Goal: Task Accomplishment & Management: Manage account settings

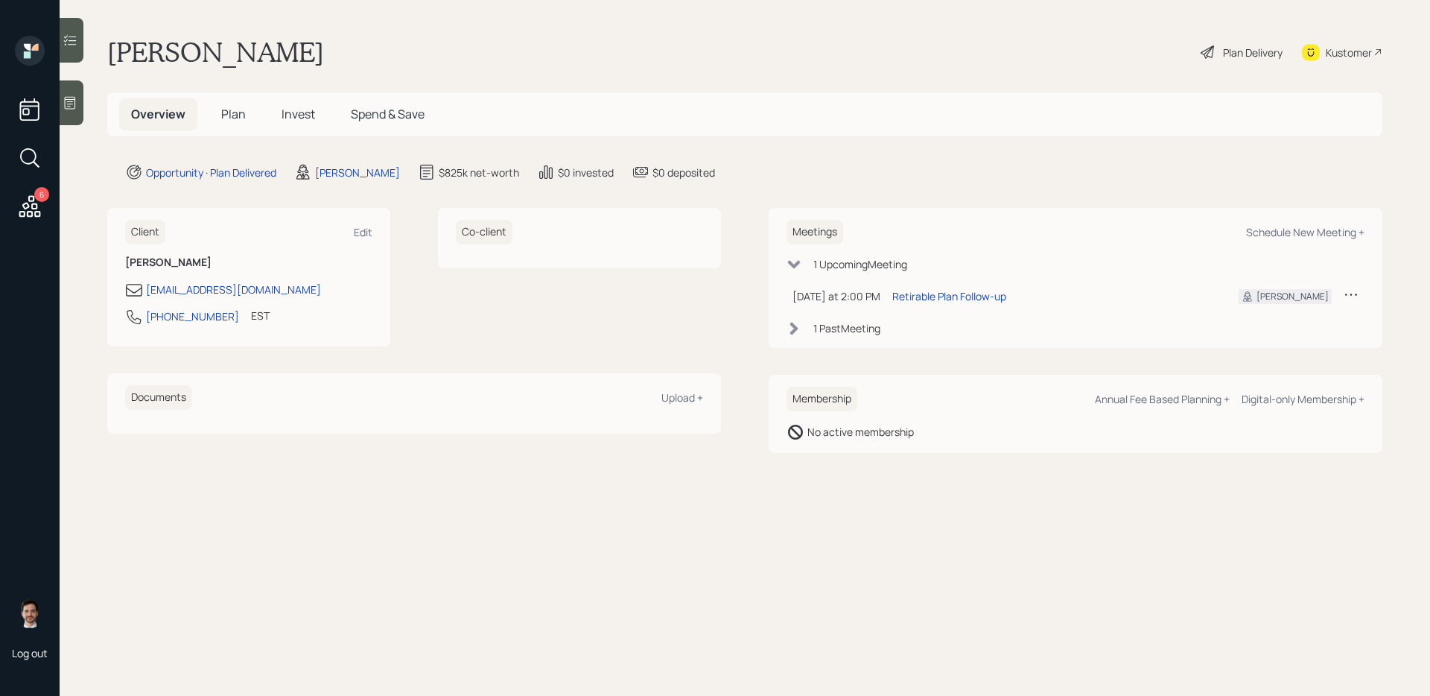
click at [233, 109] on span "Plan" at bounding box center [233, 114] width 25 height 16
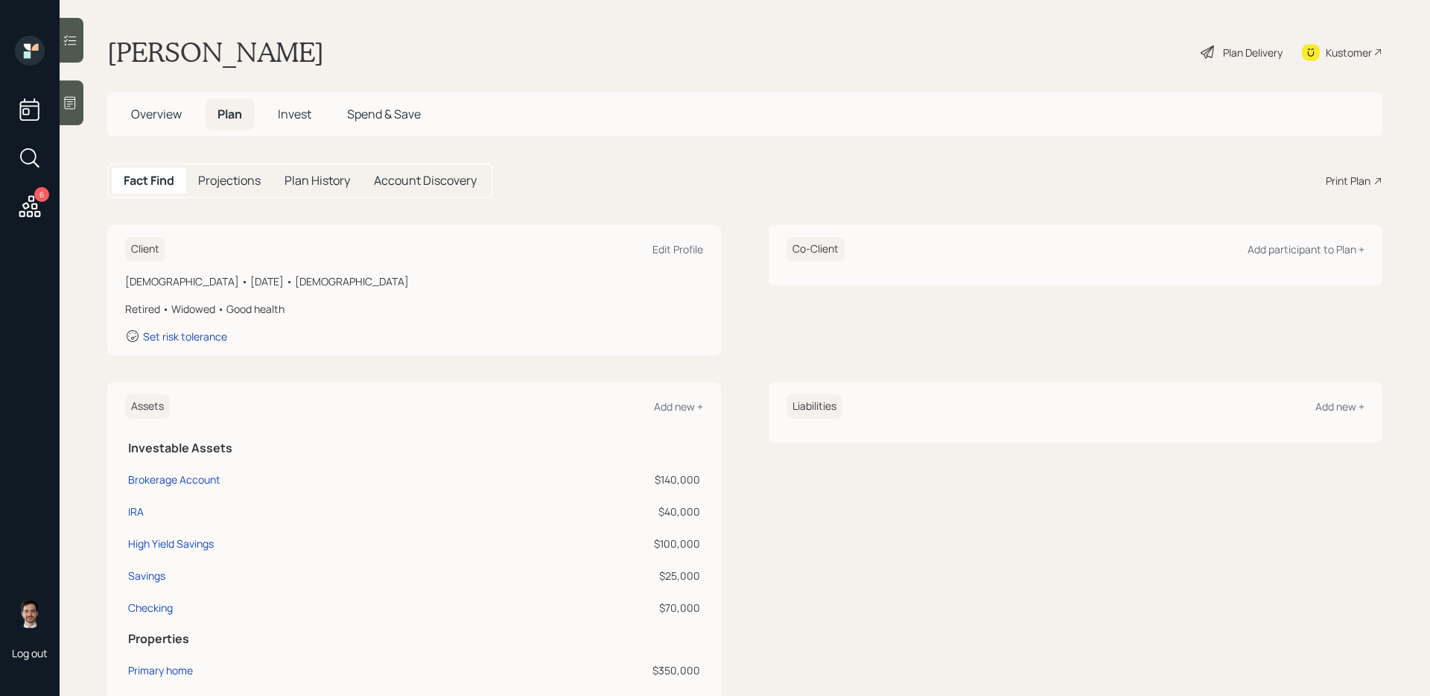
click at [1226, 46] on div "Plan Delivery" at bounding box center [1253, 53] width 60 height 16
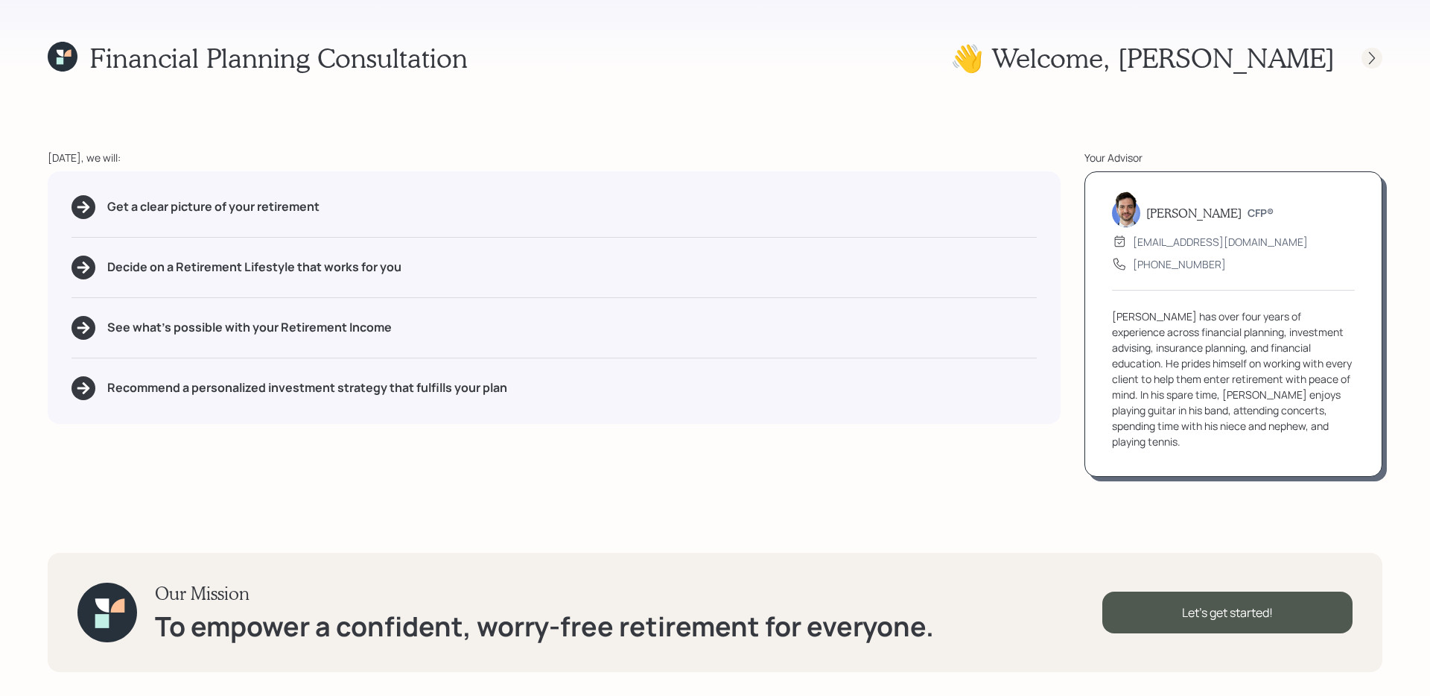
click at [1375, 61] on icon at bounding box center [1372, 58] width 15 height 15
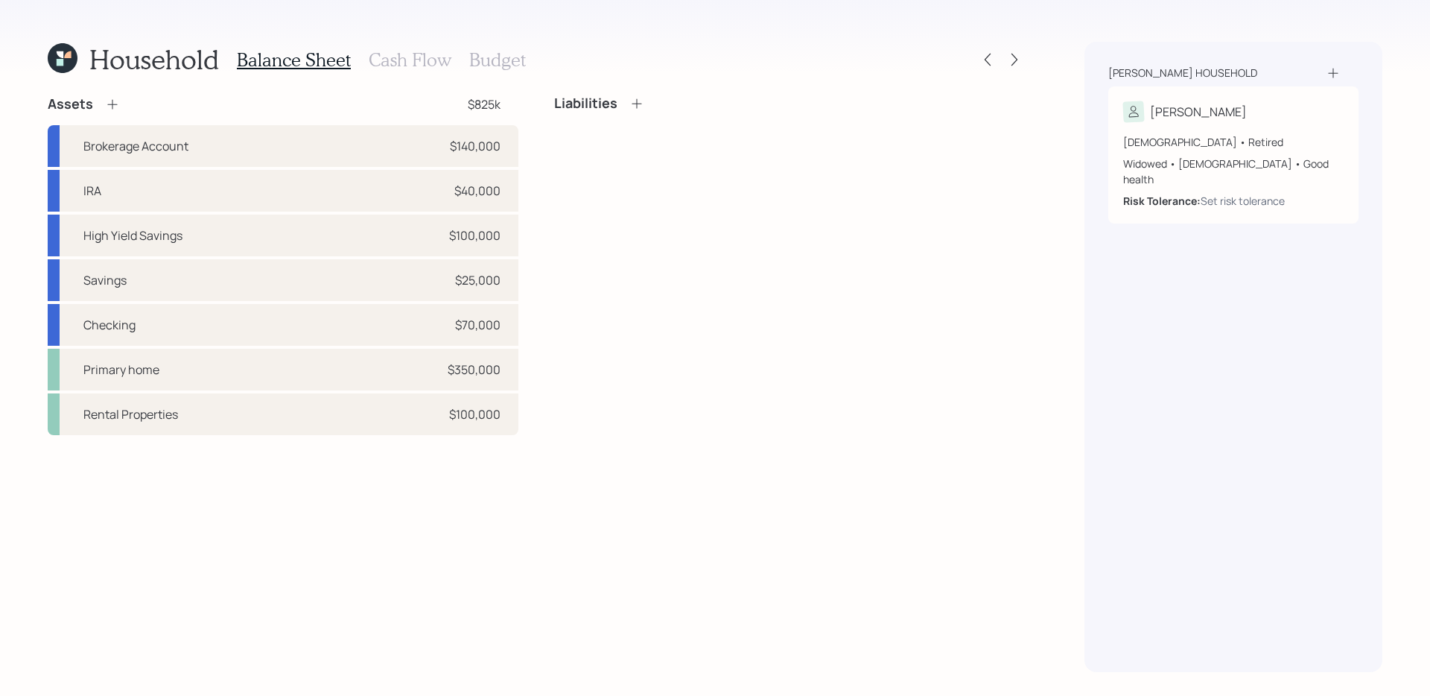
click at [404, 57] on h3 "Cash Flow" at bounding box center [410, 60] width 83 height 22
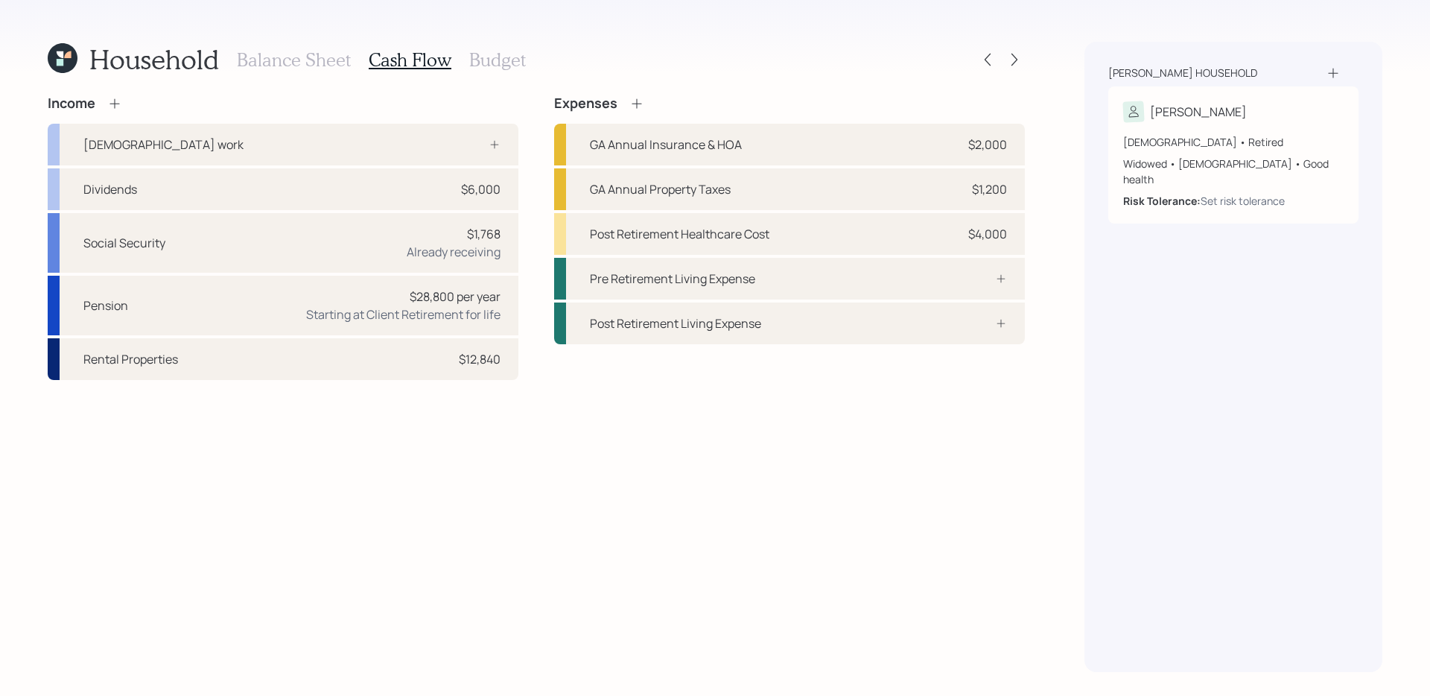
click at [303, 64] on h3 "Balance Sheet" at bounding box center [294, 60] width 114 height 22
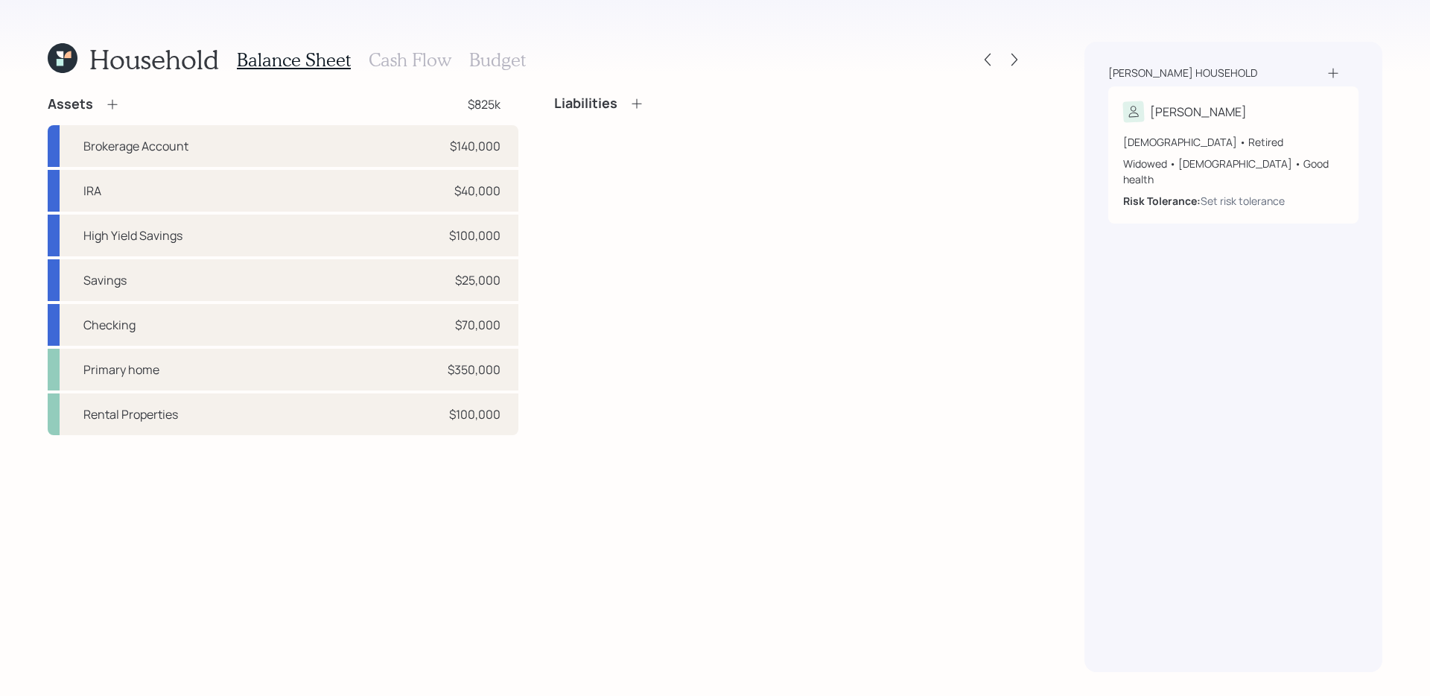
click at [396, 58] on h3 "Cash Flow" at bounding box center [410, 60] width 83 height 22
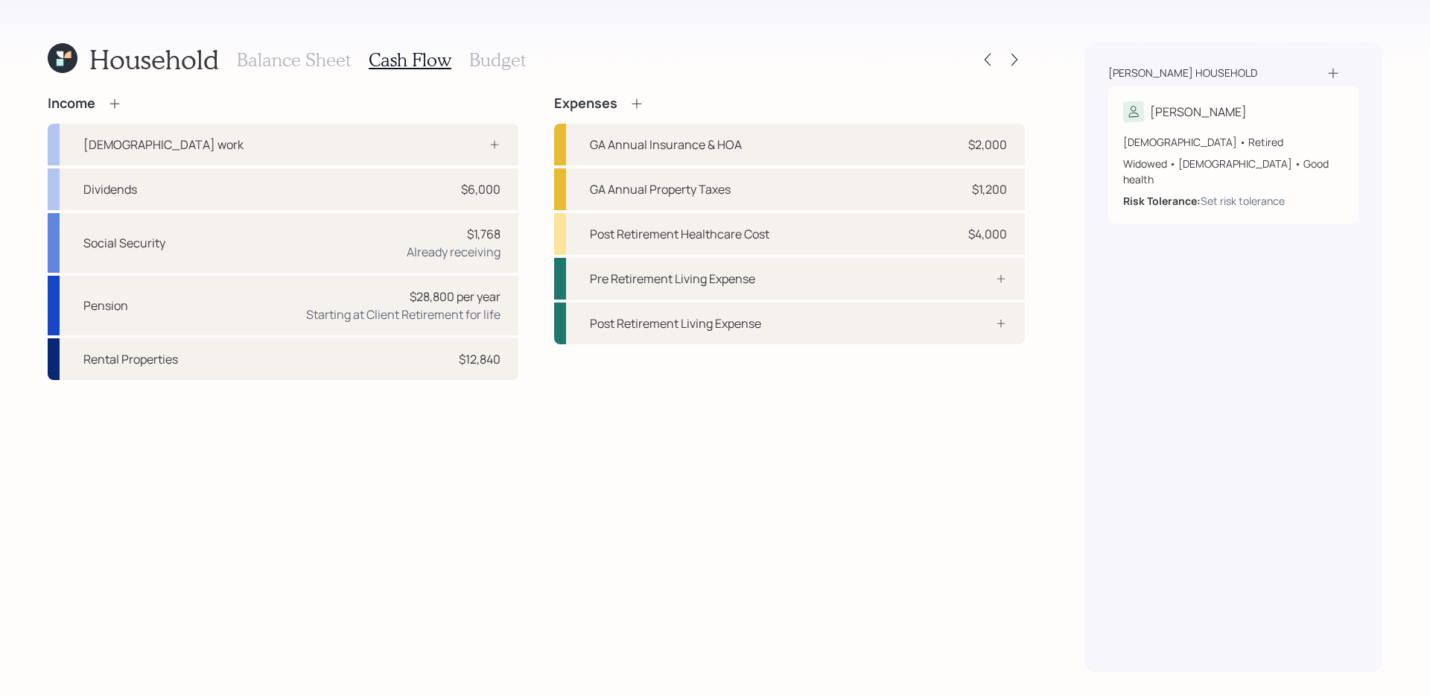
click at [285, 58] on h3 "Balance Sheet" at bounding box center [294, 60] width 114 height 22
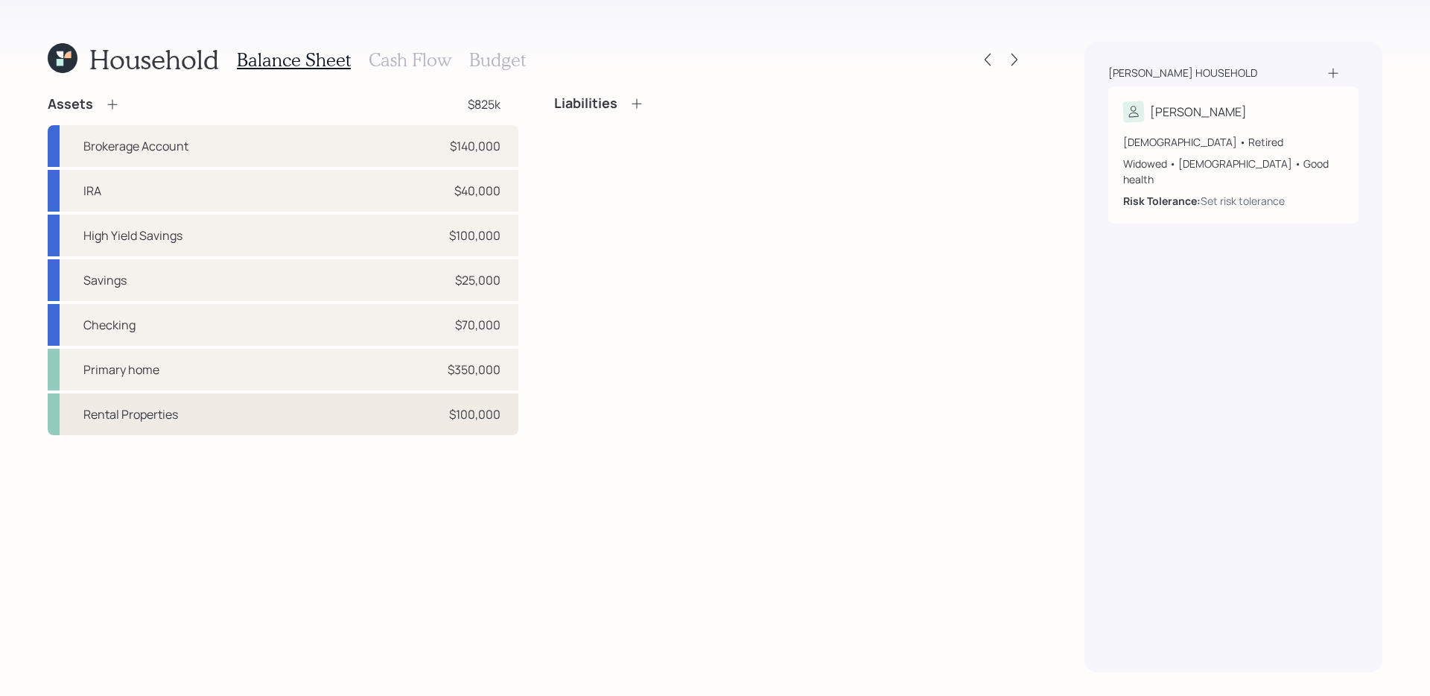
click at [320, 417] on div "Rental Properties $100,000" at bounding box center [283, 414] width 471 height 42
select select "rental_property"
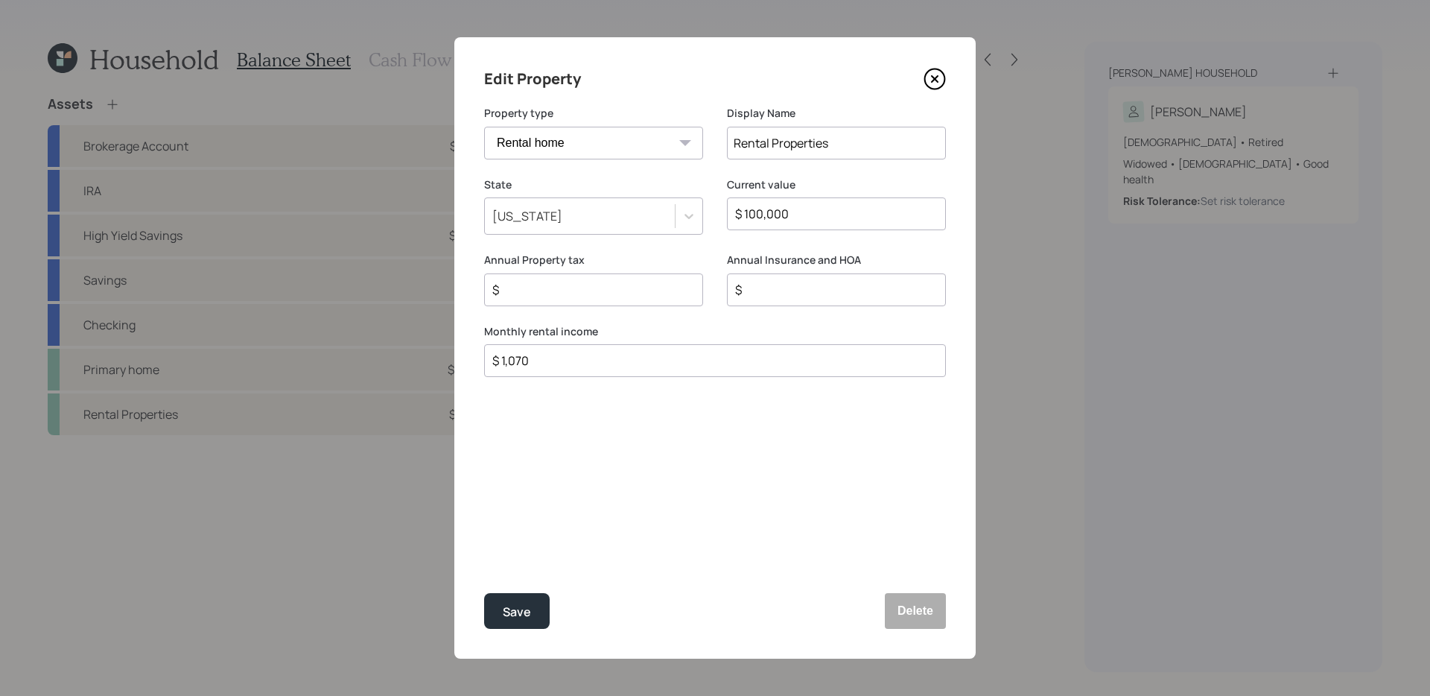
click at [938, 76] on icon at bounding box center [935, 79] width 6 height 6
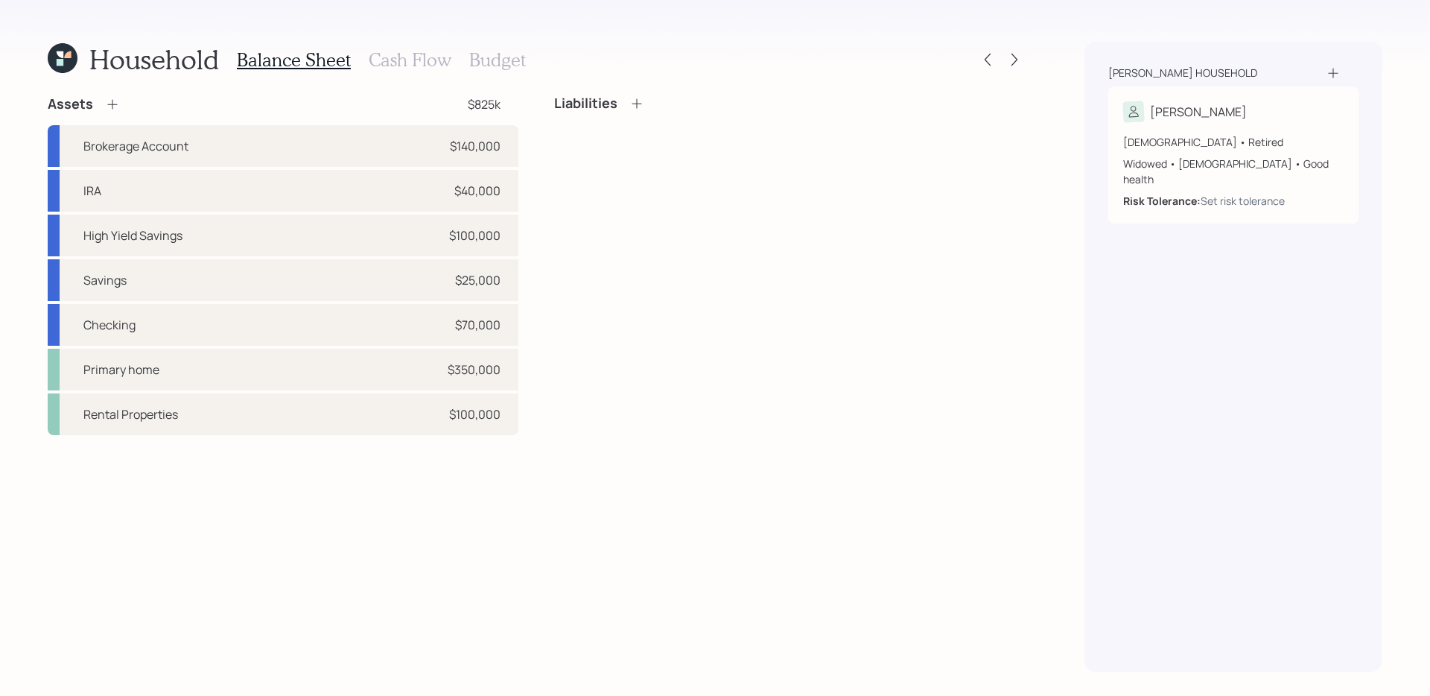
click at [397, 58] on h3 "Cash Flow" at bounding box center [410, 60] width 83 height 22
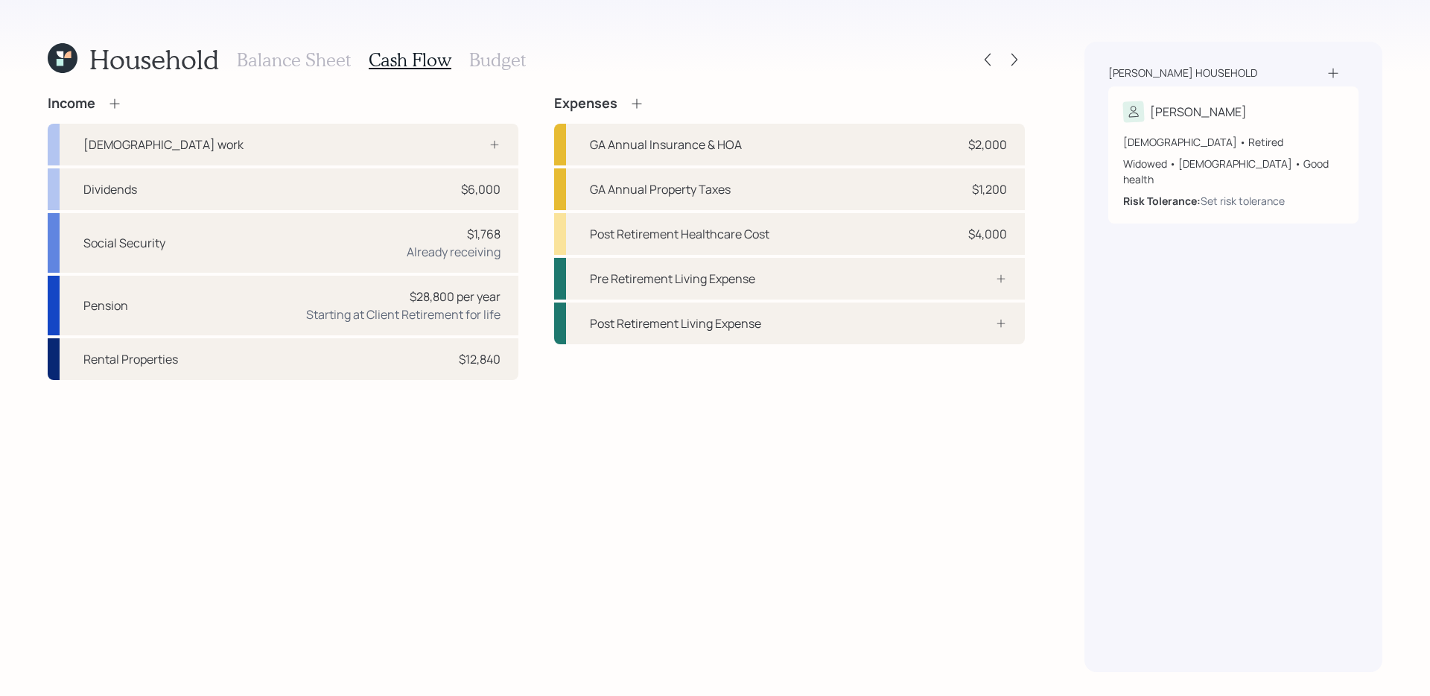
click at [624, 484] on div "Income [DEMOGRAPHIC_DATA] work Dividends $6,000 Social Security $1,768 Already …" at bounding box center [536, 383] width 977 height 577
click at [498, 62] on h3 "Budget" at bounding box center [497, 60] width 57 height 22
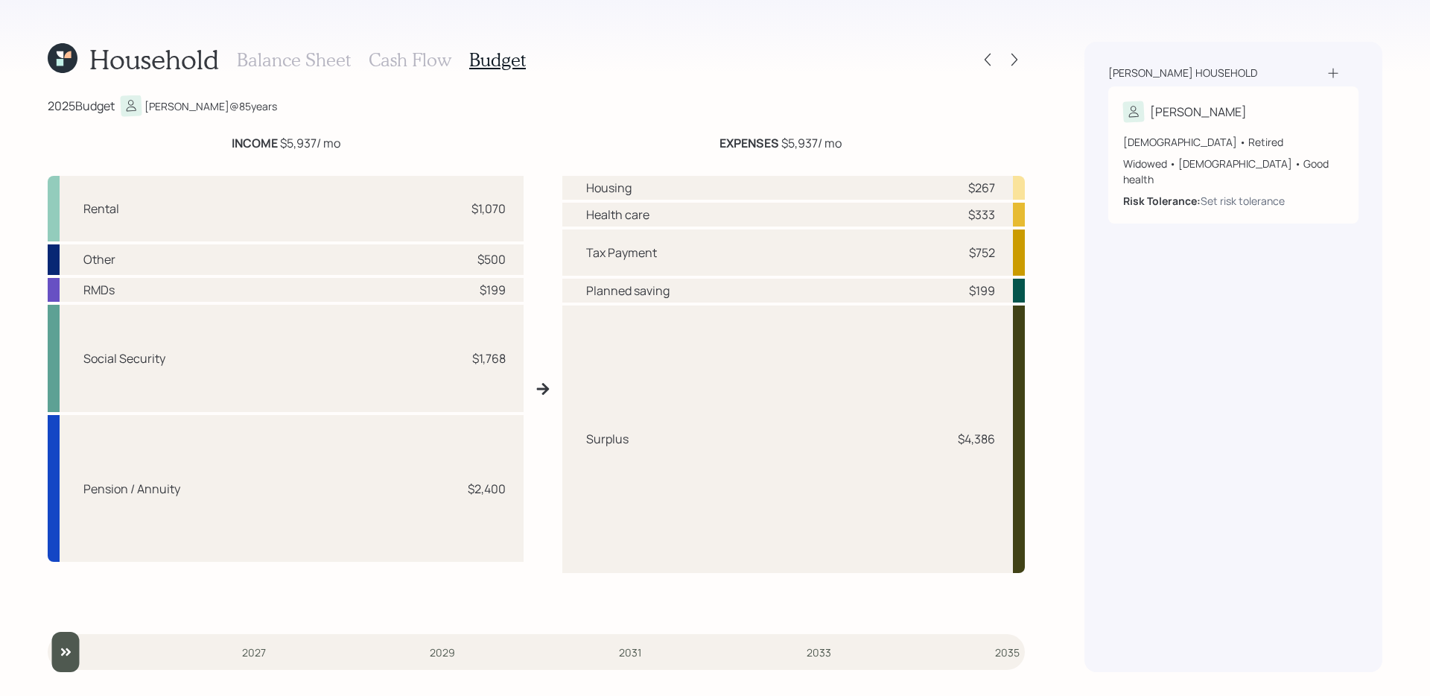
click at [267, 60] on h3 "Balance Sheet" at bounding box center [294, 60] width 114 height 22
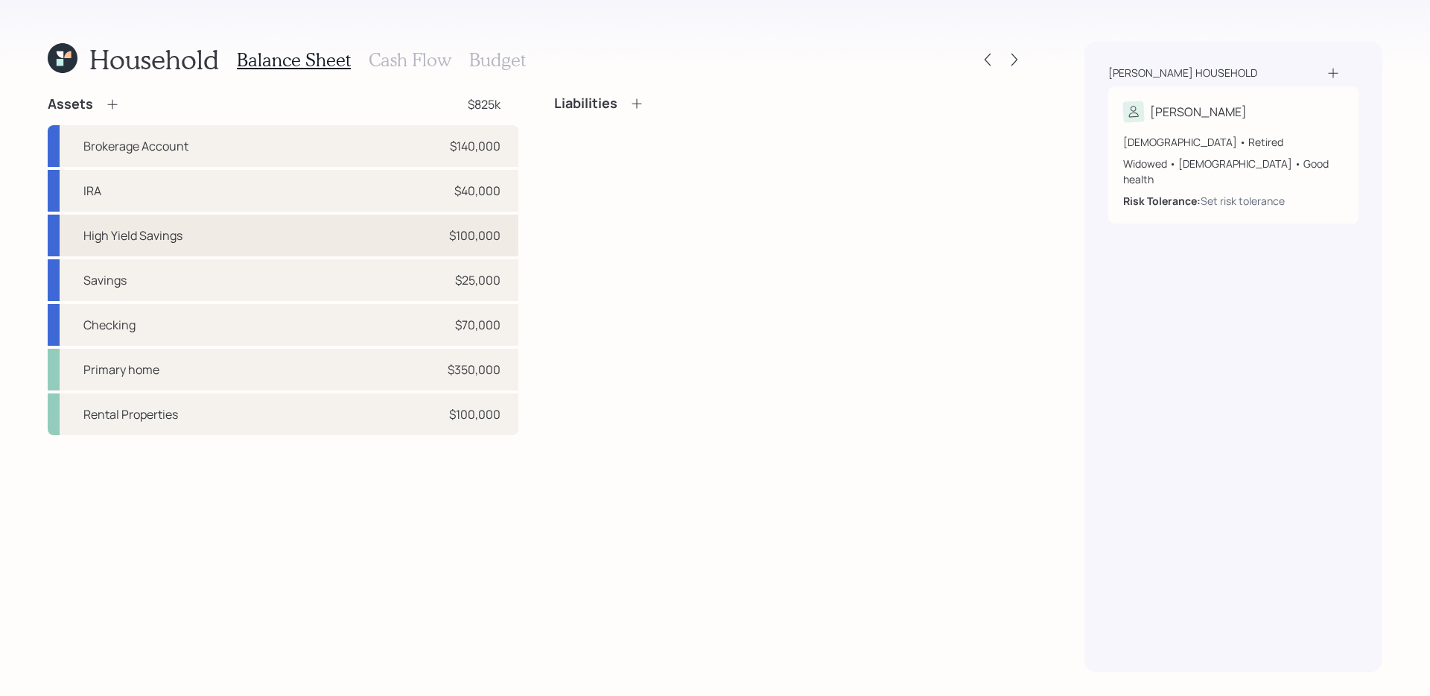
click at [333, 244] on div "High Yield Savings $100,000" at bounding box center [283, 236] width 471 height 42
select select "taxable"
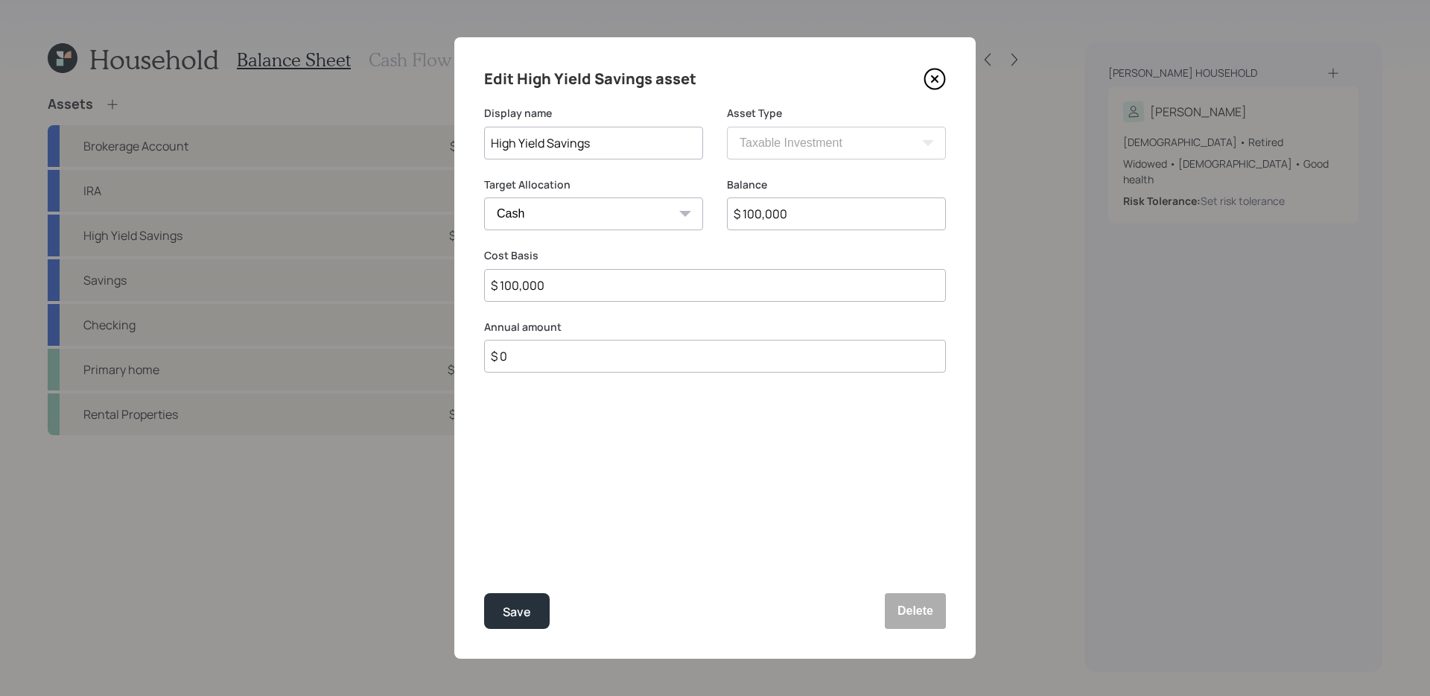
click at [637, 359] on input "$ 0" at bounding box center [715, 356] width 462 height 33
type input "$ 24,000"
click at [698, 419] on div at bounding box center [689, 429] width 27 height 27
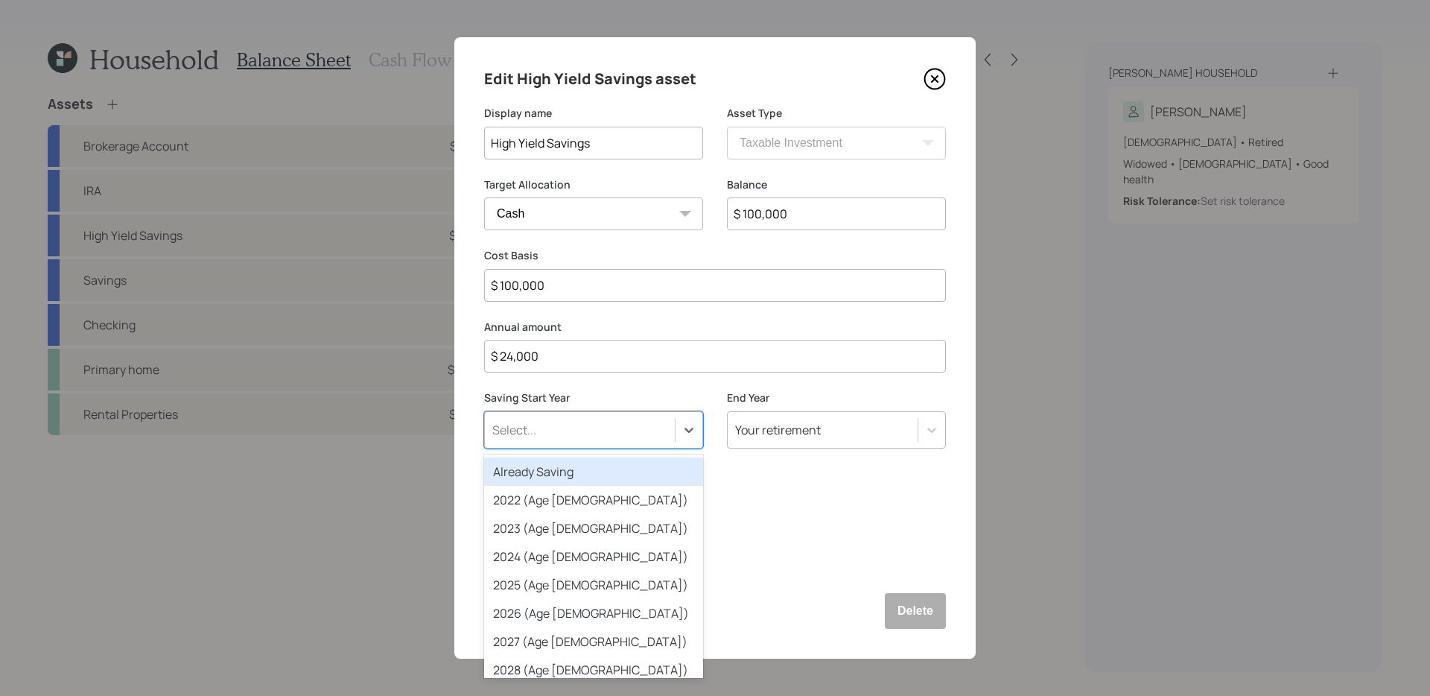
click at [601, 474] on div "Already Saving" at bounding box center [593, 471] width 219 height 28
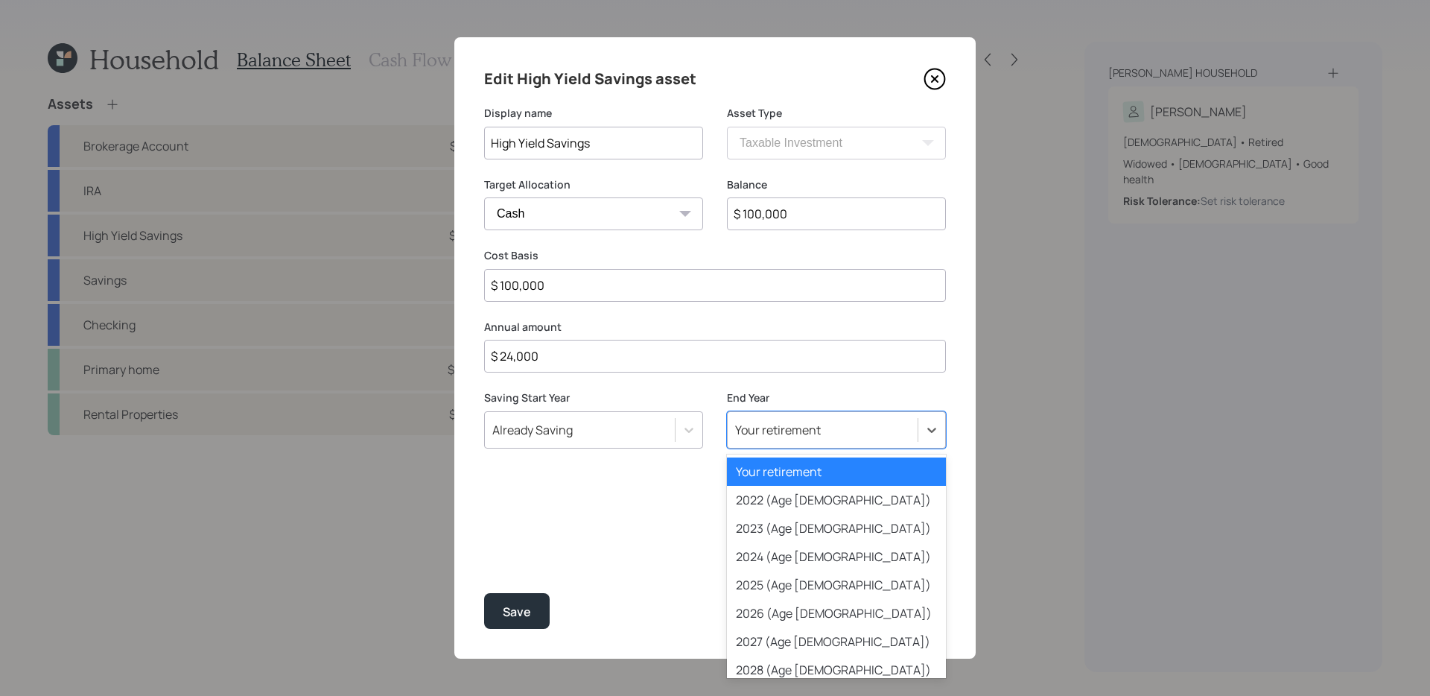
click at [875, 442] on div "Your retirement" at bounding box center [836, 429] width 219 height 37
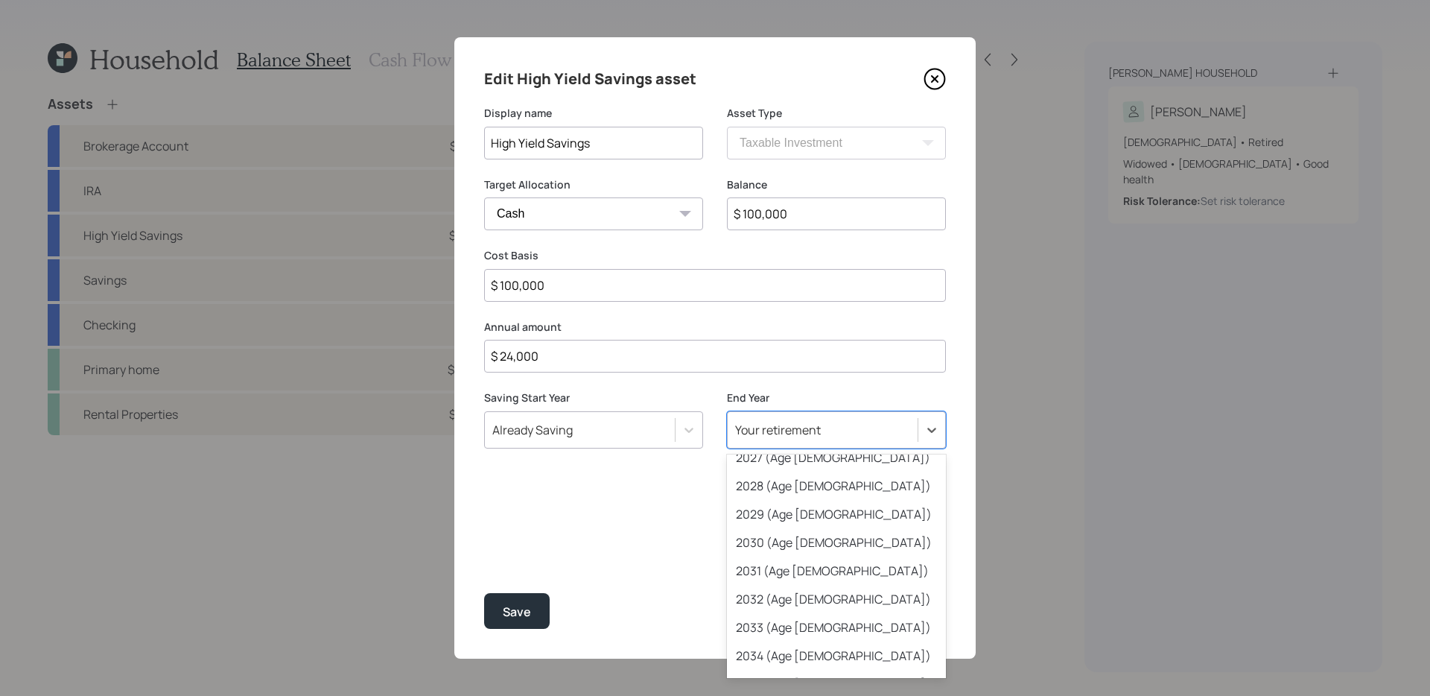
scroll to position [196, 0]
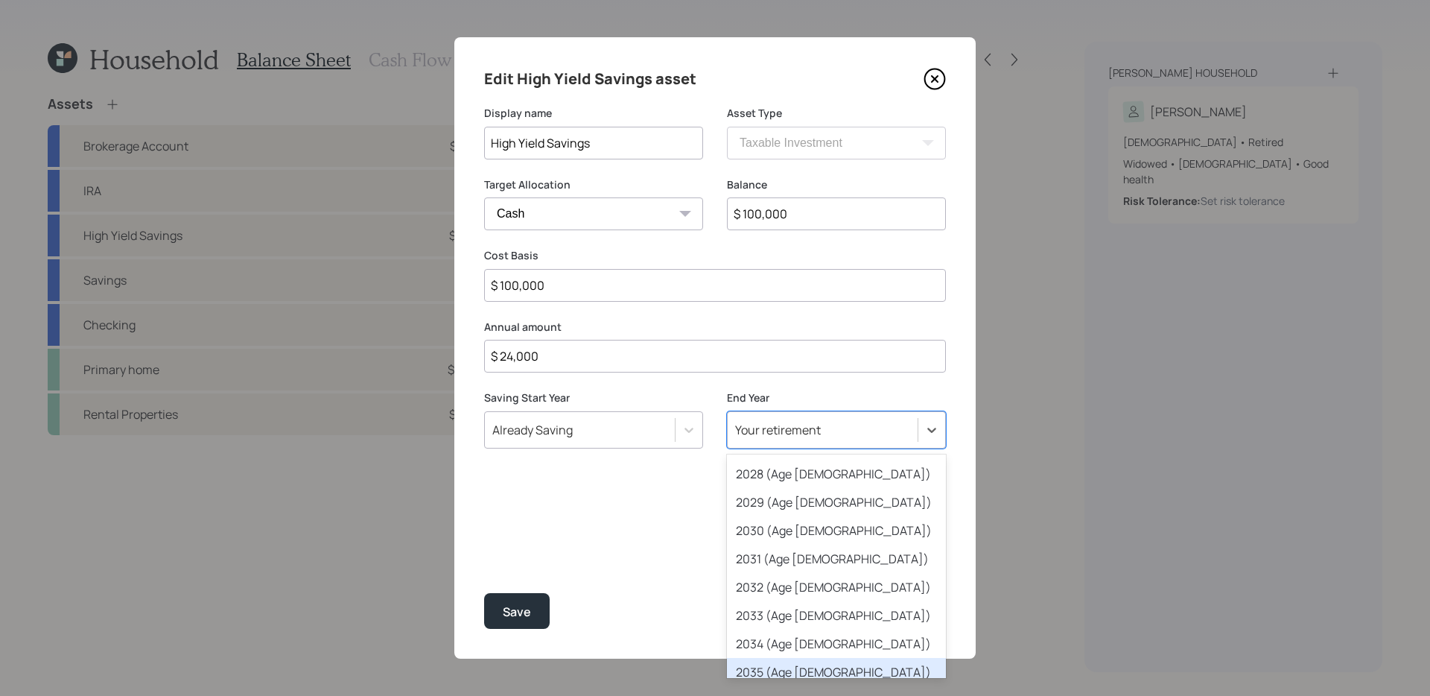
click at [792, 666] on div "2035 (Age [DEMOGRAPHIC_DATA])" at bounding box center [836, 672] width 219 height 28
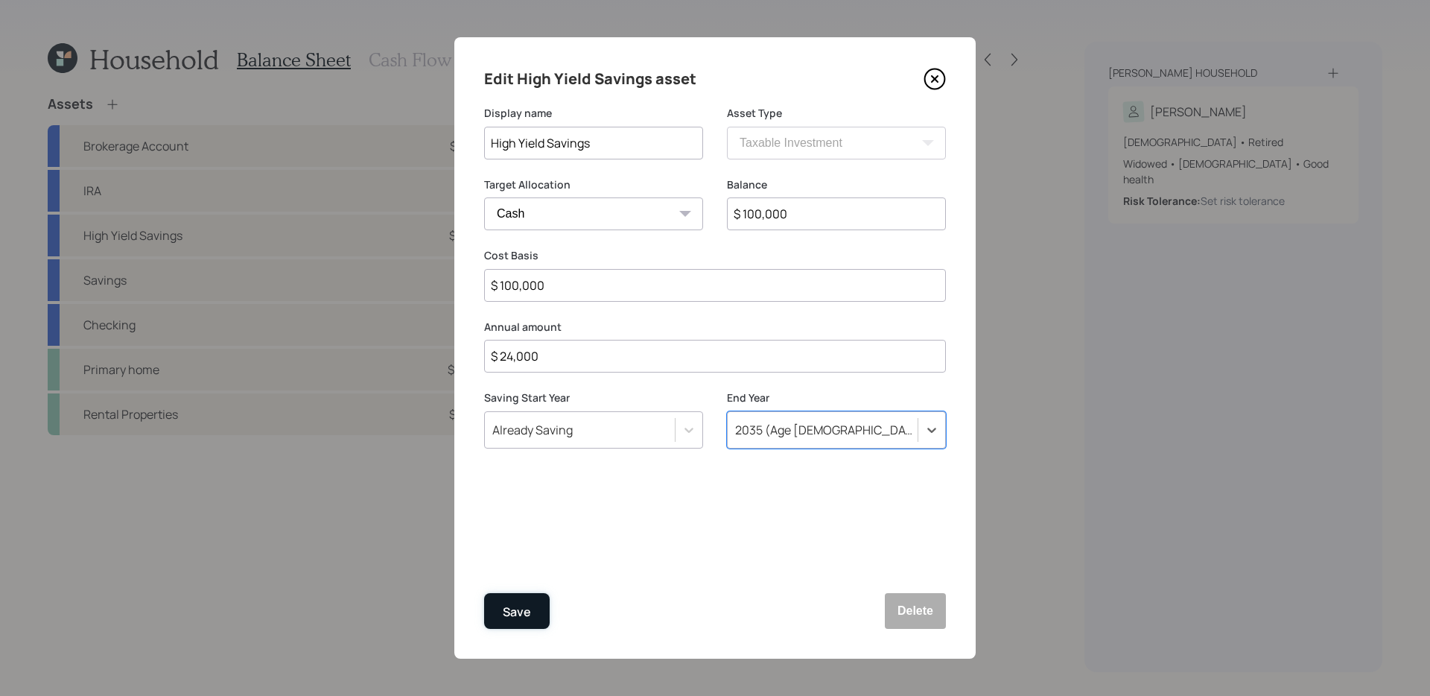
click at [507, 610] on div "Save" at bounding box center [517, 612] width 28 height 20
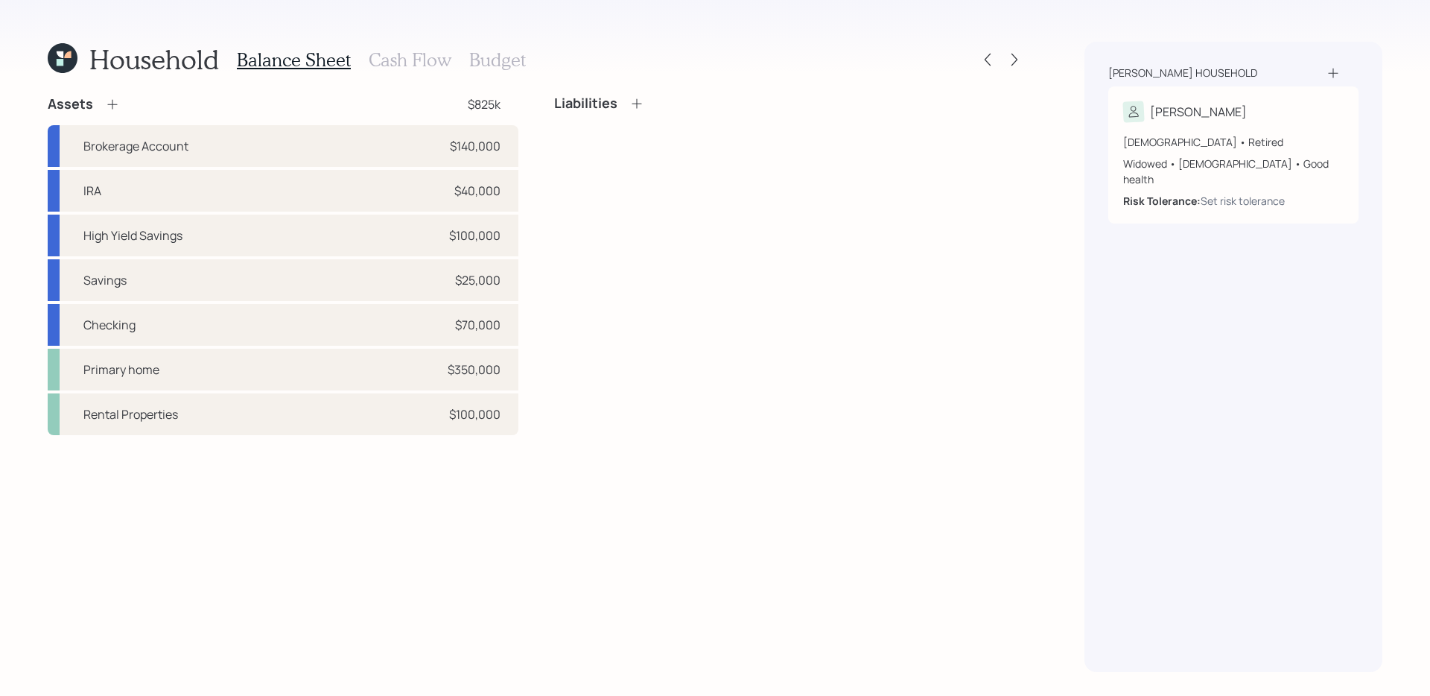
click at [490, 60] on h3 "Budget" at bounding box center [497, 60] width 57 height 22
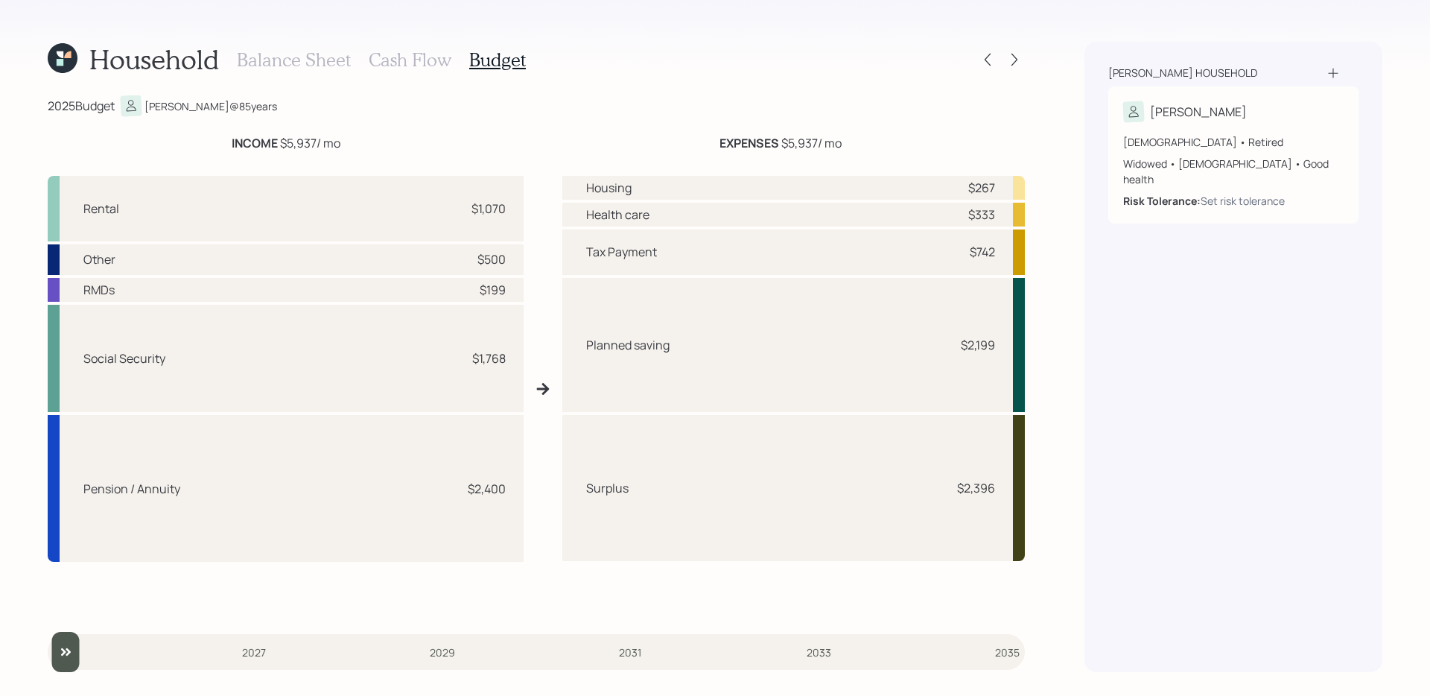
click at [419, 66] on h3 "Cash Flow" at bounding box center [410, 60] width 83 height 22
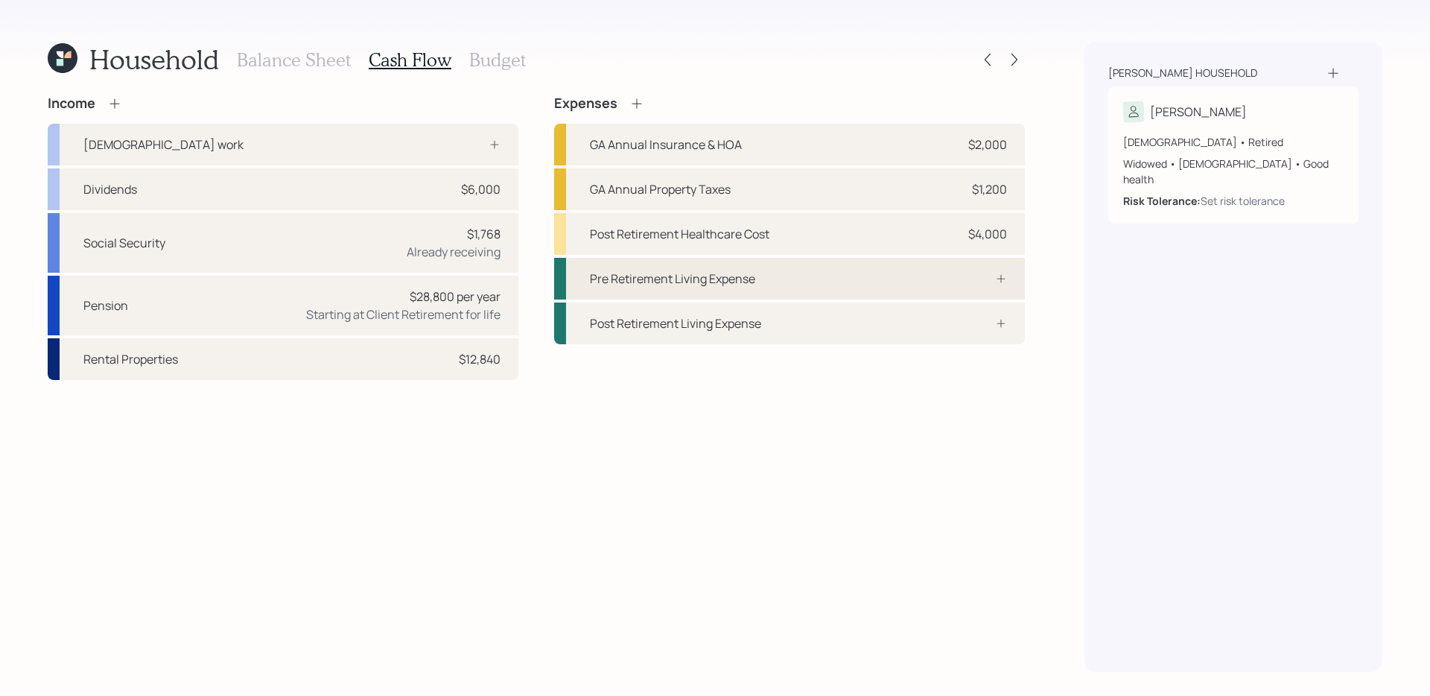
click at [889, 265] on div "Pre Retirement Living Expense" at bounding box center [789, 279] width 471 height 42
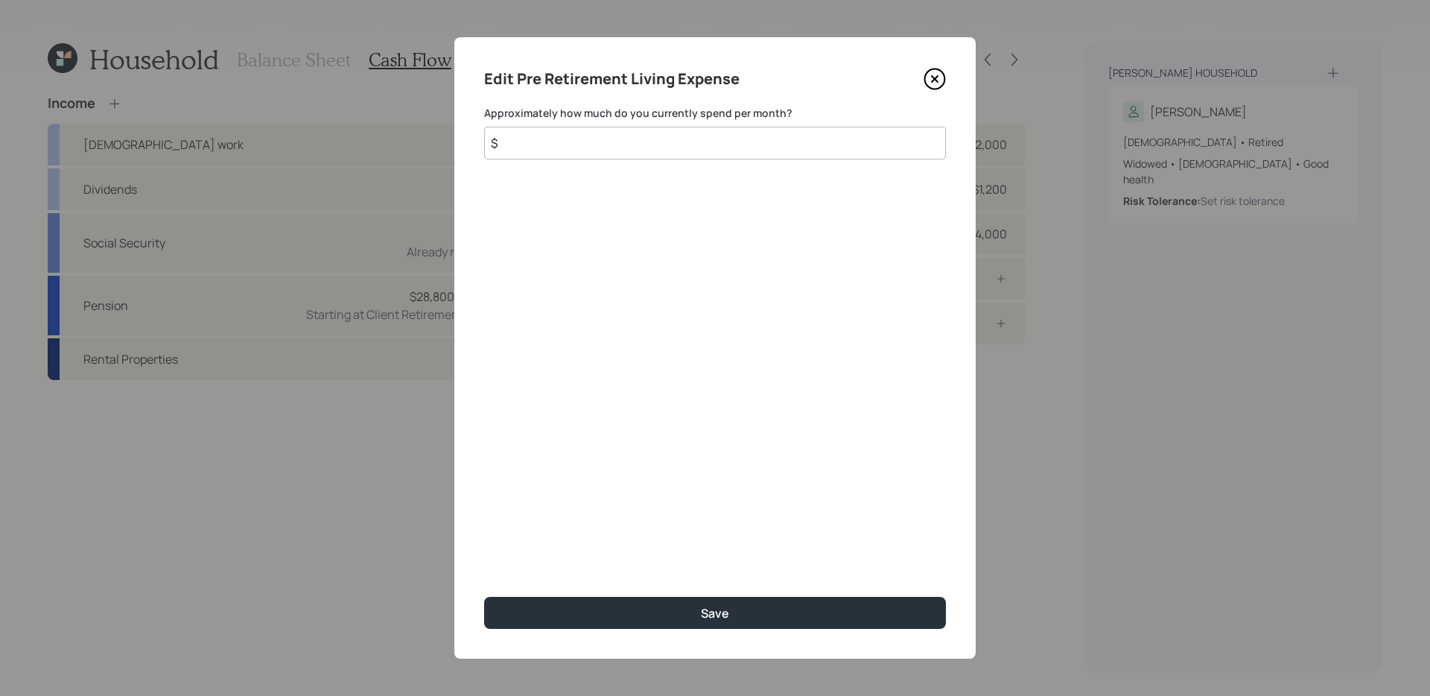
click at [824, 147] on input "$" at bounding box center [715, 143] width 462 height 33
type input "$ 2,200"
click at [484, 597] on button "Save" at bounding box center [715, 613] width 462 height 32
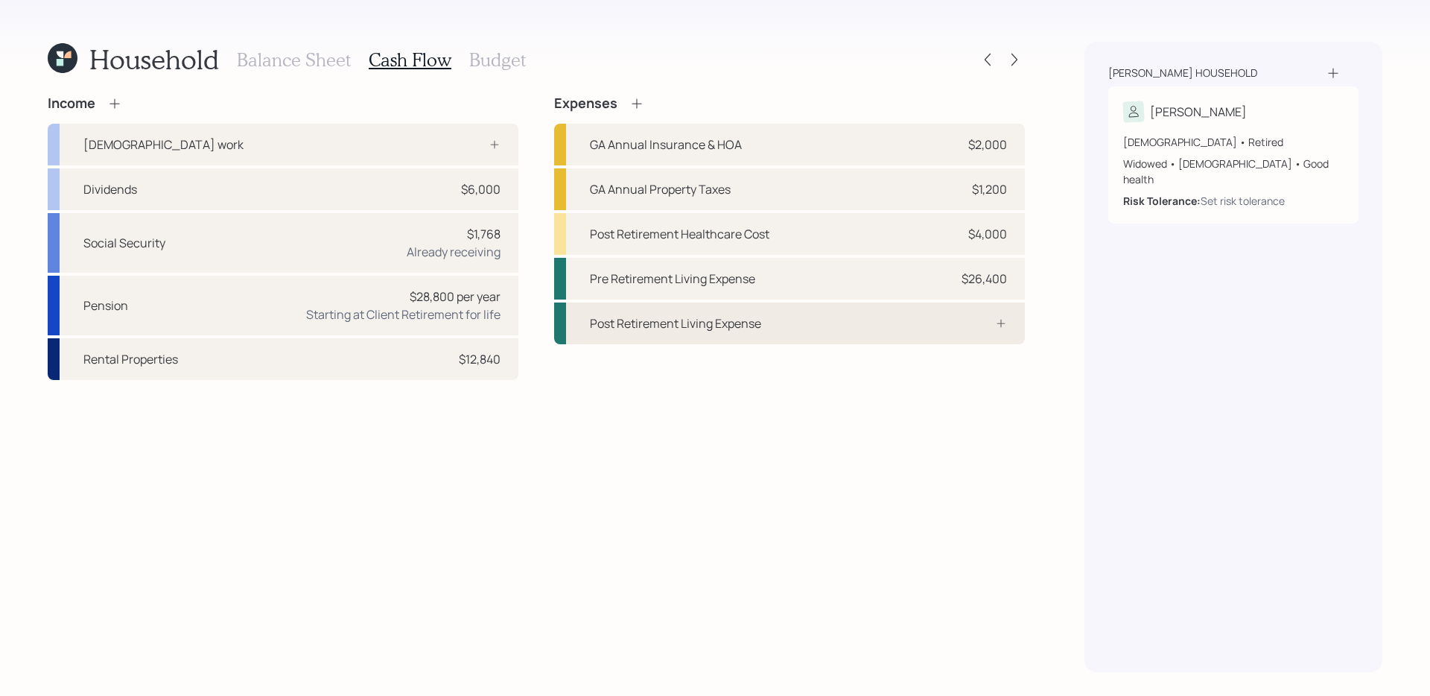
click at [727, 323] on div "Post Retirement Living Expense" at bounding box center [675, 323] width 171 height 18
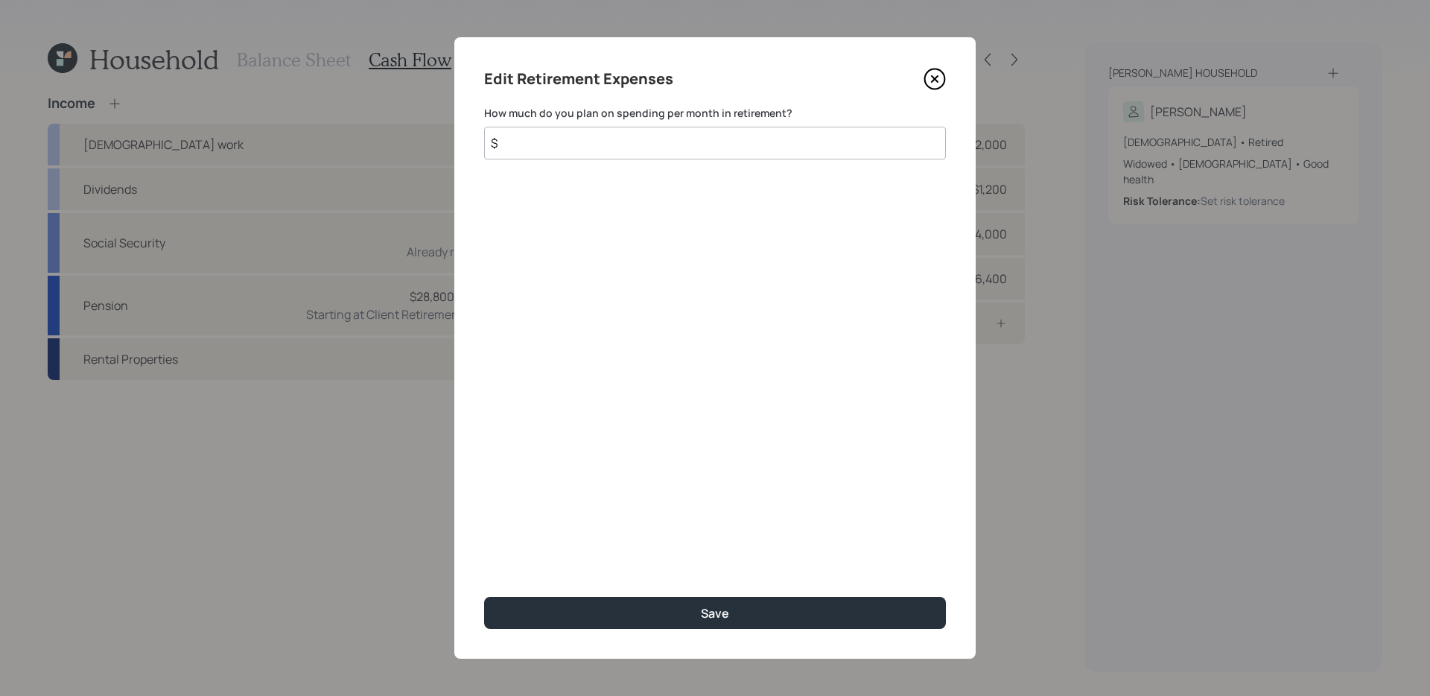
click at [770, 142] on input "$" at bounding box center [715, 143] width 462 height 33
type input "$ 2,200"
click at [484, 597] on button "Save" at bounding box center [715, 613] width 462 height 32
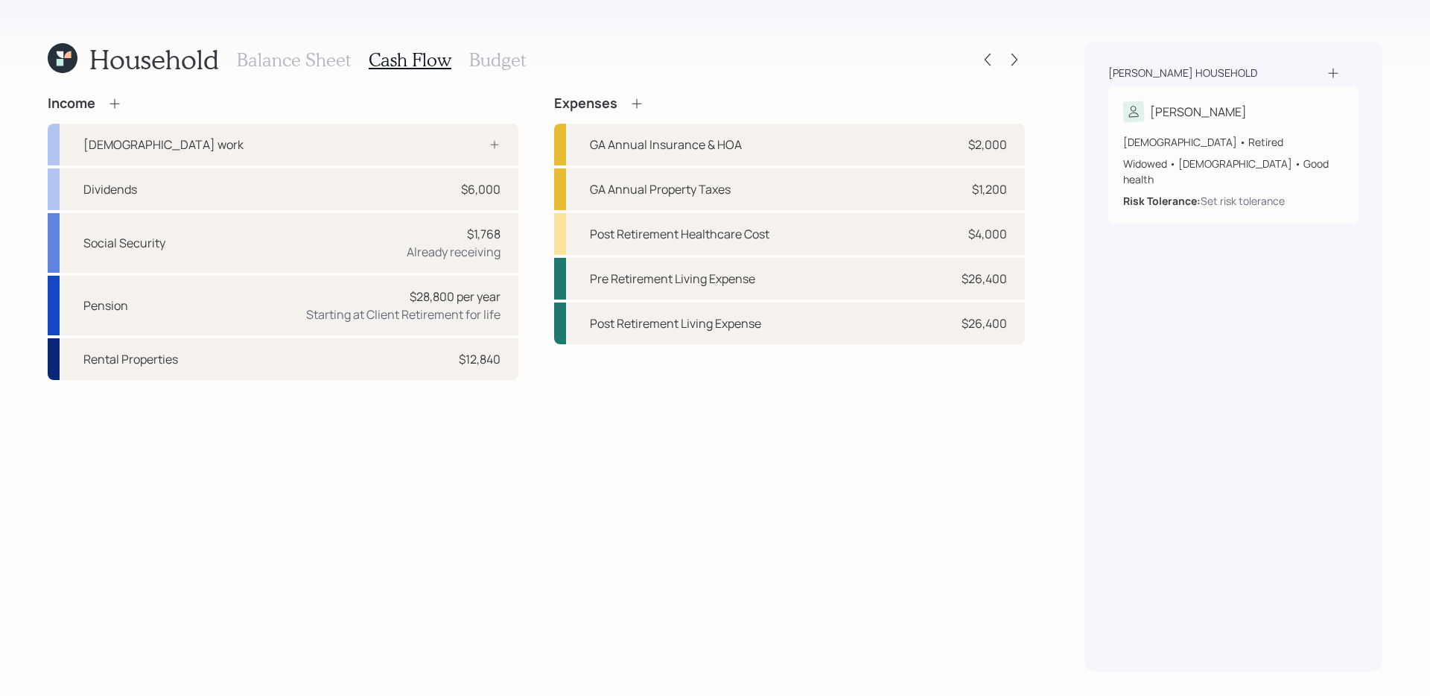
click at [635, 102] on icon at bounding box center [636, 103] width 15 height 15
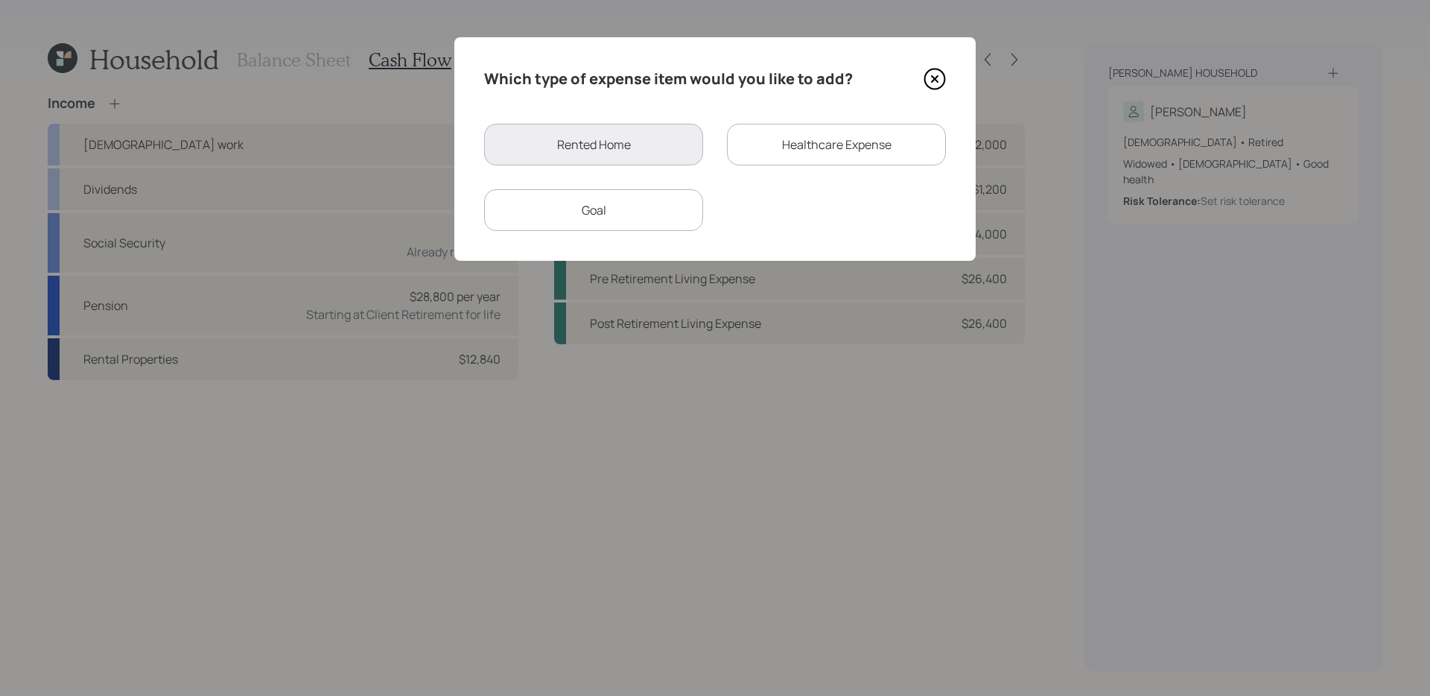
click at [667, 220] on div "Goal" at bounding box center [593, 210] width 219 height 42
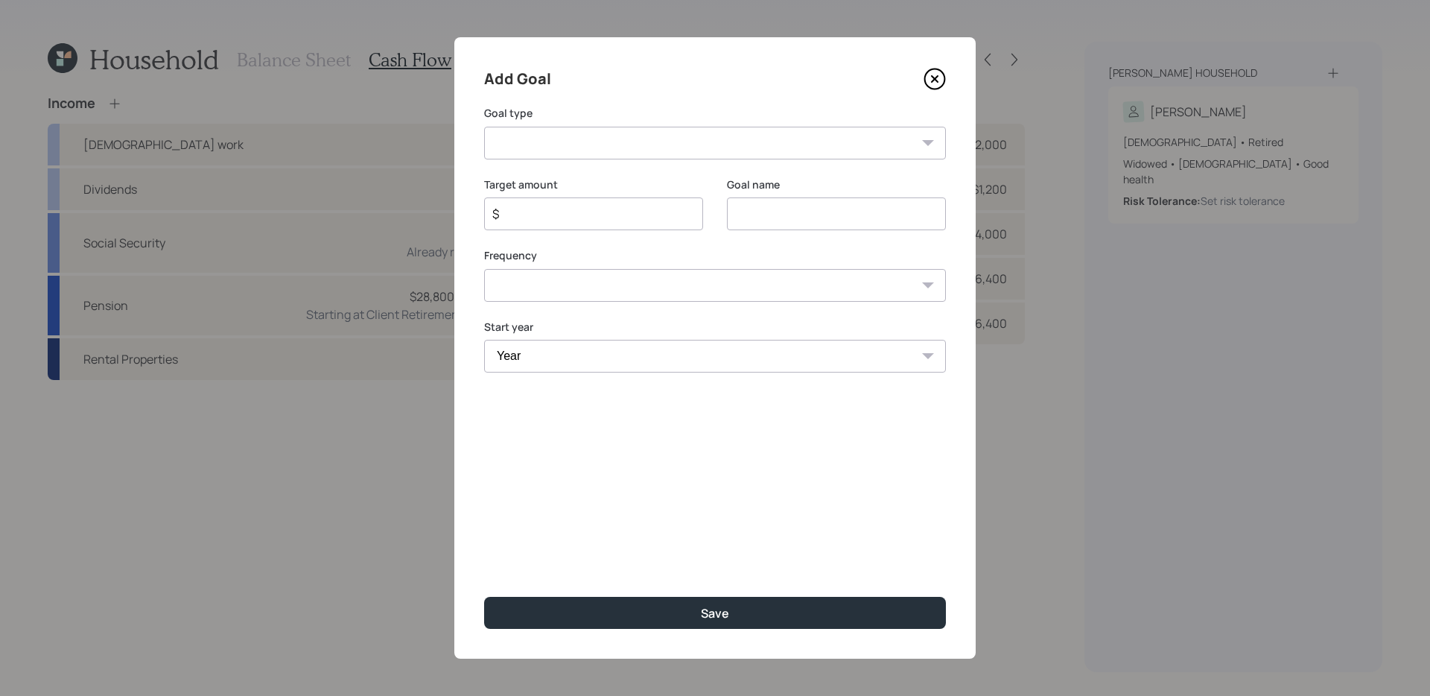
click at [682, 147] on select "Create an emergency fund Donate to charity Purchase a home Make a purchase Supp…" at bounding box center [715, 143] width 462 height 33
select select "other"
click at [484, 127] on select "Create an emergency fund Donate to charity Purchase a home Make a purchase Supp…" at bounding box center [715, 143] width 462 height 33
type input "Other"
click at [540, 368] on select "Year [DATE] 2026 2027 2028 2029 2030 2031 2032 2033 2034" at bounding box center [715, 356] width 462 height 33
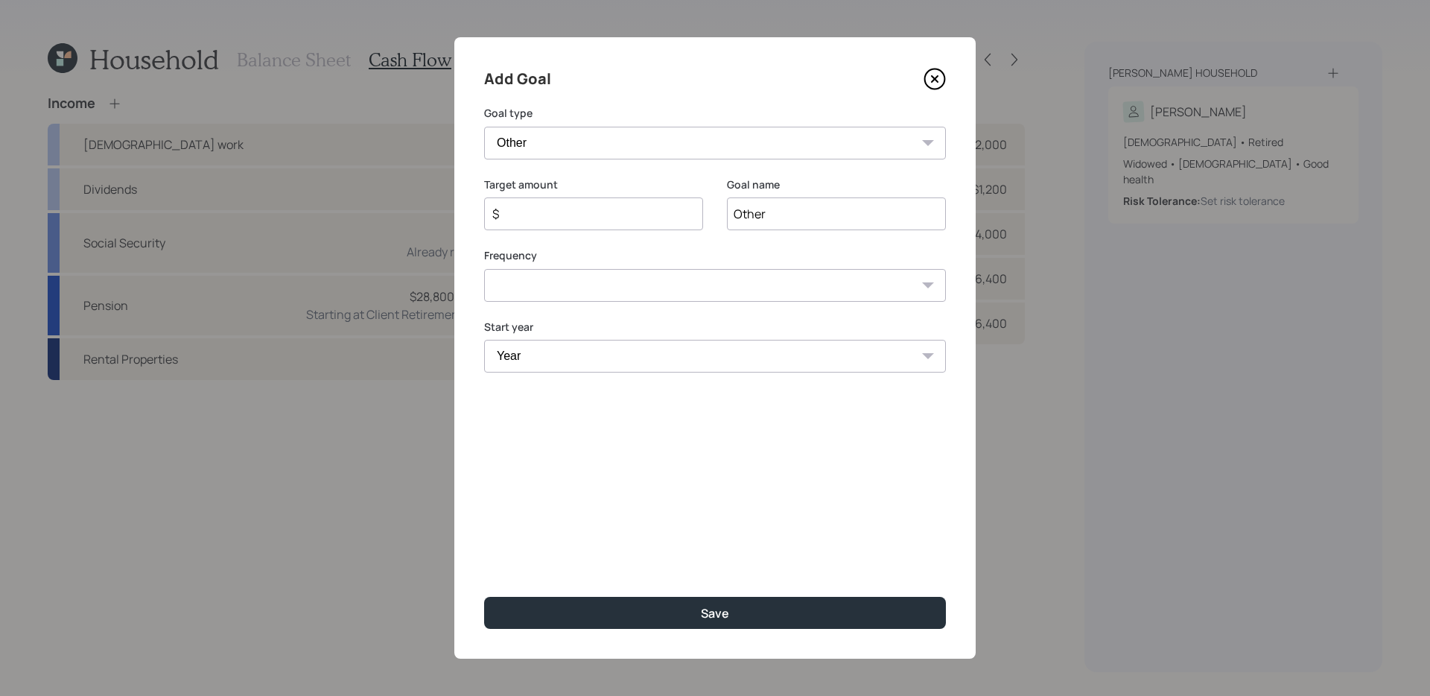
select select "2025"
click at [484, 340] on select "Year [DATE] 2026 2027 2028 2029 2030 2031 2032 2033 2034" at bounding box center [715, 356] width 462 height 33
click at [586, 286] on select "One time Every 1 year Every 2 years Every 3 years Every 4 years Every 5 years E…" at bounding box center [715, 285] width 462 height 33
select select "0"
click at [484, 269] on select "One time Every 1 year Every 2 years Every 3 years Every 4 years Every 5 years E…" at bounding box center [715, 285] width 462 height 33
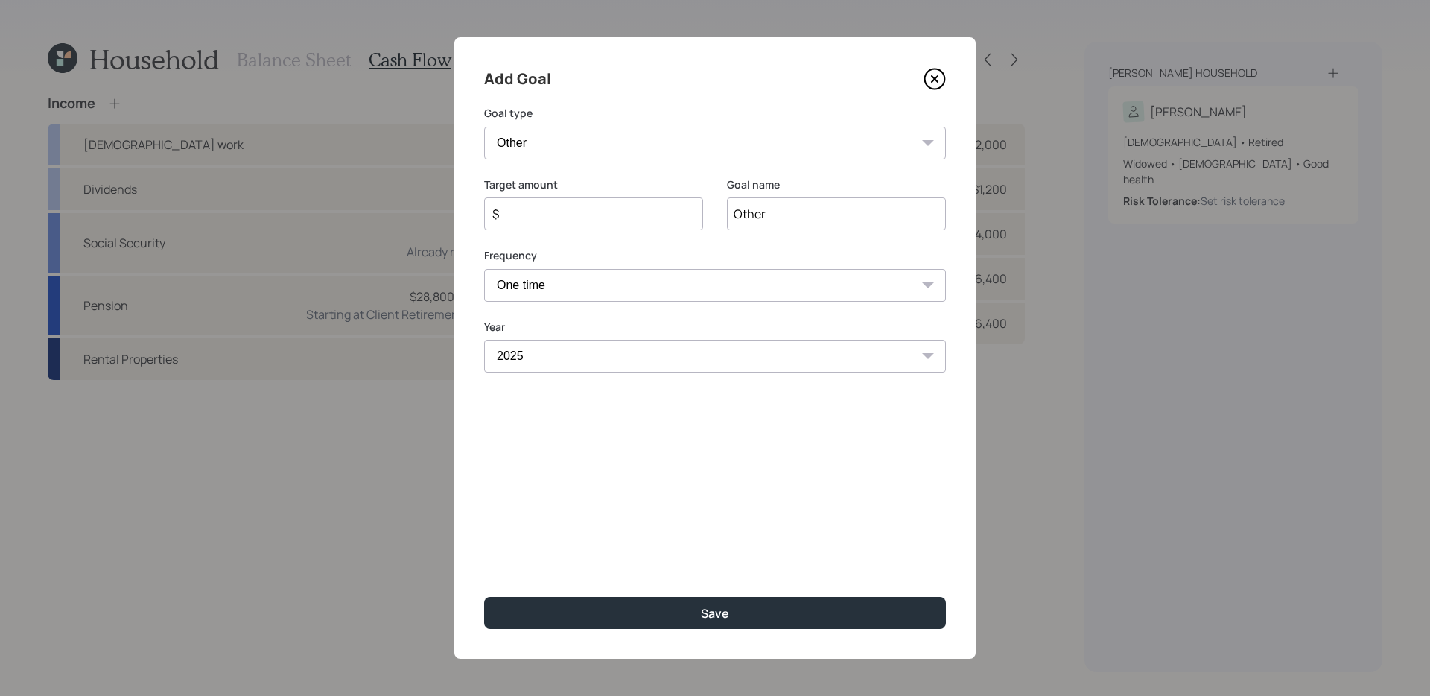
click at [647, 214] on input "$" at bounding box center [588, 214] width 194 height 18
type input "$ 5,000"
type input "Home Improvement"
click at [484, 597] on button "Save" at bounding box center [715, 613] width 462 height 32
type input "$"
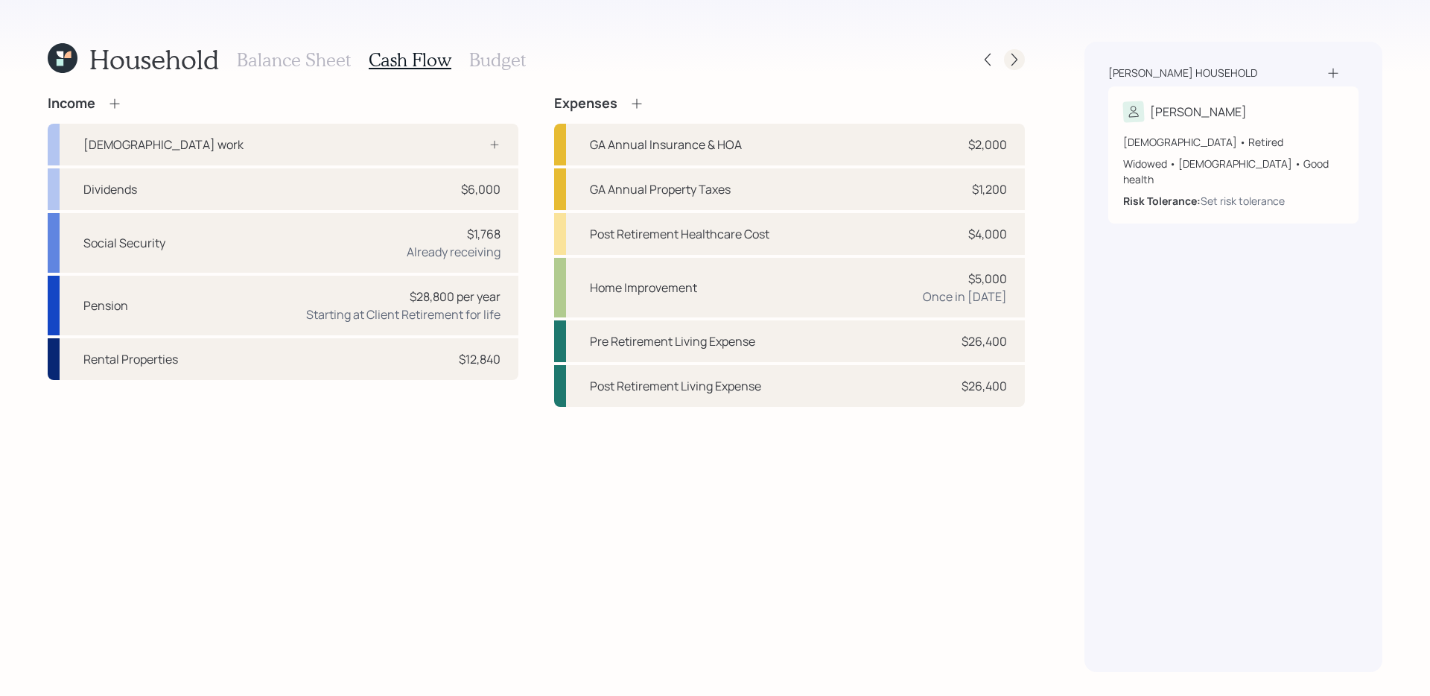
click at [1018, 63] on icon at bounding box center [1014, 59] width 15 height 15
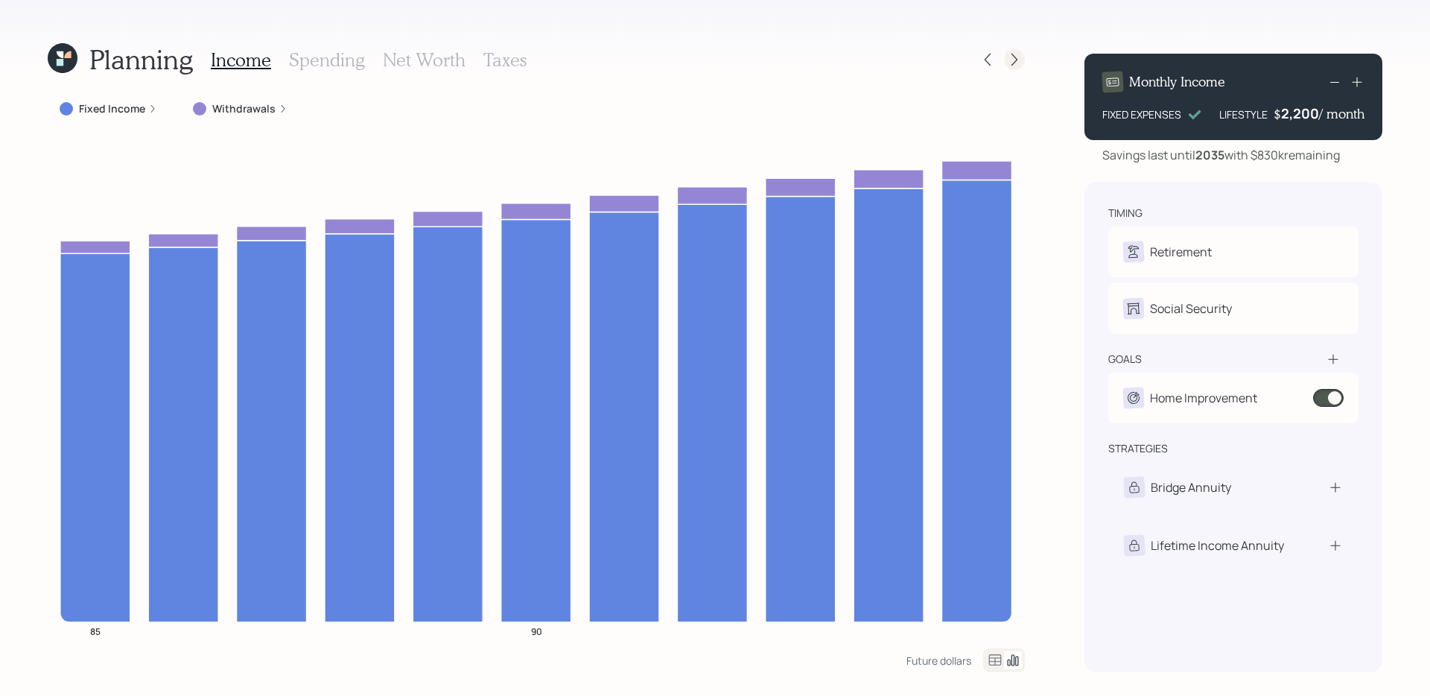
click at [1016, 63] on icon at bounding box center [1014, 59] width 15 height 15
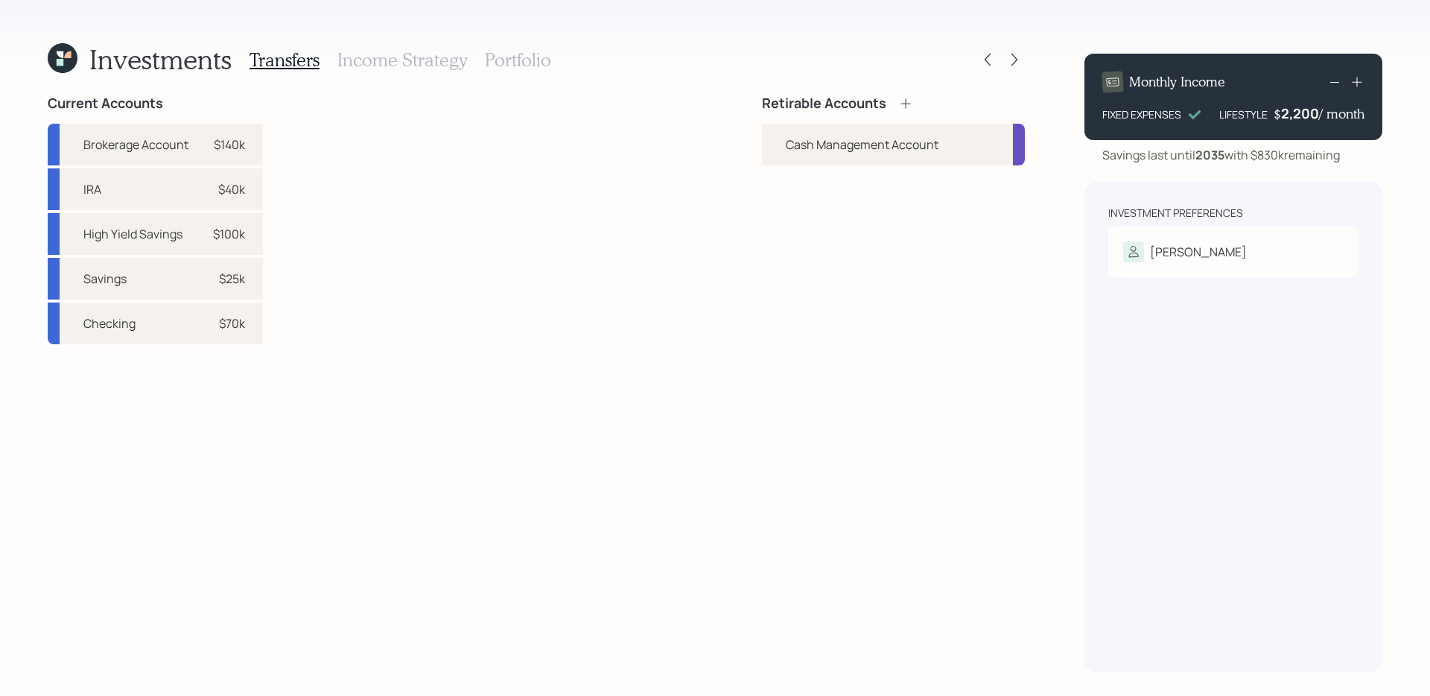
click at [473, 268] on div "Current Accounts Brokerage Account $140k IRA $40k High Yield Savings $100k Savi…" at bounding box center [536, 383] width 977 height 577
click at [1240, 260] on div "[PERSON_NAME]" at bounding box center [1233, 251] width 220 height 21
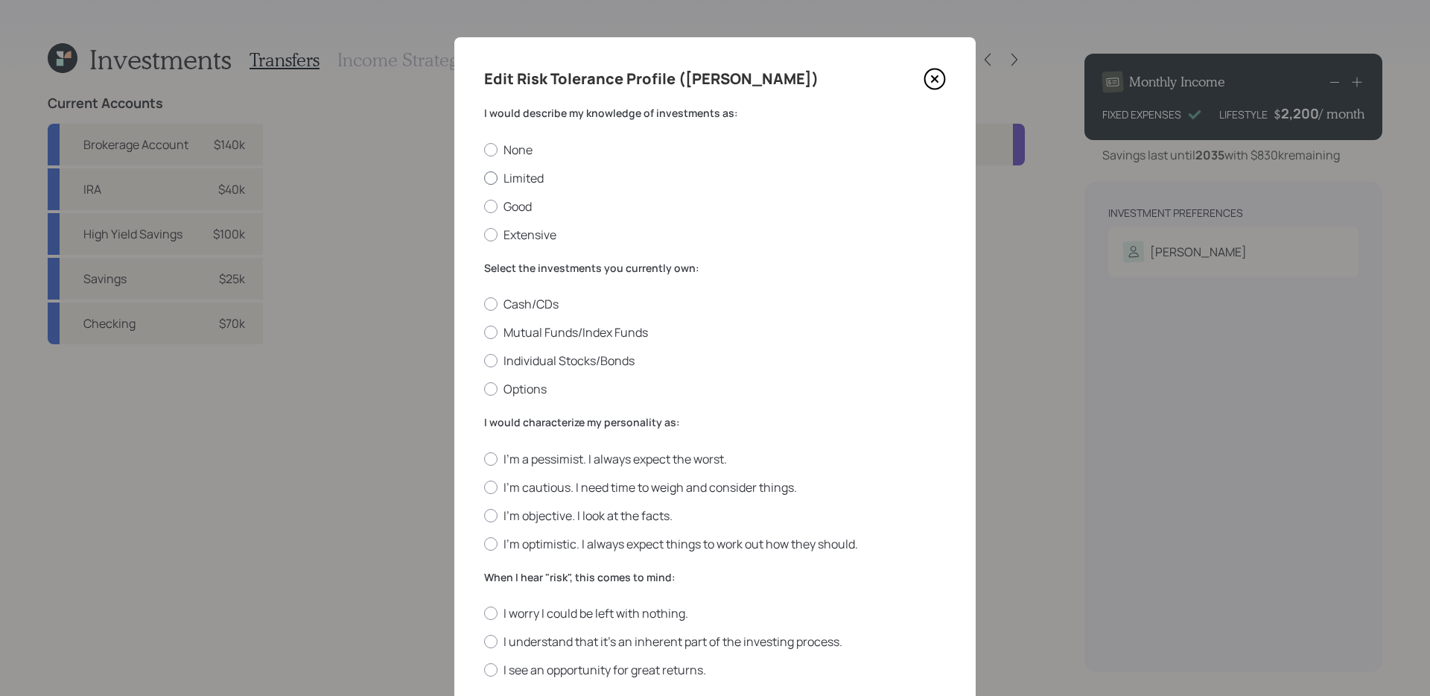
click at [527, 175] on label "Limited" at bounding box center [715, 178] width 462 height 16
click at [484, 177] on input "Limited" at bounding box center [483, 177] width 1 height 1
radio input "true"
click at [536, 308] on label "Cash/CDs" at bounding box center [715, 304] width 462 height 16
click at [484, 305] on input "Cash/CDs" at bounding box center [483, 304] width 1 height 1
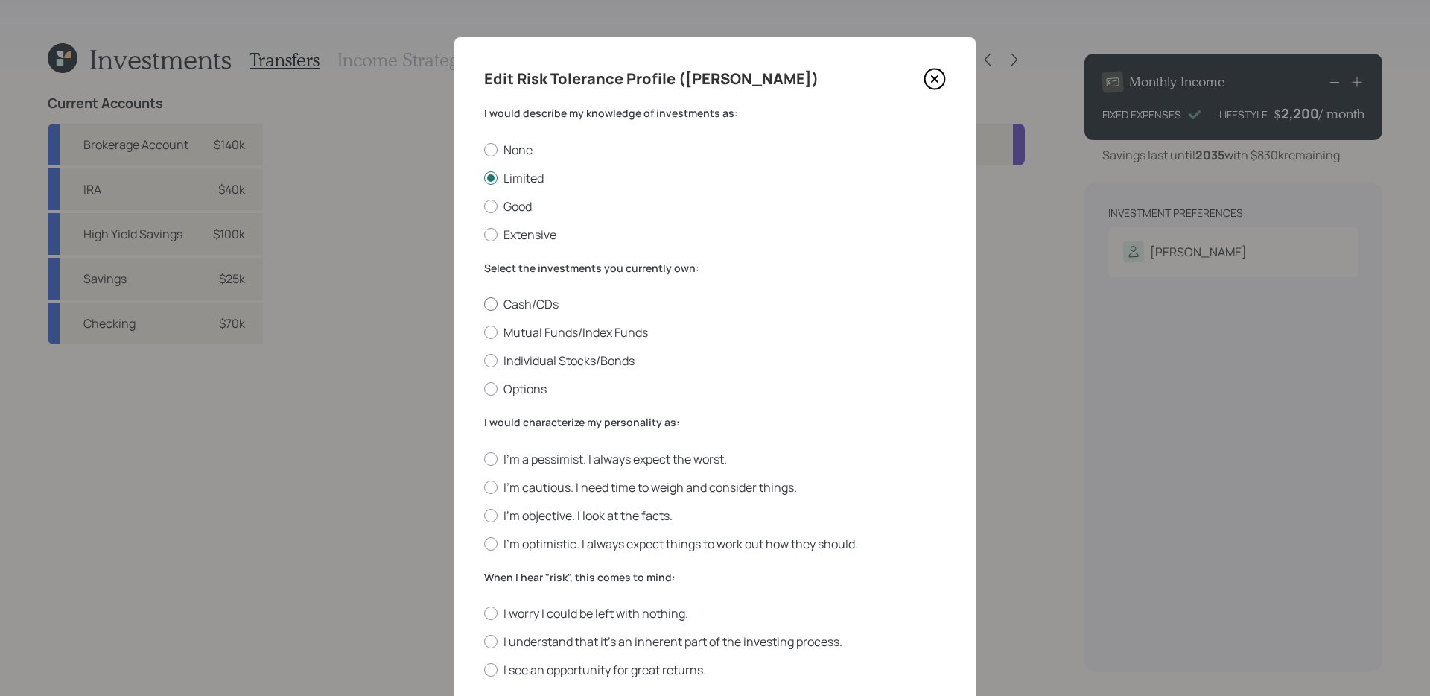
radio input "true"
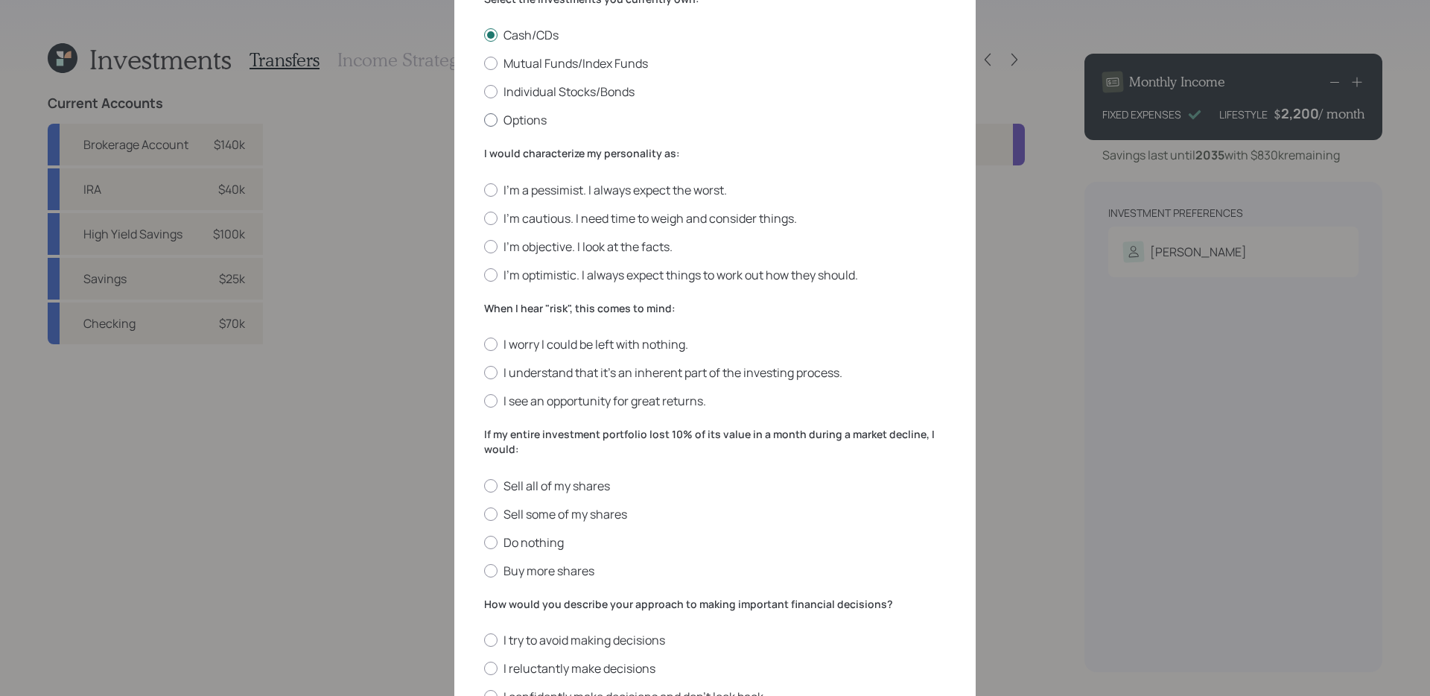
scroll to position [273, 0]
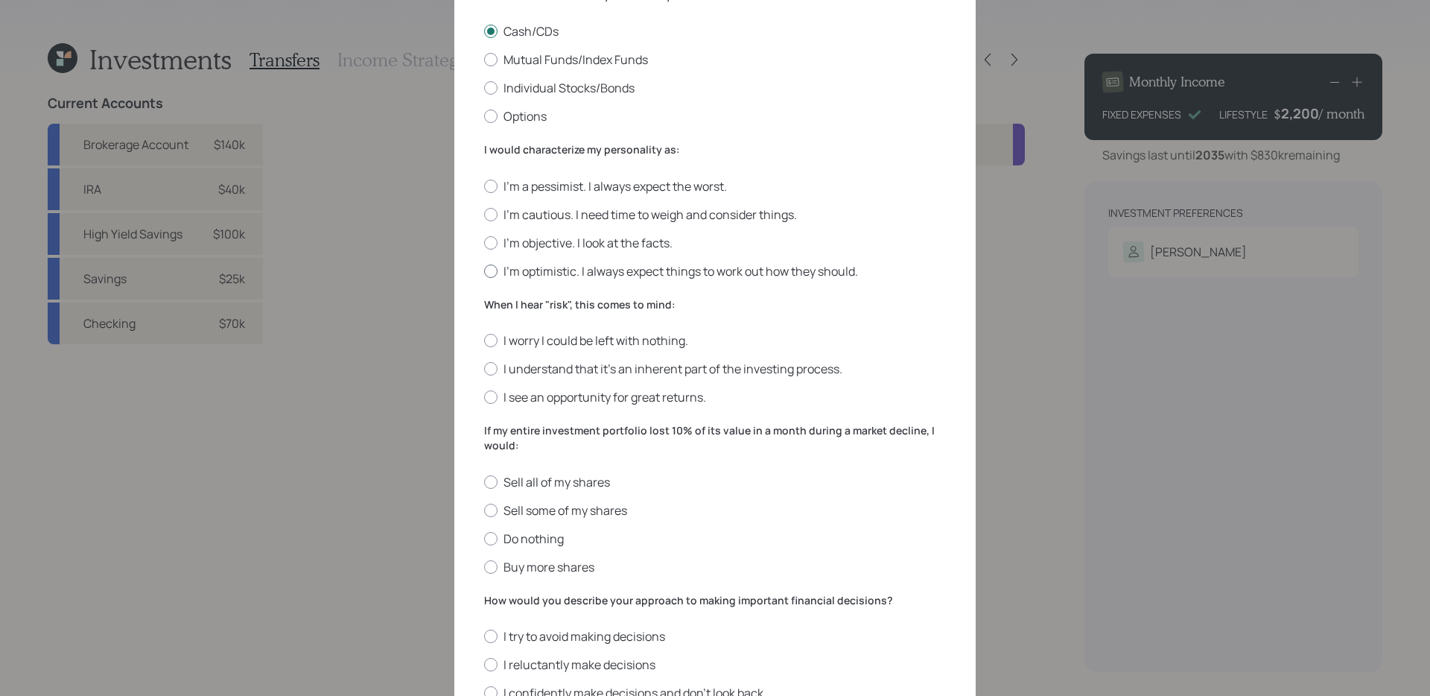
click at [737, 274] on label "I'm optimistic. I always expect things to work out how they should." at bounding box center [715, 271] width 462 height 16
click at [484, 271] on input "I'm optimistic. I always expect things to work out how they should." at bounding box center [483, 270] width 1 height 1
radio input "true"
click at [822, 372] on label "I understand that it’s an inherent part of the investing process." at bounding box center [715, 369] width 462 height 16
click at [484, 369] on input "I understand that it’s an inherent part of the investing process." at bounding box center [483, 369] width 1 height 1
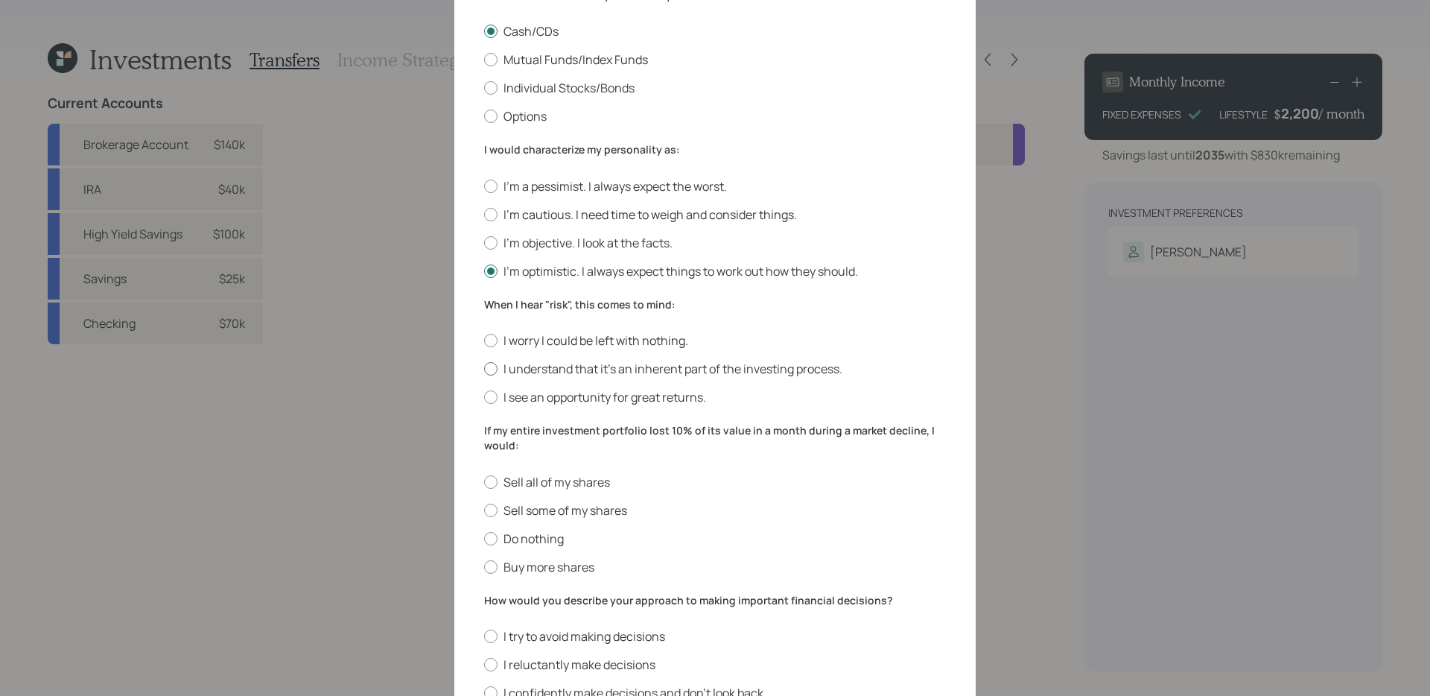
radio input "true"
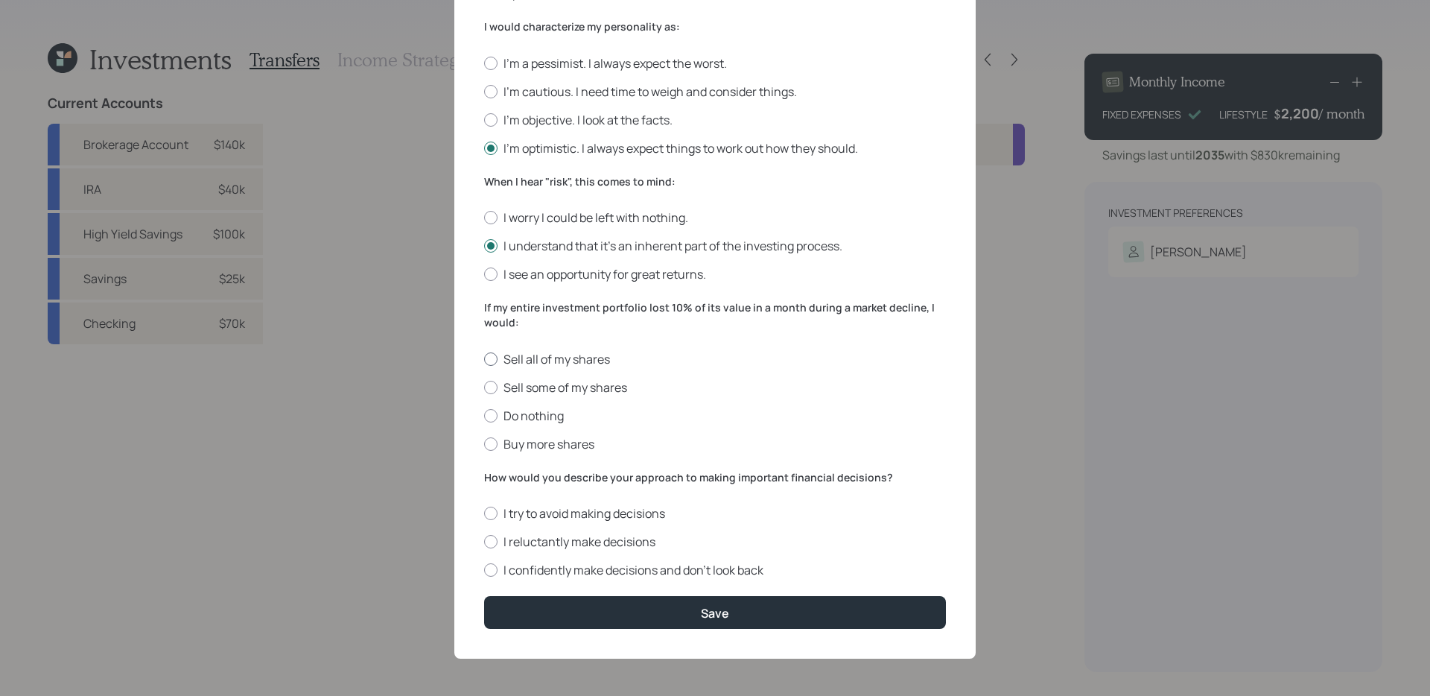
scroll to position [395, 0]
click at [536, 445] on label "Buy more shares" at bounding box center [715, 445] width 462 height 16
click at [484, 445] on input "Buy more shares" at bounding box center [483, 444] width 1 height 1
radio input "true"
click at [618, 542] on label "I reluctantly make decisions" at bounding box center [715, 542] width 462 height 16
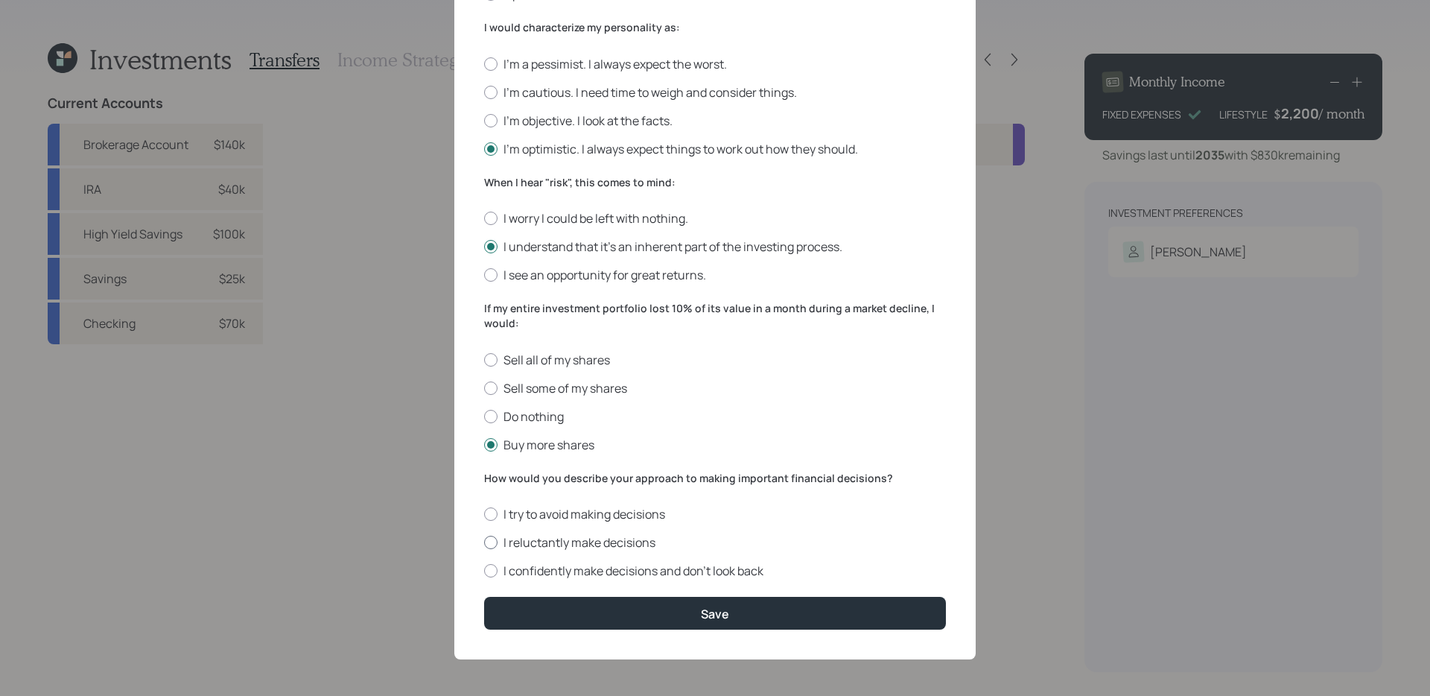
click at [484, 542] on input "I reluctantly make decisions" at bounding box center [483, 542] width 1 height 1
radio input "true"
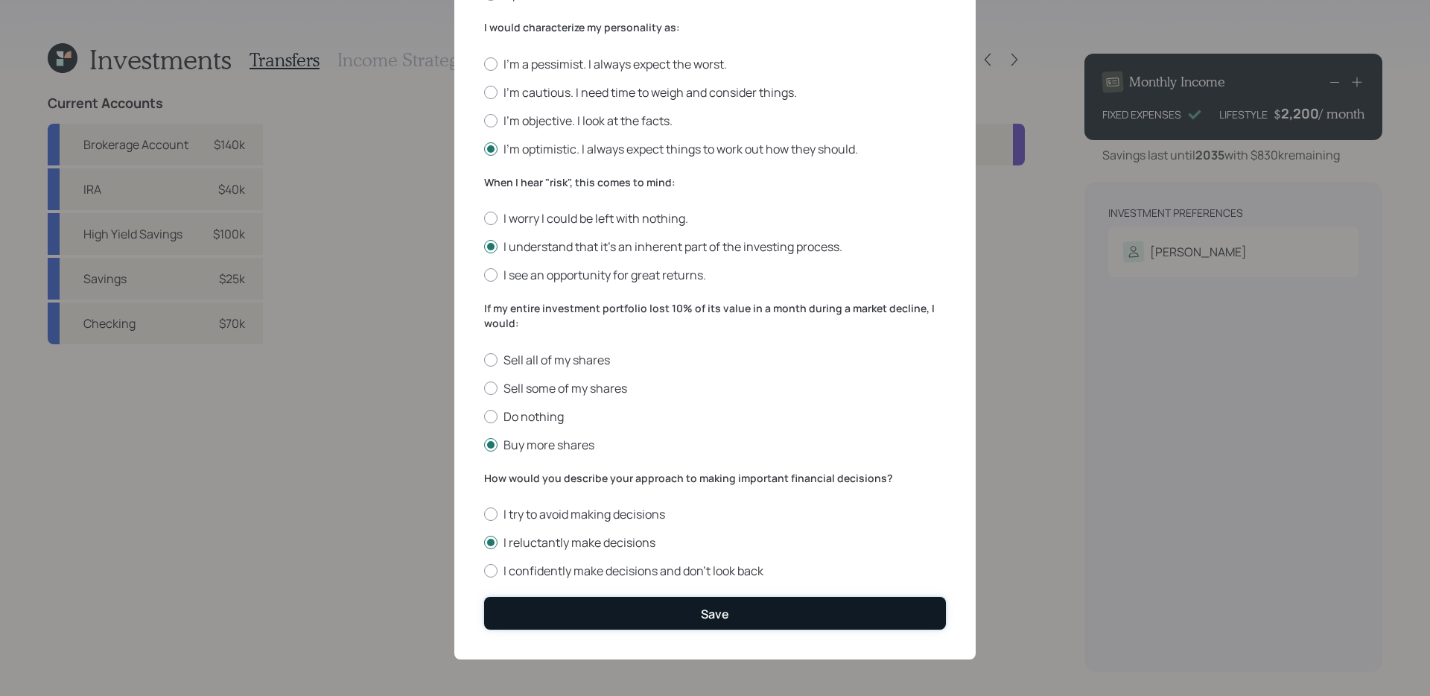
click at [718, 601] on button "Save" at bounding box center [715, 613] width 462 height 32
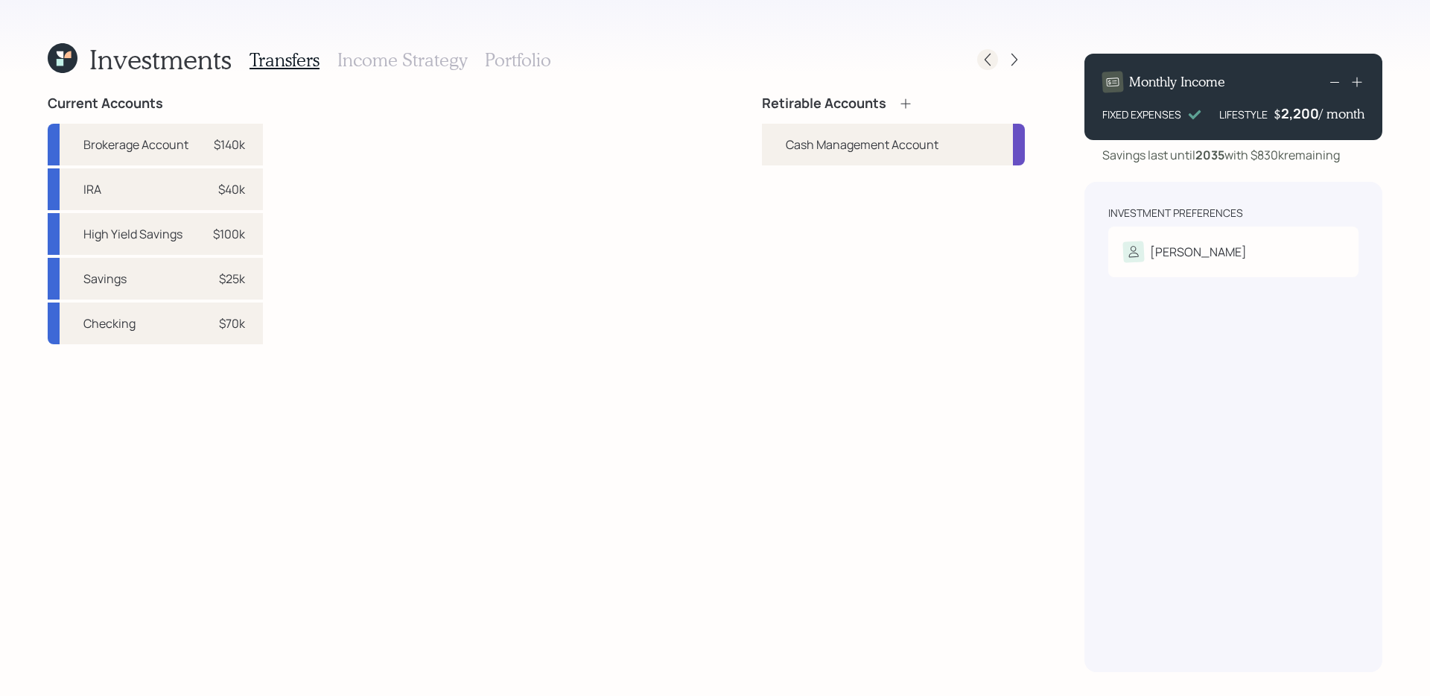
click at [986, 57] on icon at bounding box center [988, 60] width 6 height 13
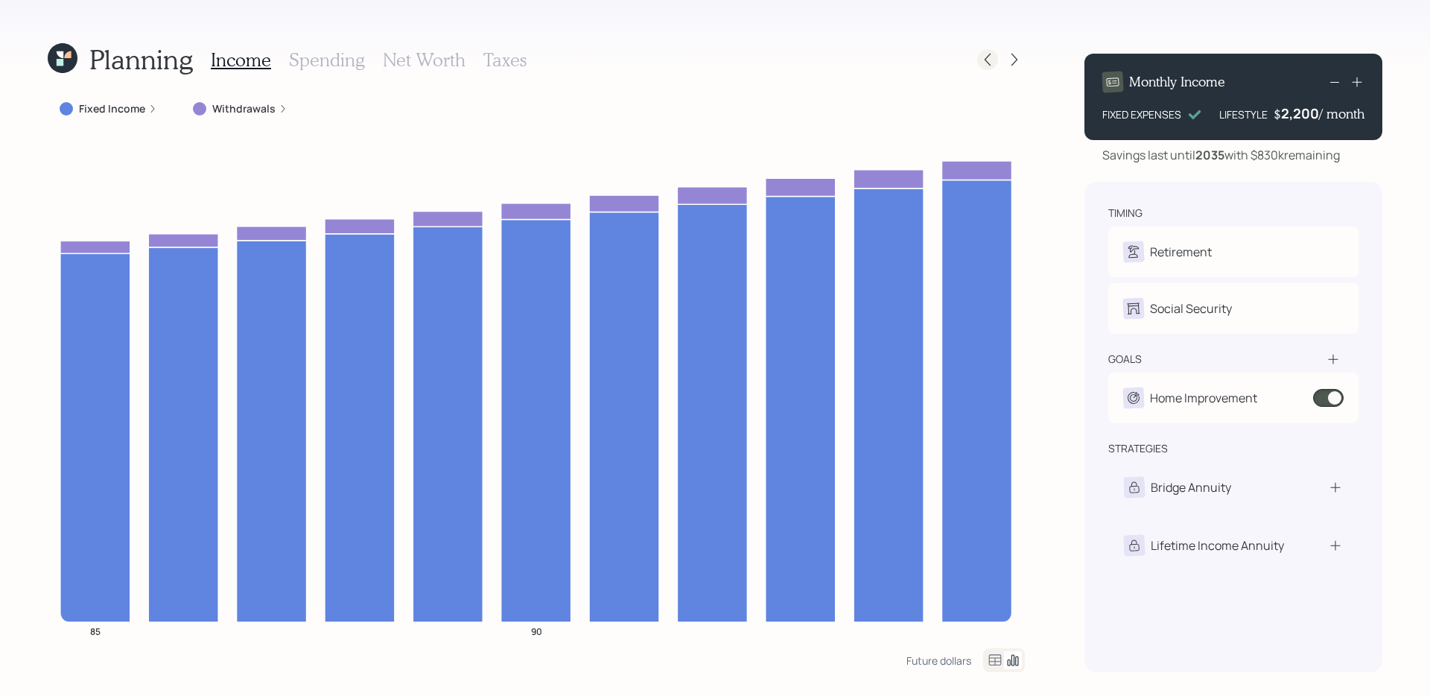
click at [986, 57] on icon at bounding box center [988, 60] width 6 height 13
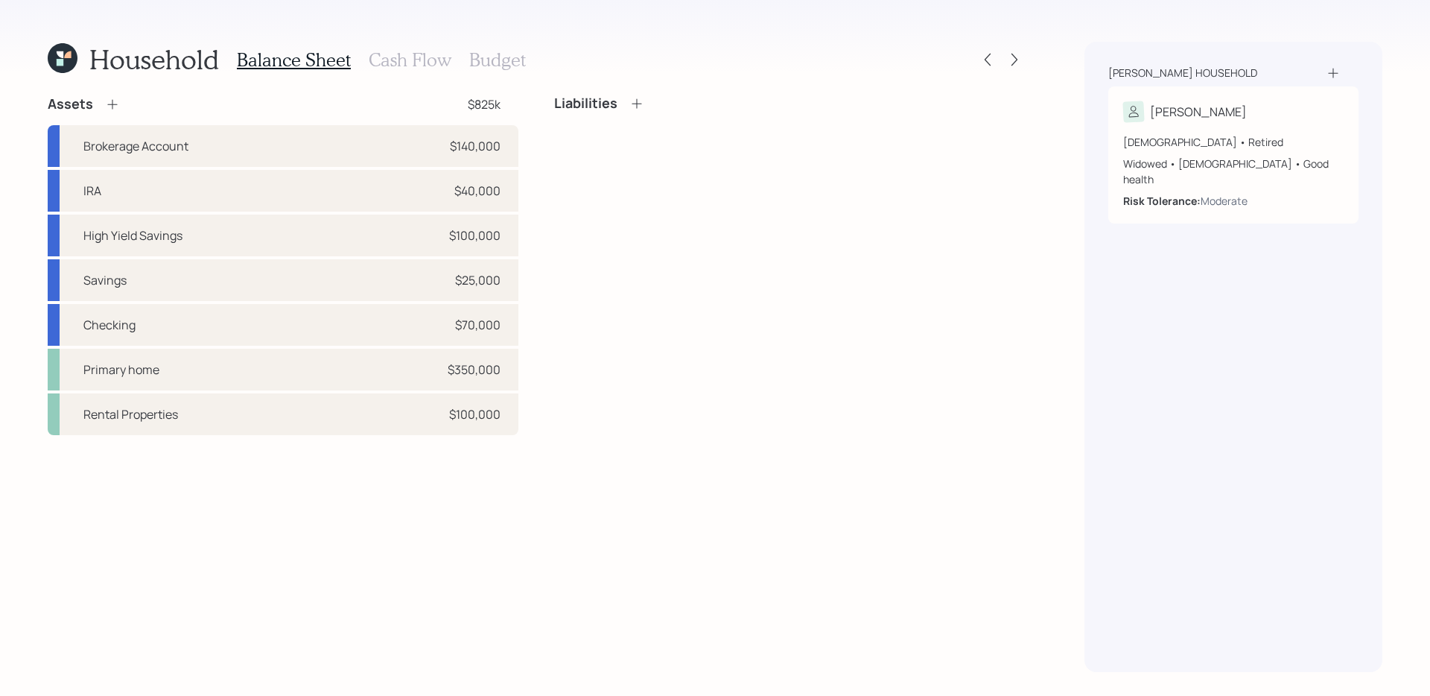
click at [500, 68] on h3 "Budget" at bounding box center [497, 60] width 57 height 22
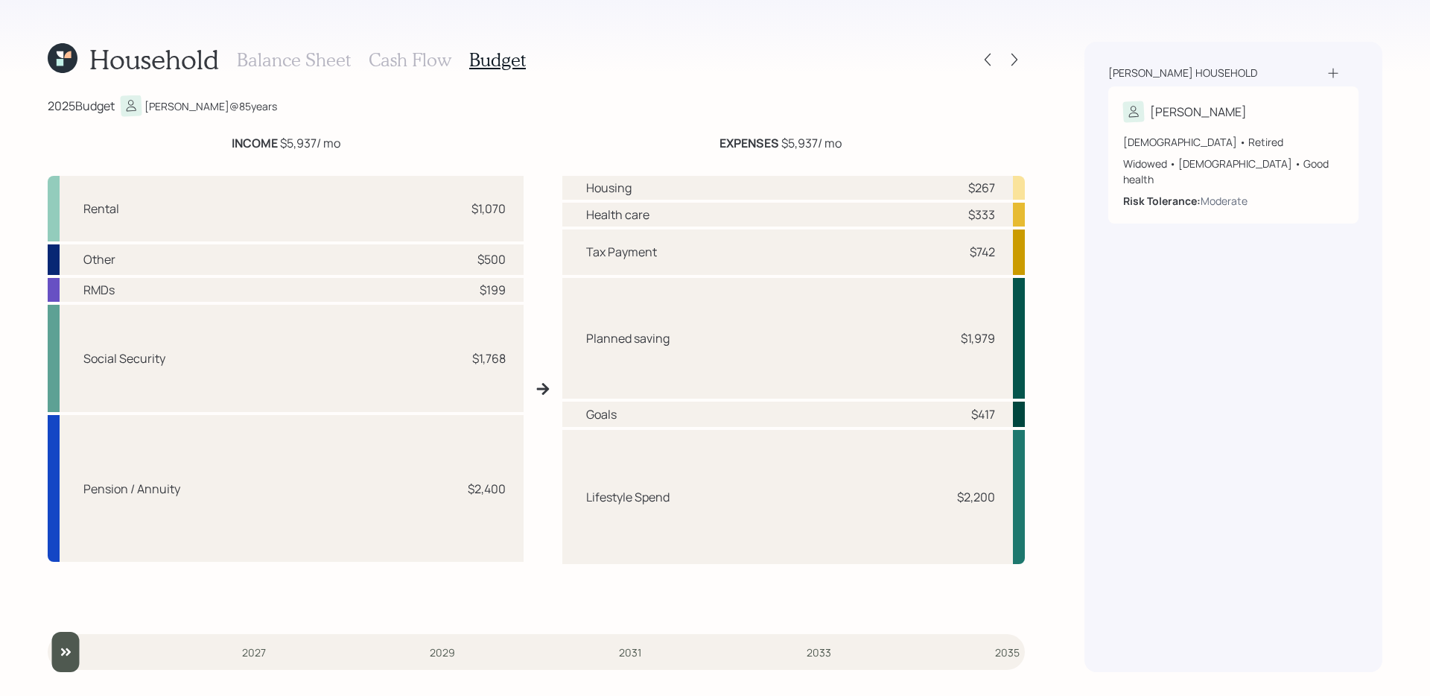
click at [403, 60] on h3 "Cash Flow" at bounding box center [410, 60] width 83 height 22
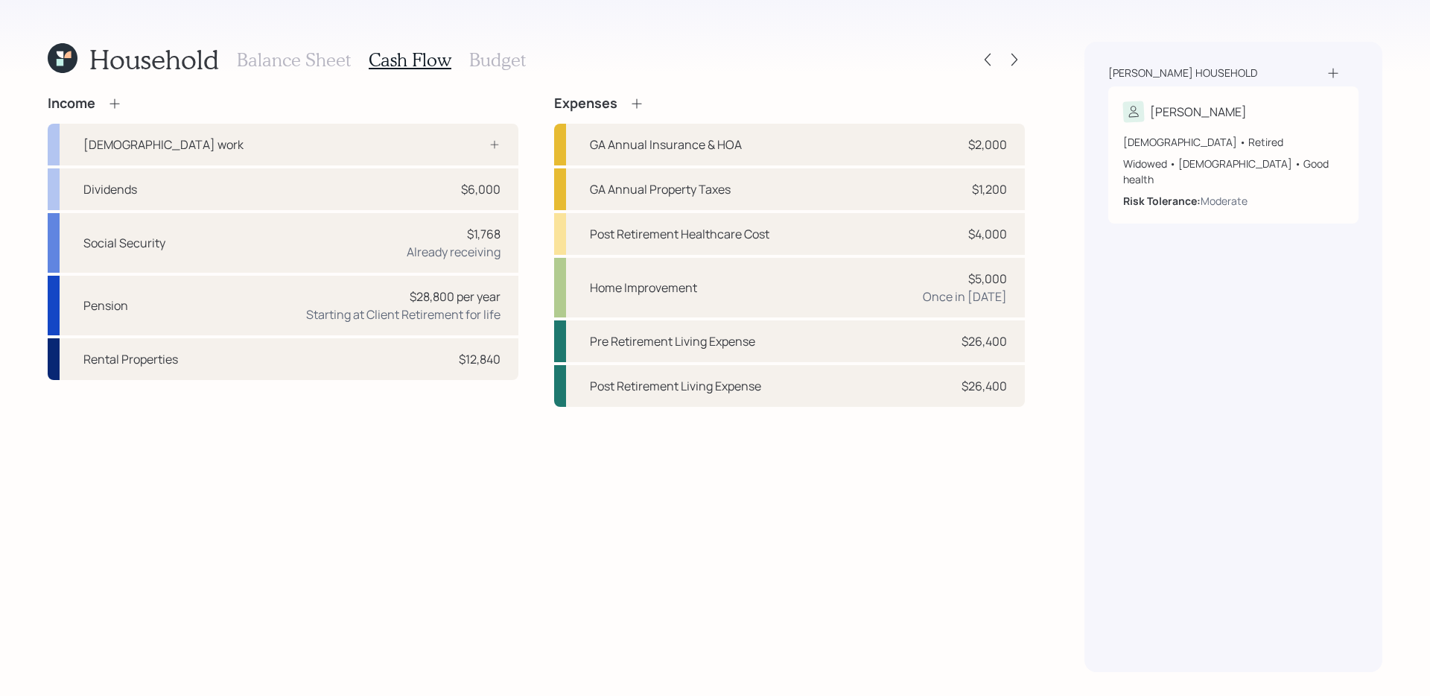
click at [311, 65] on h3 "Balance Sheet" at bounding box center [294, 60] width 114 height 22
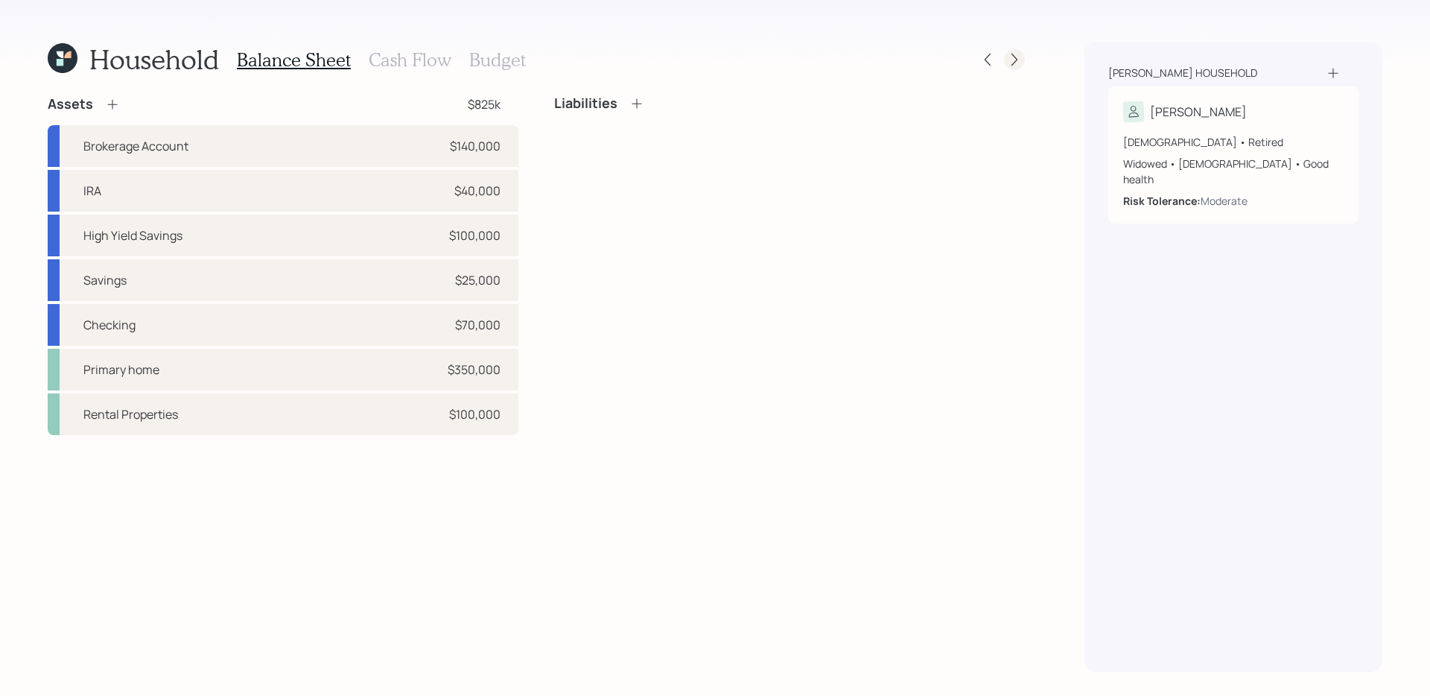
click at [1015, 56] on icon at bounding box center [1014, 59] width 15 height 15
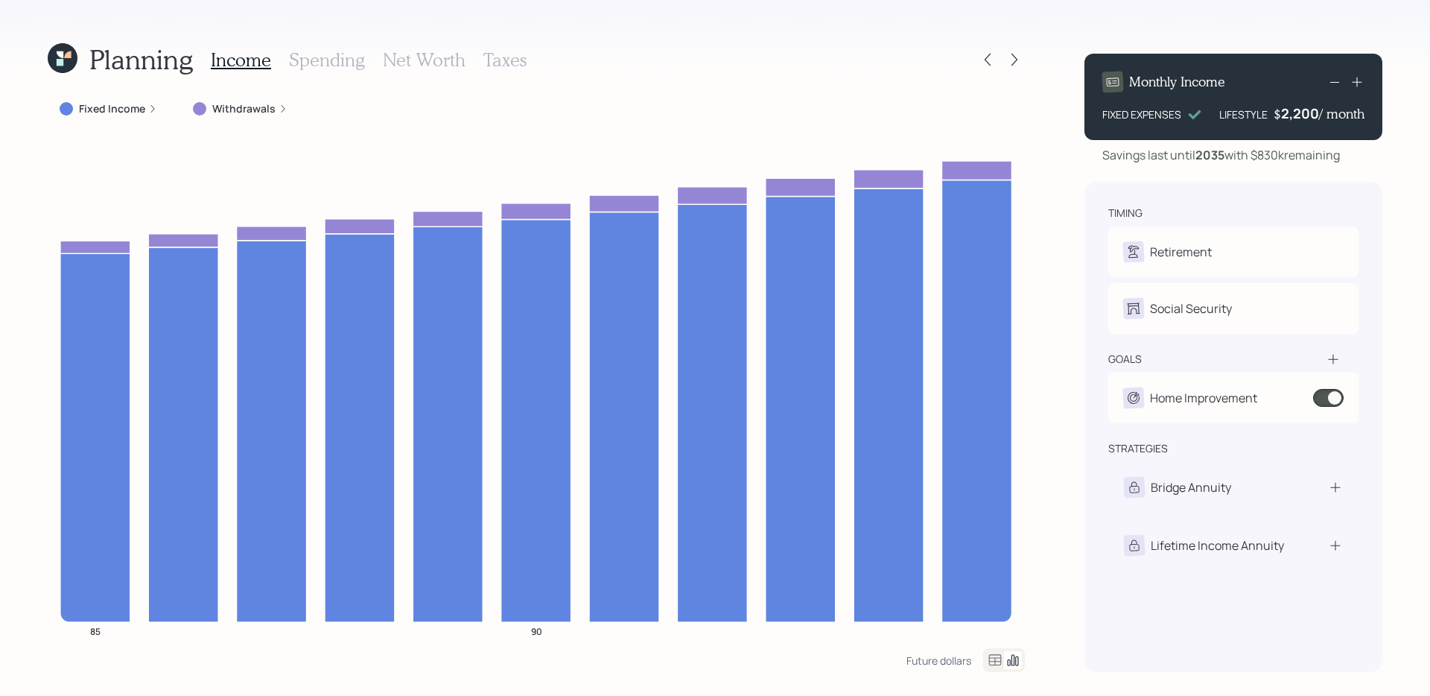
click at [1015, 56] on icon at bounding box center [1014, 59] width 15 height 15
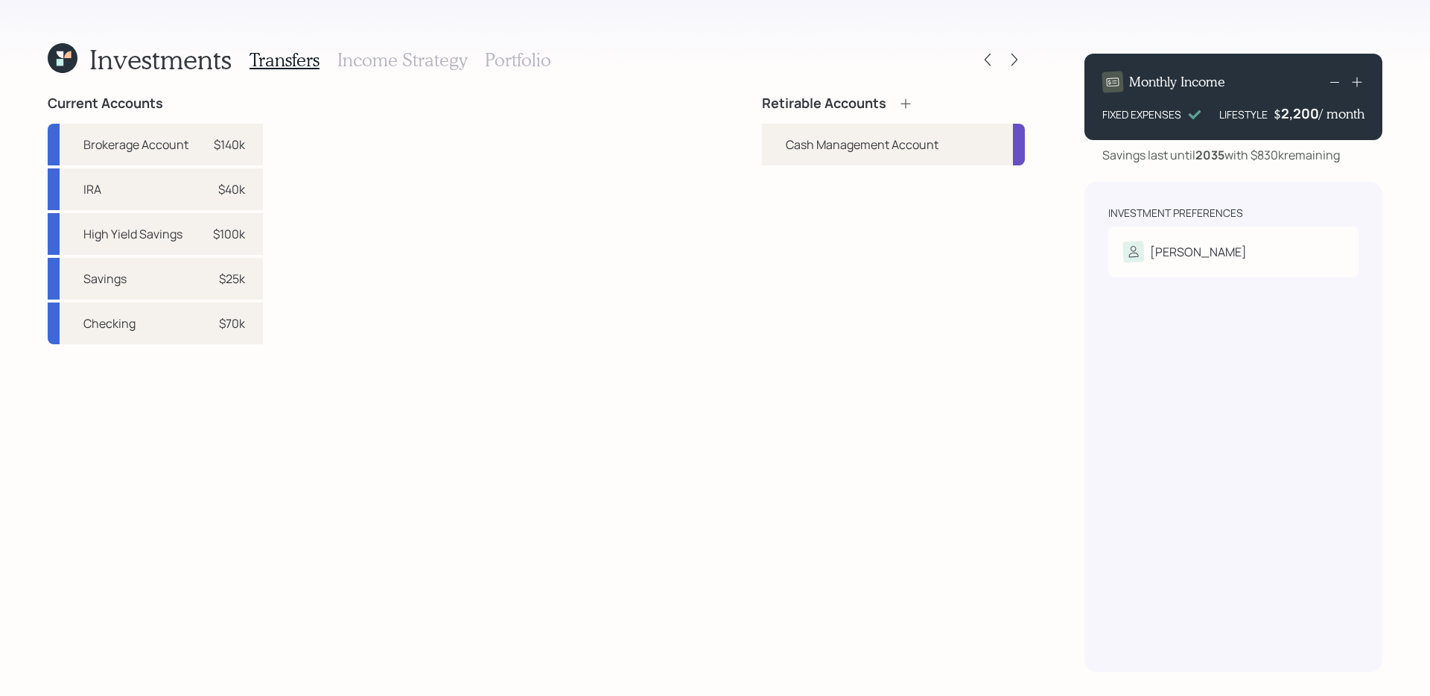
click at [883, 134] on div "Cash Management Account" at bounding box center [893, 145] width 263 height 42
click at [906, 107] on icon at bounding box center [906, 103] width 10 height 10
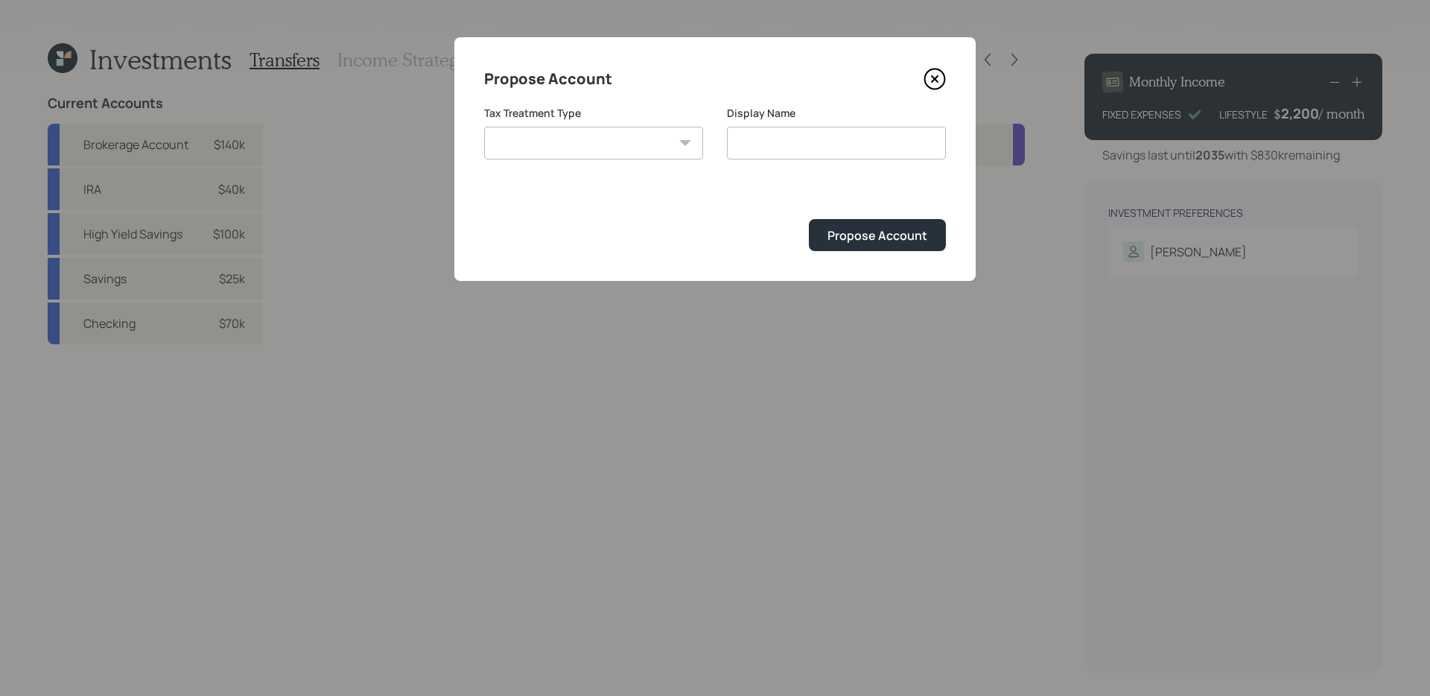
click at [631, 140] on select "[PERSON_NAME] Taxable Traditional" at bounding box center [593, 143] width 219 height 33
select select "traditional"
click at [484, 127] on select "[PERSON_NAME] Taxable Traditional" at bounding box center [593, 143] width 219 height 33
type input "Traditional"
click at [901, 237] on div "Propose Account" at bounding box center [878, 235] width 100 height 16
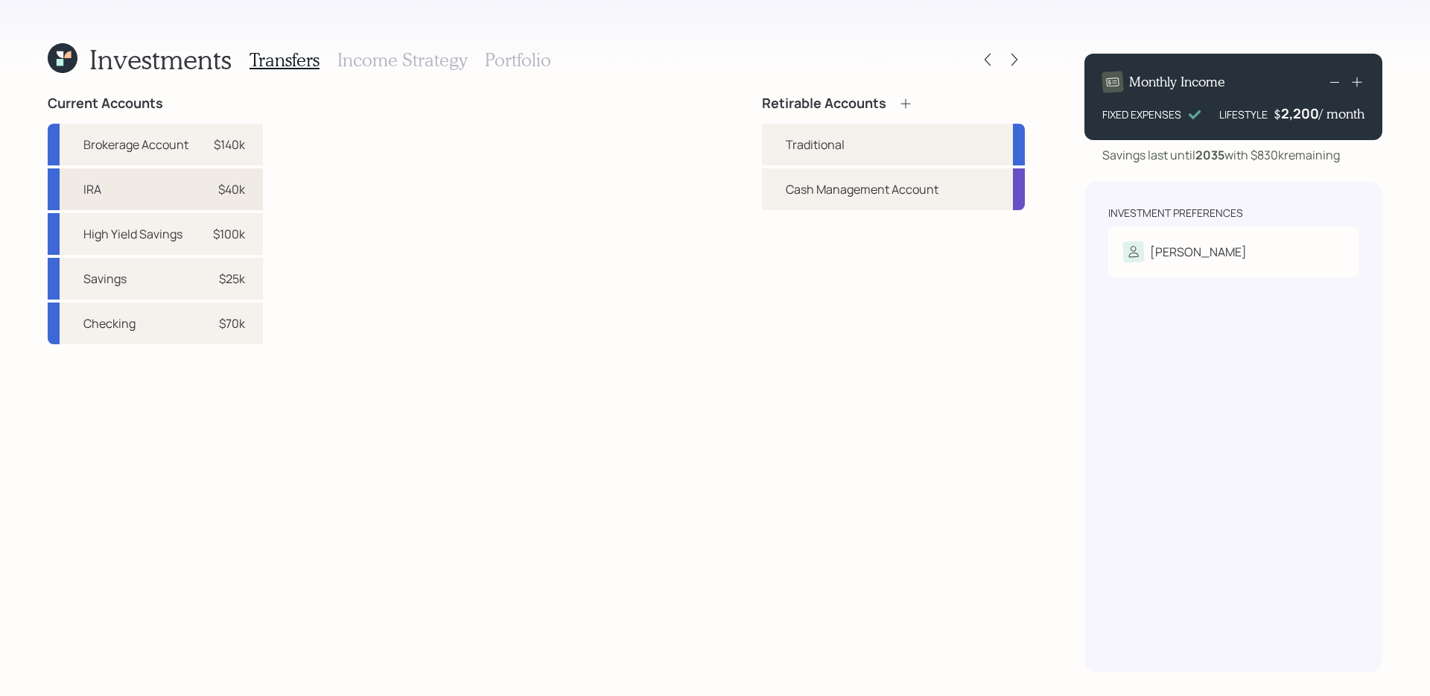
click at [194, 194] on div "IRA $40k" at bounding box center [155, 189] width 215 height 42
click at [828, 136] on div "Traditional" at bounding box center [815, 145] width 59 height 18
select select "8b4e7d3e-17aa-4eb9-856c-0ebf8c962dc7"
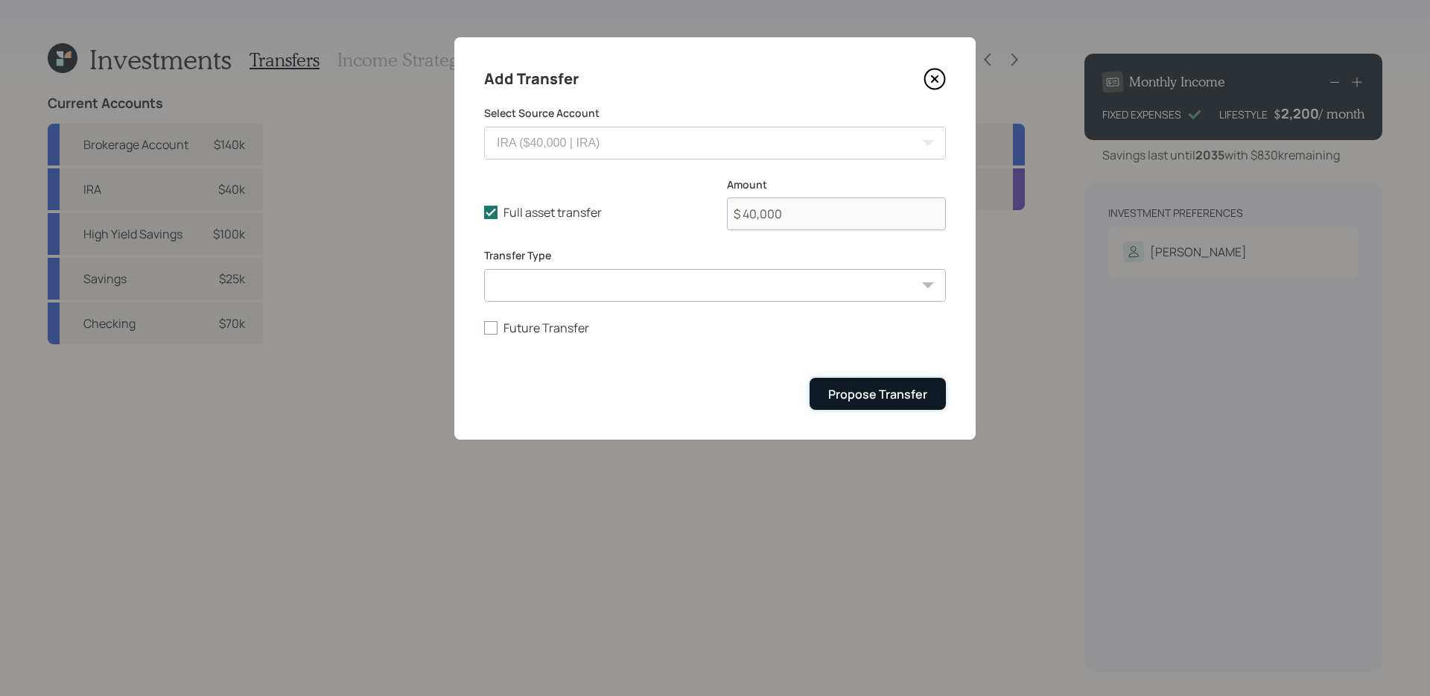
click at [885, 390] on div "Propose Transfer" at bounding box center [877, 394] width 99 height 16
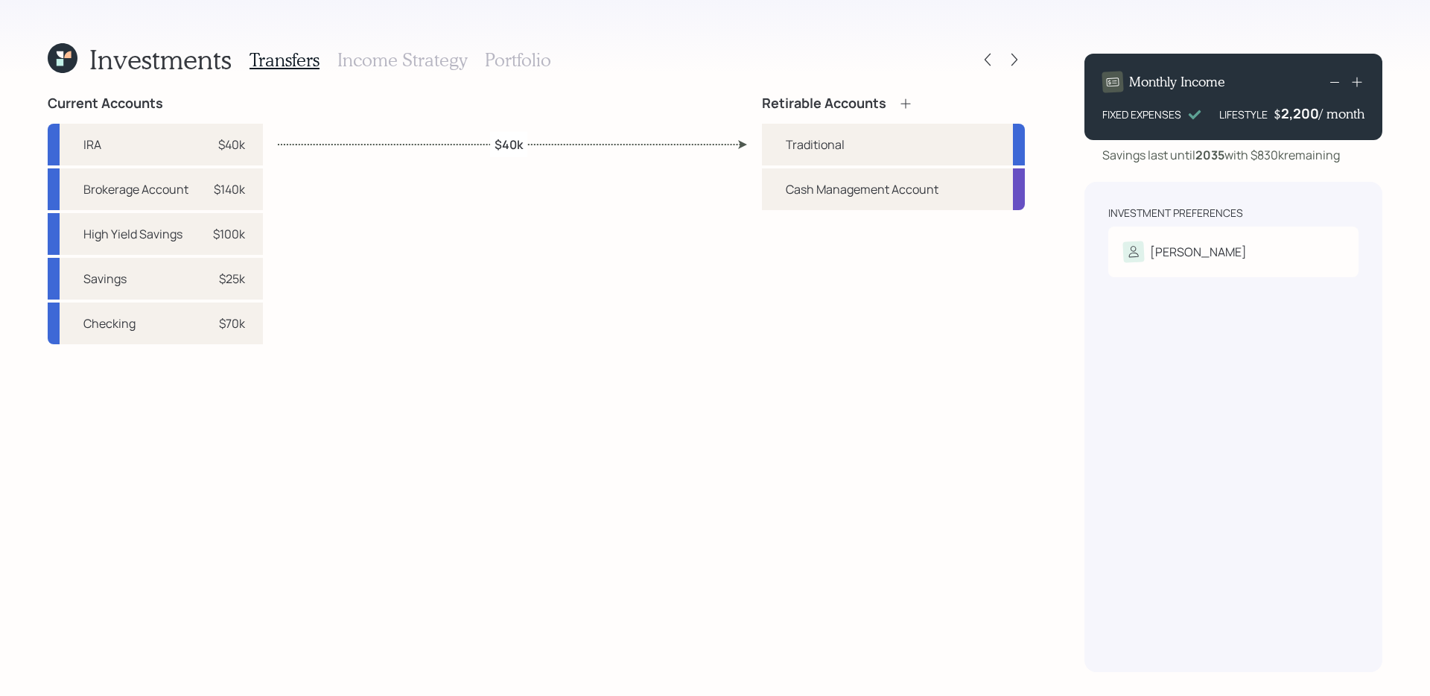
click at [910, 103] on icon at bounding box center [906, 103] width 10 height 10
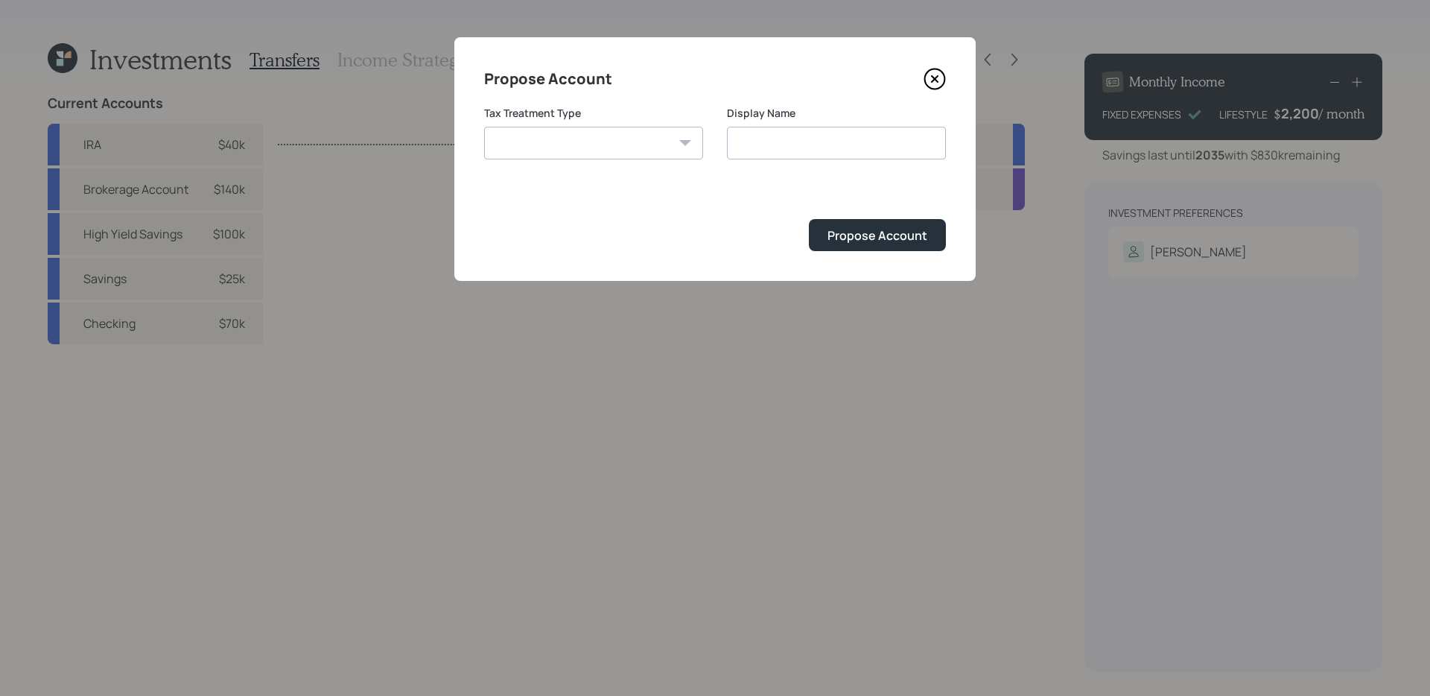
click at [566, 127] on select "[PERSON_NAME] Taxable Traditional" at bounding box center [593, 143] width 219 height 33
select select "taxable"
click at [484, 127] on select "[PERSON_NAME] Taxable Traditional" at bounding box center [593, 143] width 219 height 33
type input "Taxable"
click at [861, 238] on div "Propose Account" at bounding box center [878, 235] width 100 height 16
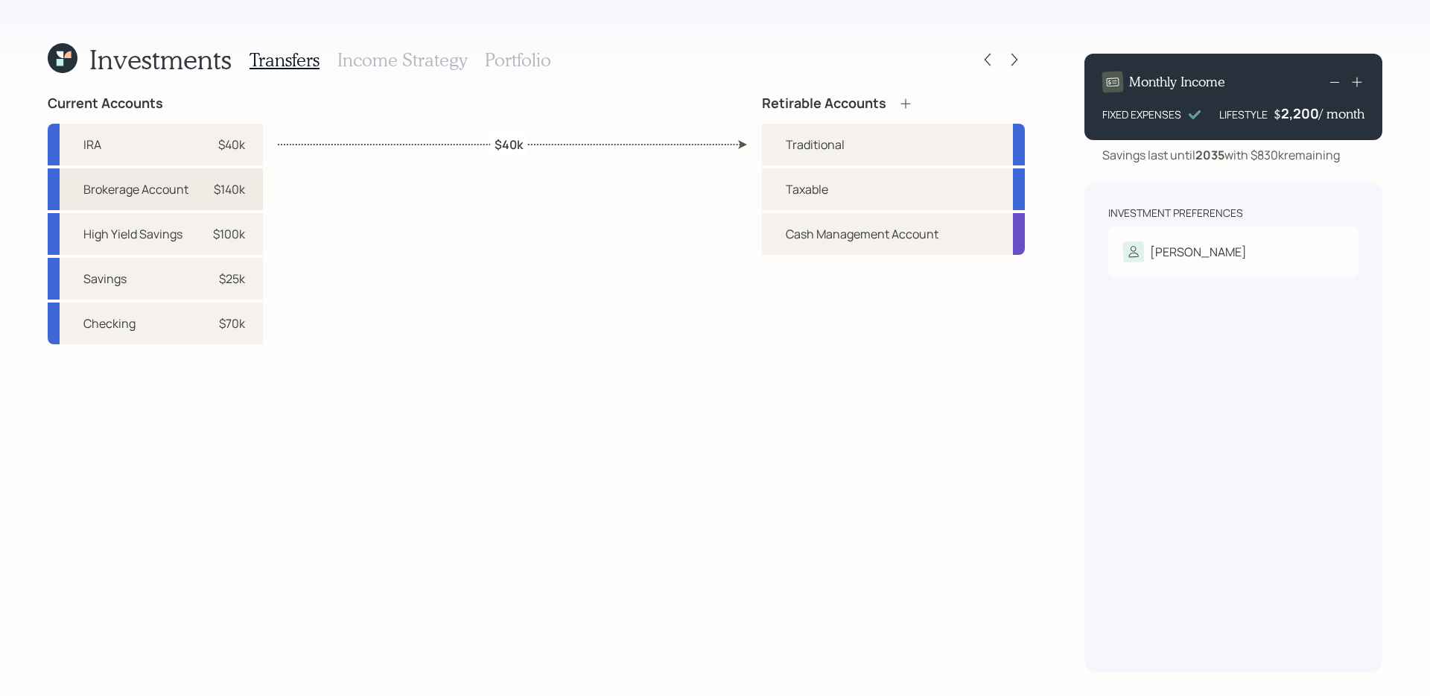
click at [168, 190] on div "Brokerage Account" at bounding box center [135, 189] width 105 height 18
click at [835, 196] on div "Taxable" at bounding box center [893, 189] width 263 height 42
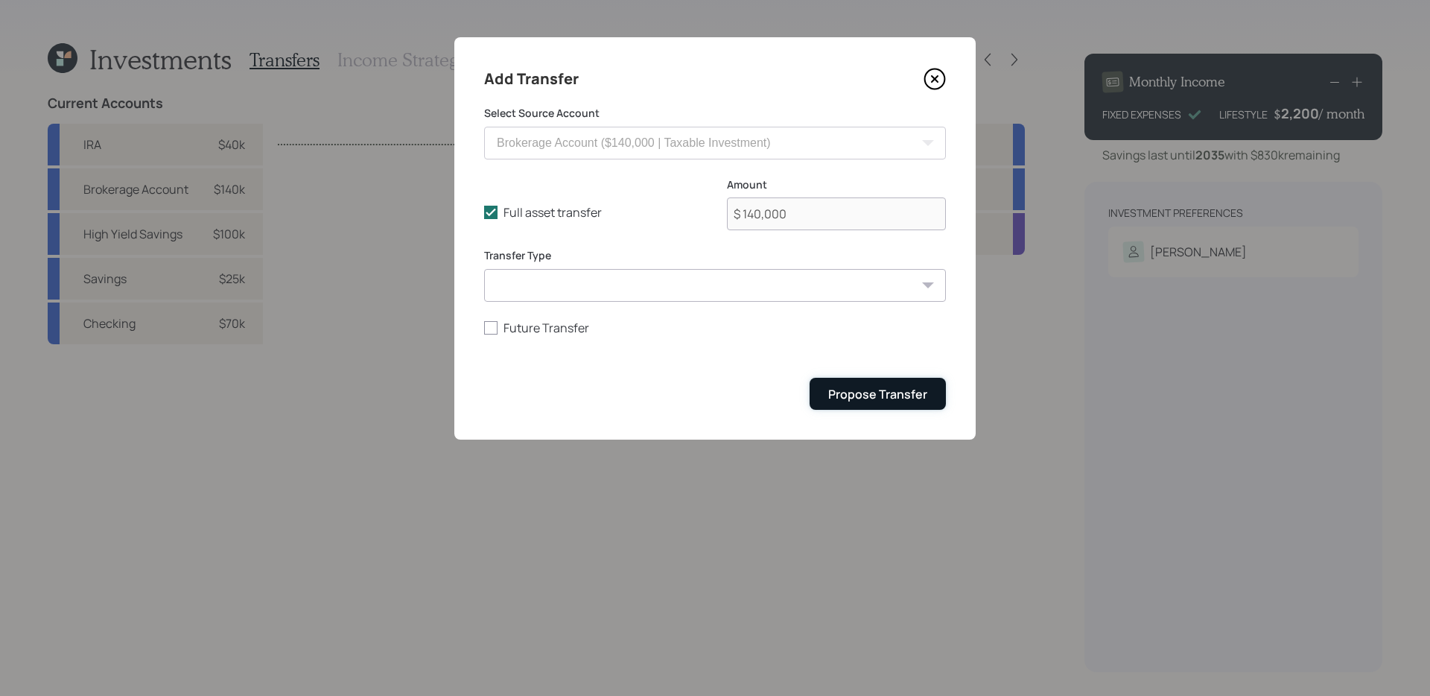
click at [902, 405] on button "Propose Transfer" at bounding box center [878, 394] width 136 height 32
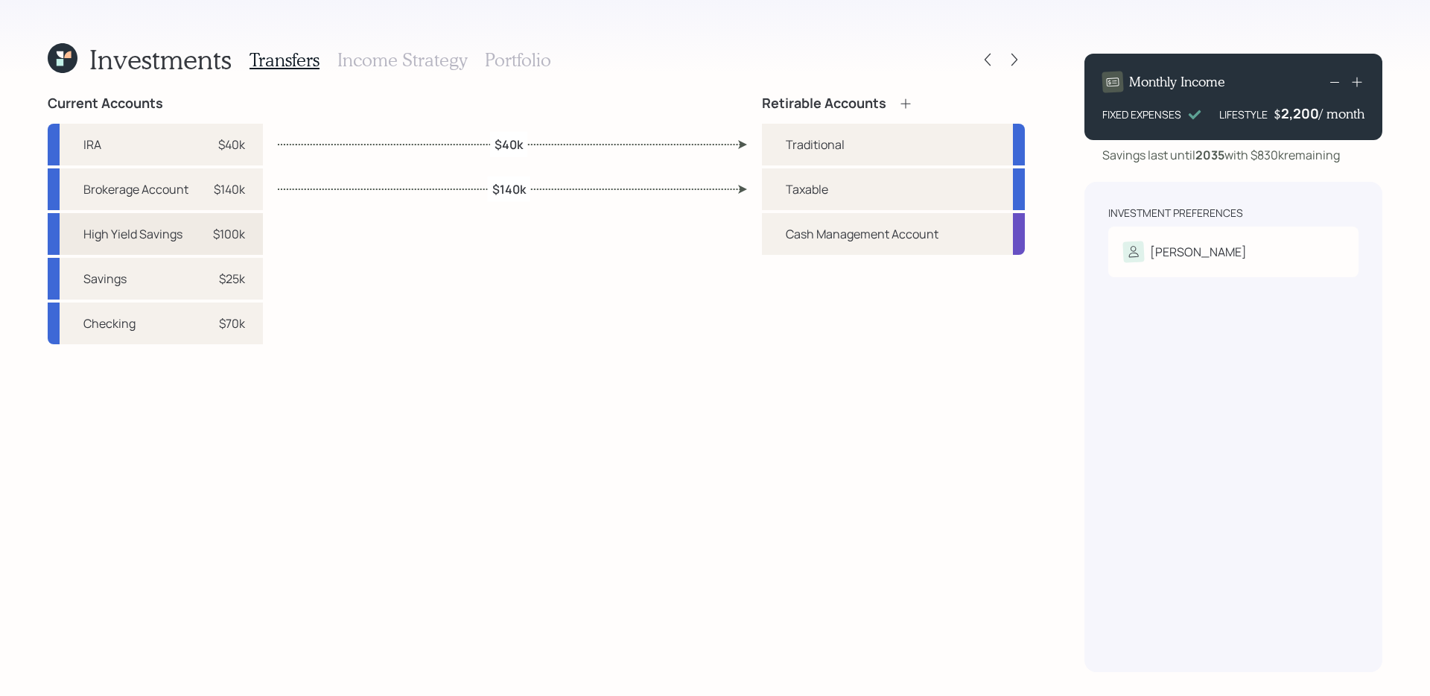
click at [199, 239] on div "High Yield Savings $100k" at bounding box center [155, 234] width 215 height 42
click at [802, 188] on div "Taxable" at bounding box center [807, 189] width 42 height 18
select select "21bc13ed-e22e-4761-b207-6c6ce67d37c5"
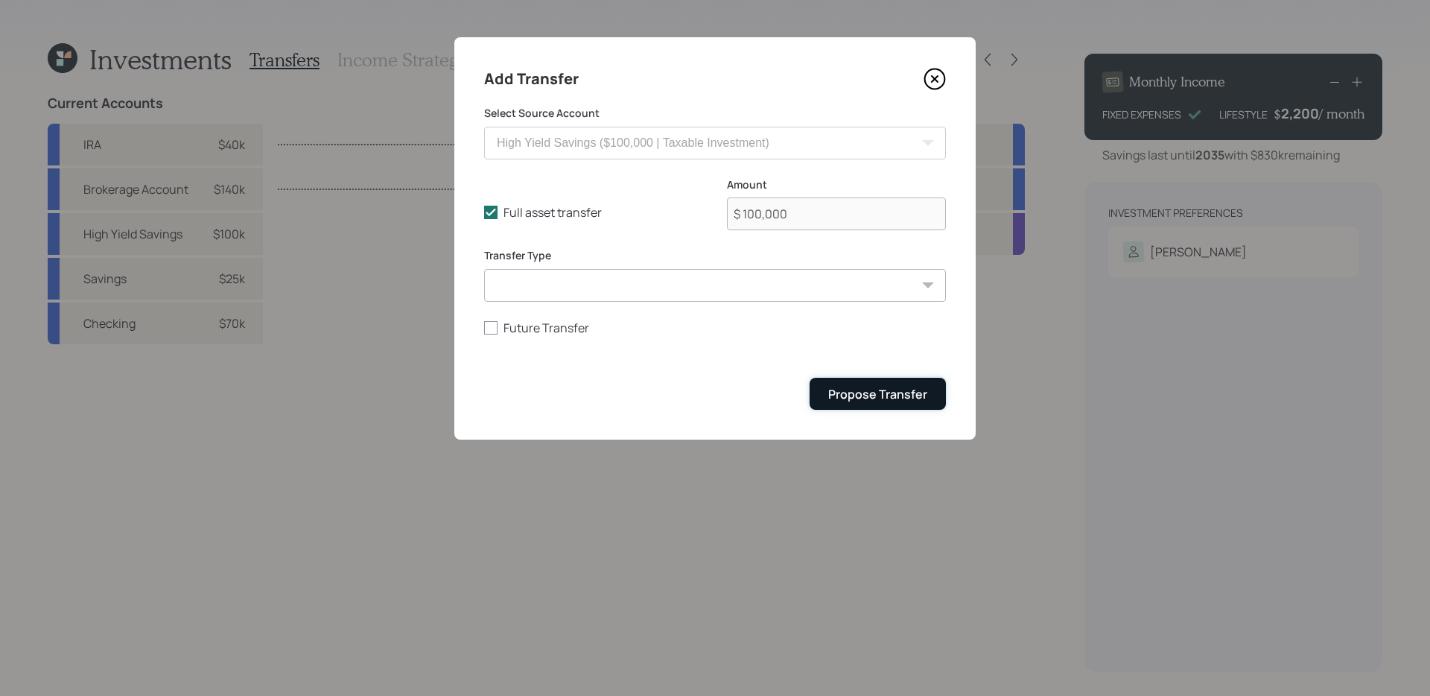
click at [913, 393] on div "Propose Transfer" at bounding box center [877, 394] width 99 height 16
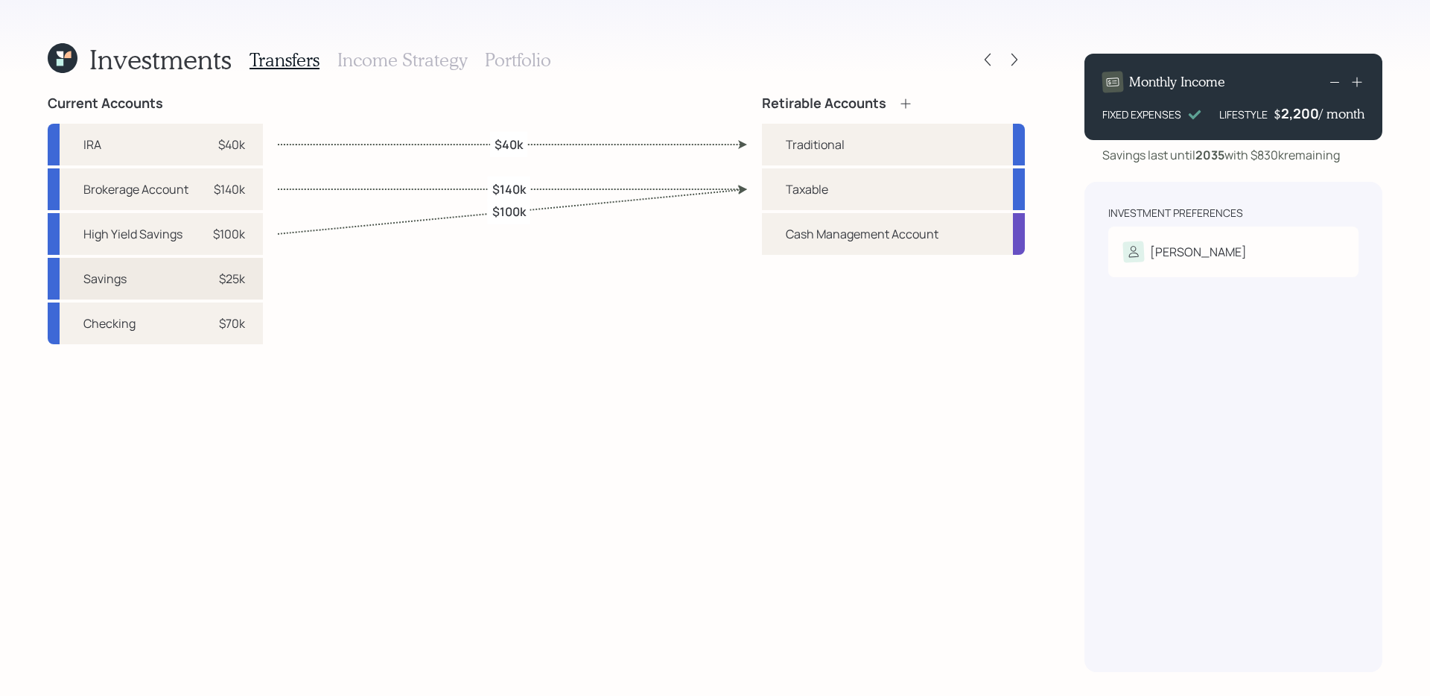
click at [165, 281] on div "Savings $25k" at bounding box center [155, 279] width 215 height 42
click at [846, 190] on div "Taxable" at bounding box center [893, 189] width 263 height 42
select select "7cd5534f-9f68-4f21-8762-09dee69e5e4f"
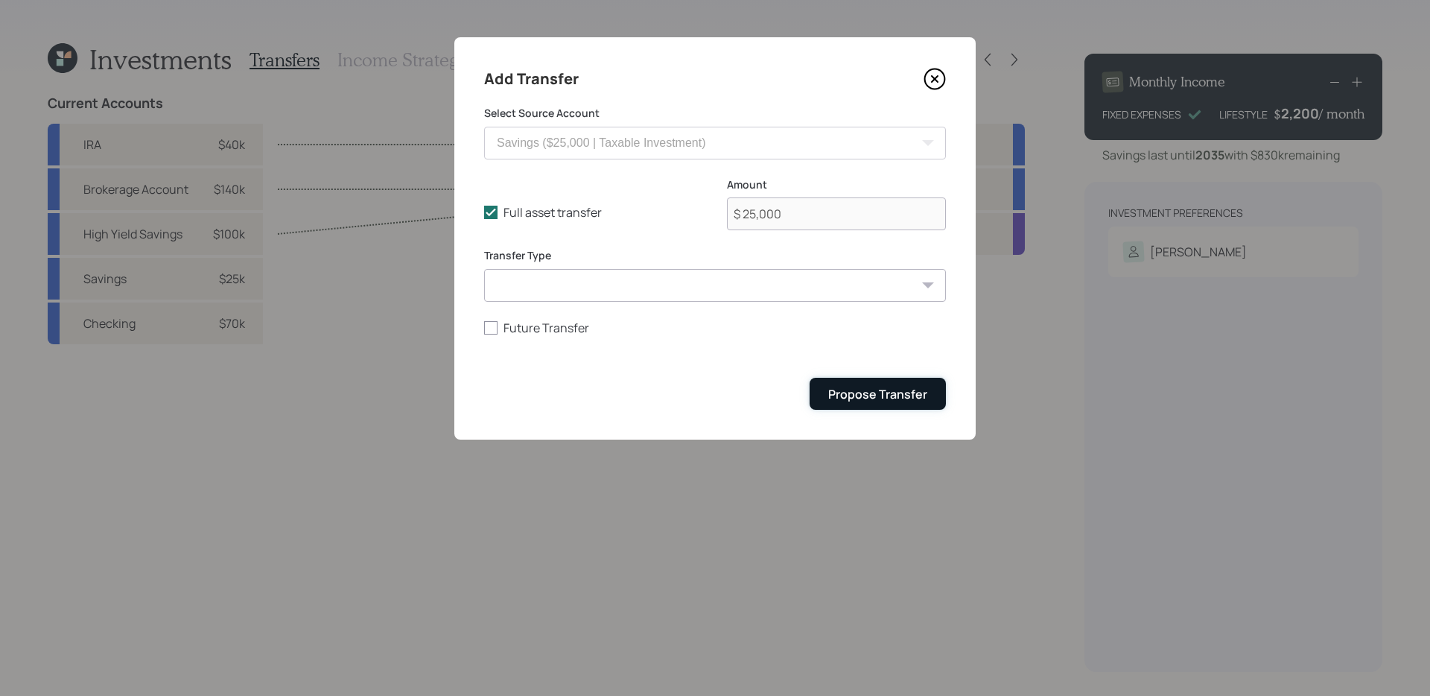
click at [876, 393] on div "Propose Transfer" at bounding box center [877, 394] width 99 height 16
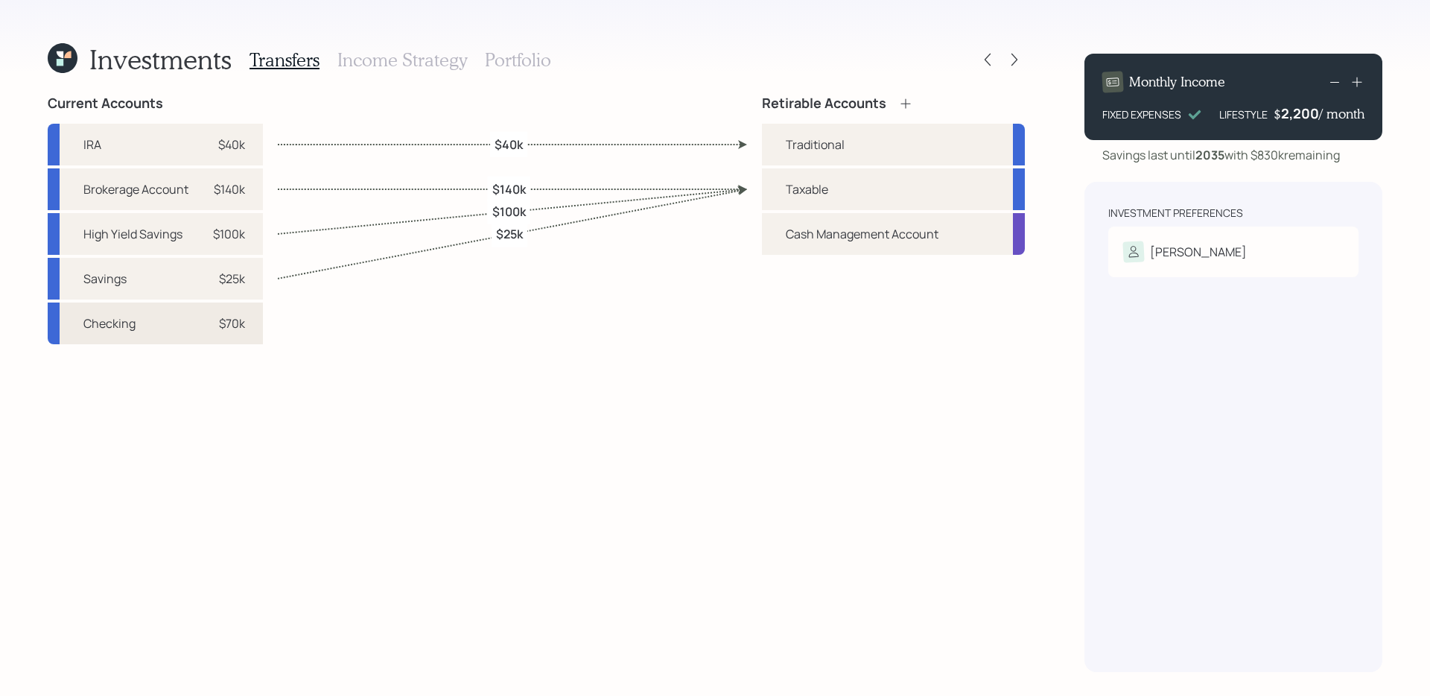
click at [179, 331] on div "Checking $70k" at bounding box center [155, 323] width 215 height 42
click at [839, 185] on div "Taxable" at bounding box center [893, 189] width 263 height 42
select select "3a3c7334-cb07-4ab4-9df9-8fc5b0f69bf7"
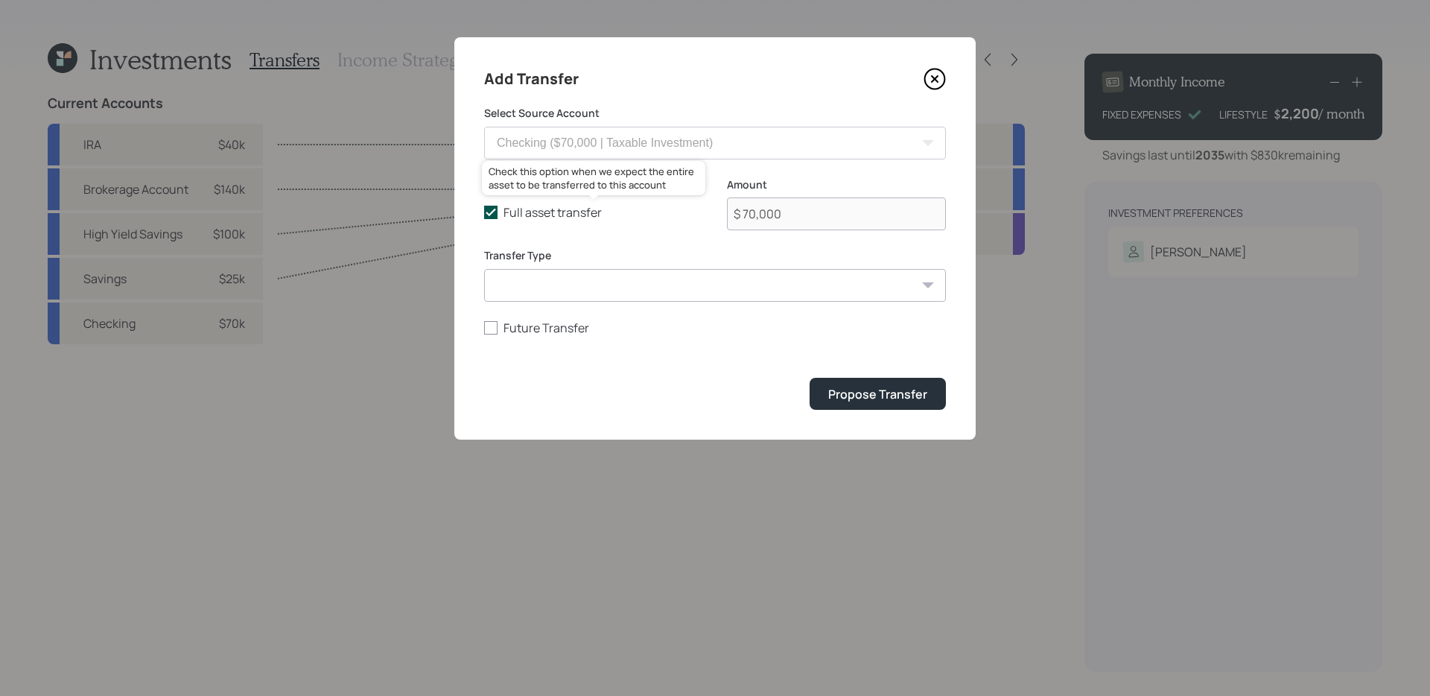
click at [498, 213] on label "Full asset transfer" at bounding box center [593, 212] width 219 height 16
click at [484, 213] on input "Full asset transfer" at bounding box center [483, 212] width 1 height 1
checkbox input "false"
click at [810, 209] on input "$ 70,000" at bounding box center [836, 213] width 219 height 33
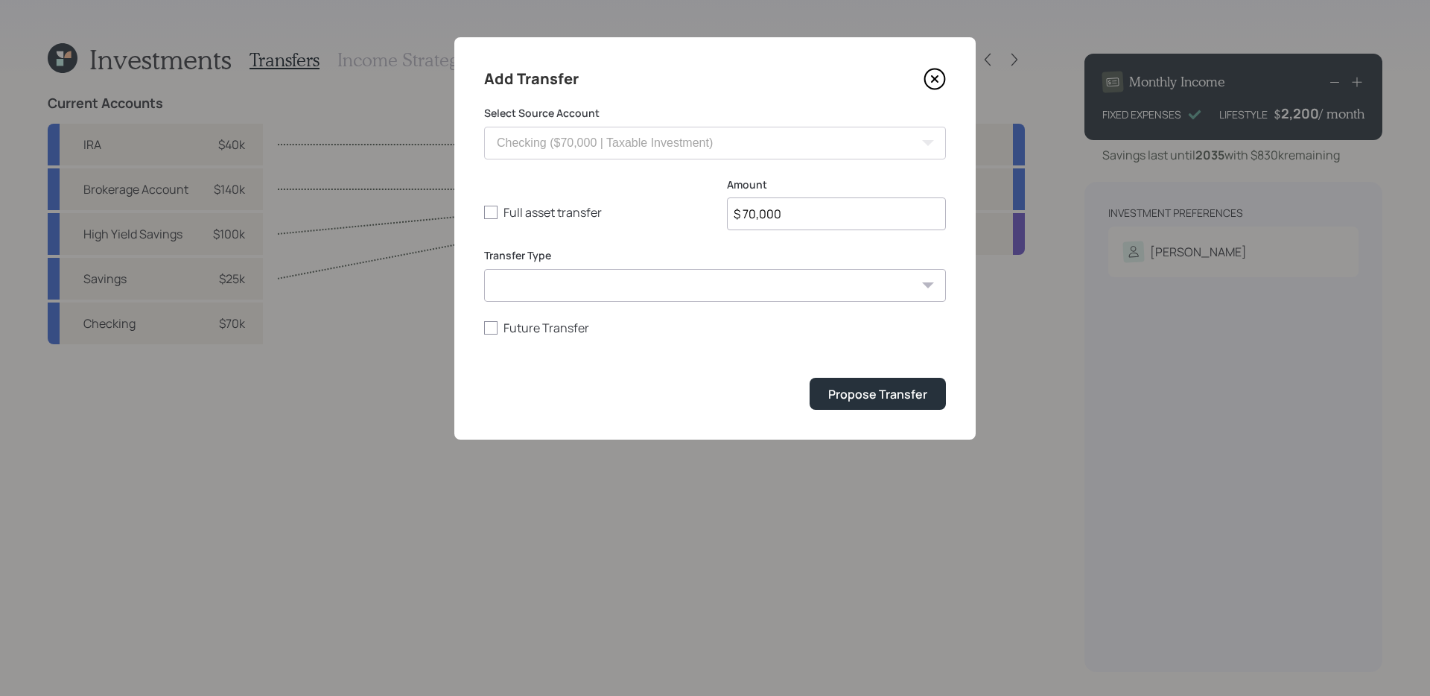
click at [810, 209] on input "$ 70,000" at bounding box center [836, 213] width 219 height 33
type input "$ 50,000"
click at [854, 390] on div "Propose Transfer" at bounding box center [877, 394] width 99 height 16
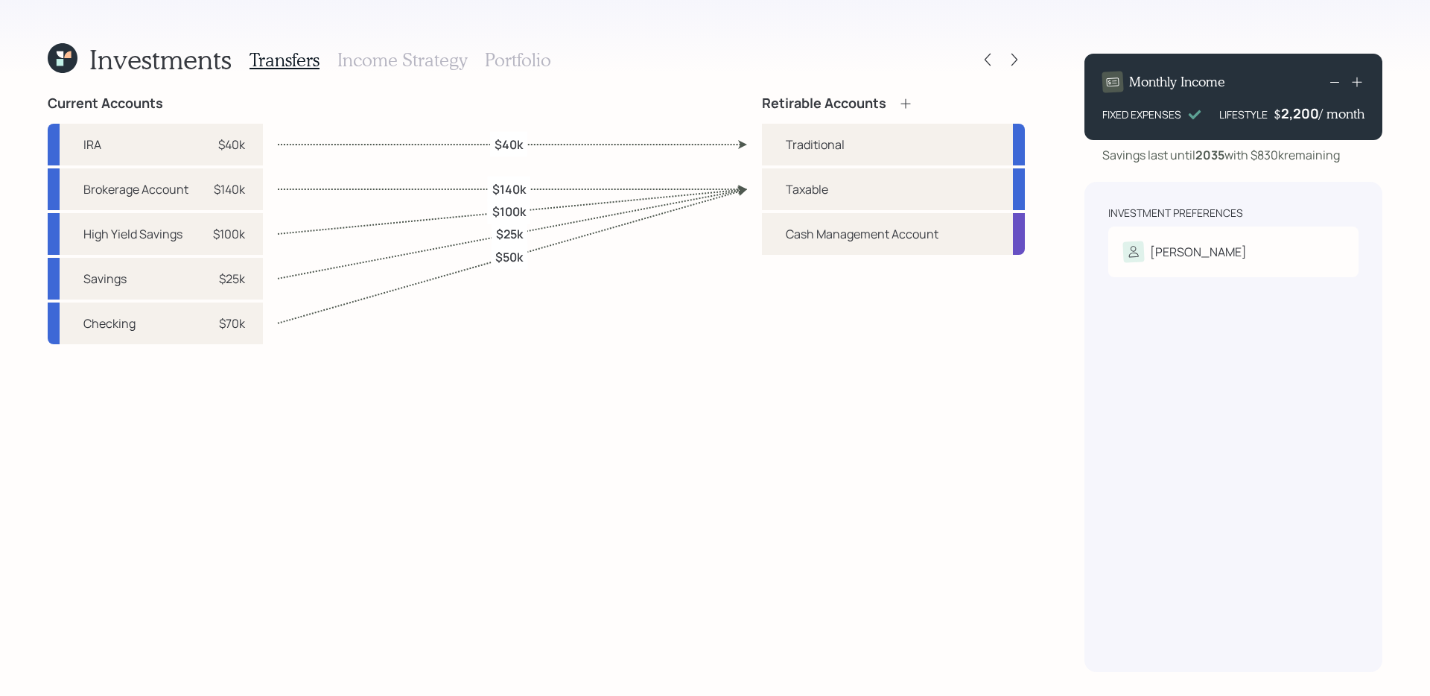
click at [402, 56] on h3 "Income Strategy" at bounding box center [402, 60] width 130 height 22
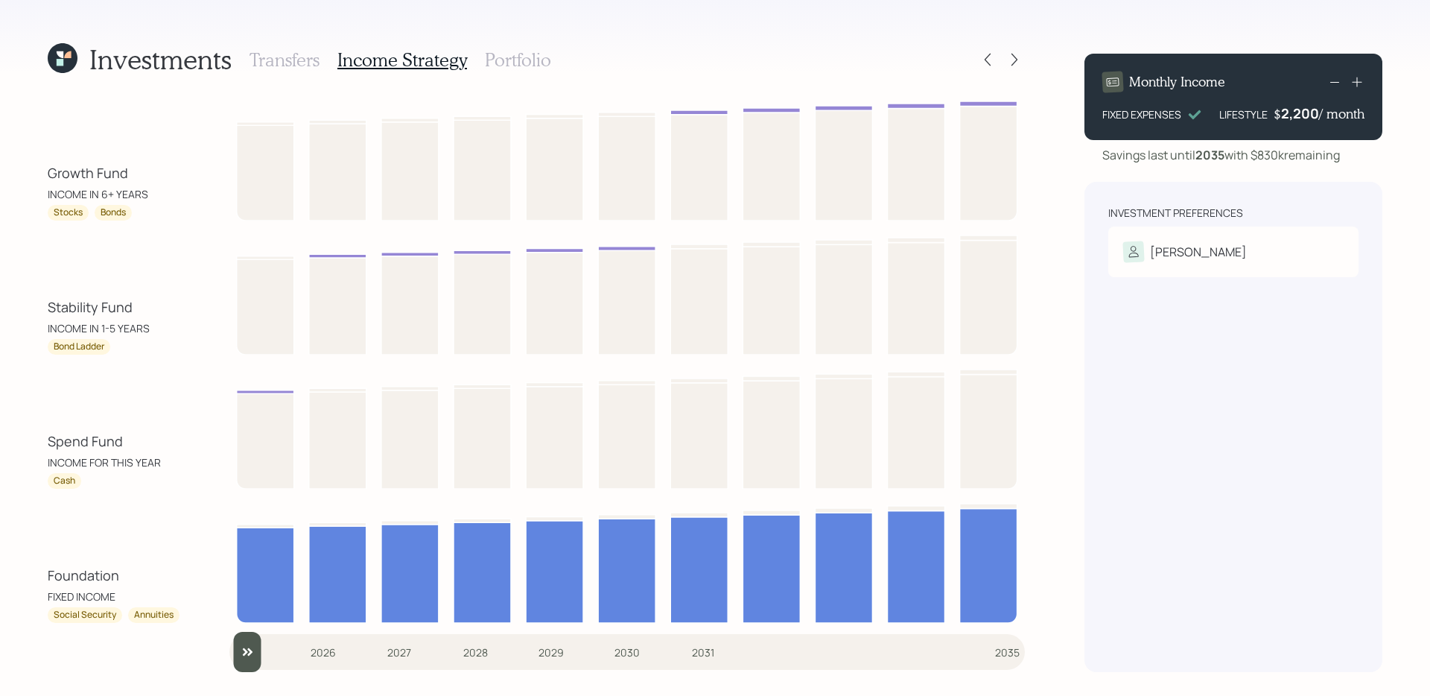
drag, startPoint x: 22, startPoint y: 451, endPoint x: 165, endPoint y: 444, distance: 143.2
click at [165, 444] on div "Investments Transfers Income Strategy Portfolio Growth Fund INCOME IN 6+ YEARS …" at bounding box center [715, 348] width 1430 height 696
drag, startPoint x: 45, startPoint y: 309, endPoint x: 183, endPoint y: 308, distance: 137.8
click at [183, 308] on div "Investments Transfers Income Strategy Portfolio Growth Fund INCOME IN 6+ YEARS …" at bounding box center [715, 348] width 1430 height 696
click at [9, 440] on div "Investments Transfers Income Strategy Portfolio Growth Fund INCOME IN 6+ YEARS …" at bounding box center [715, 348] width 1430 height 696
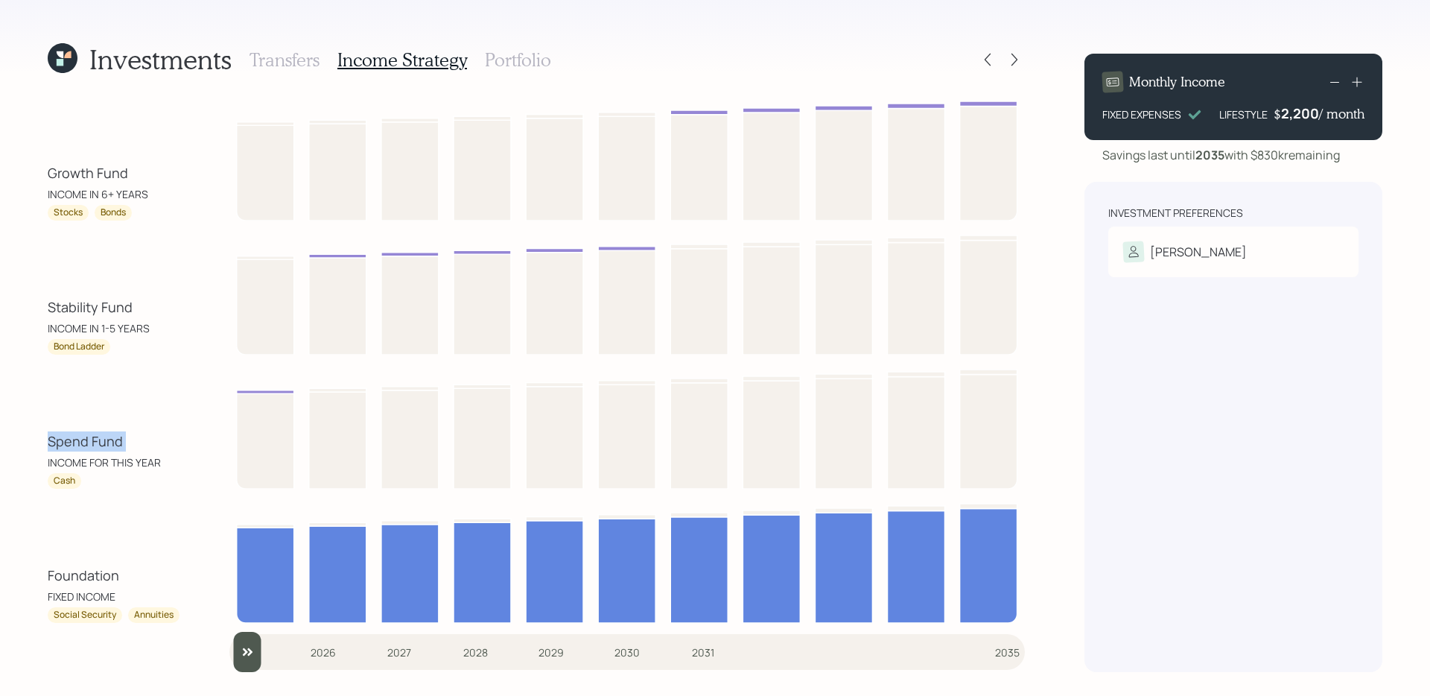
drag, startPoint x: 26, startPoint y: 446, endPoint x: 142, endPoint y: 442, distance: 115.5
click at [142, 442] on div "Investments Transfers Income Strategy Portfolio Growth Fund INCOME IN 6+ YEARS …" at bounding box center [715, 348] width 1430 height 696
drag, startPoint x: 39, startPoint y: 308, endPoint x: 153, endPoint y: 308, distance: 114.7
click at [153, 308] on div "Investments Transfers Income Strategy Portfolio Growth Fund INCOME IN 6+ YEARS …" at bounding box center [715, 348] width 1430 height 696
drag, startPoint x: 46, startPoint y: 442, endPoint x: 116, endPoint y: 428, distance: 71.3
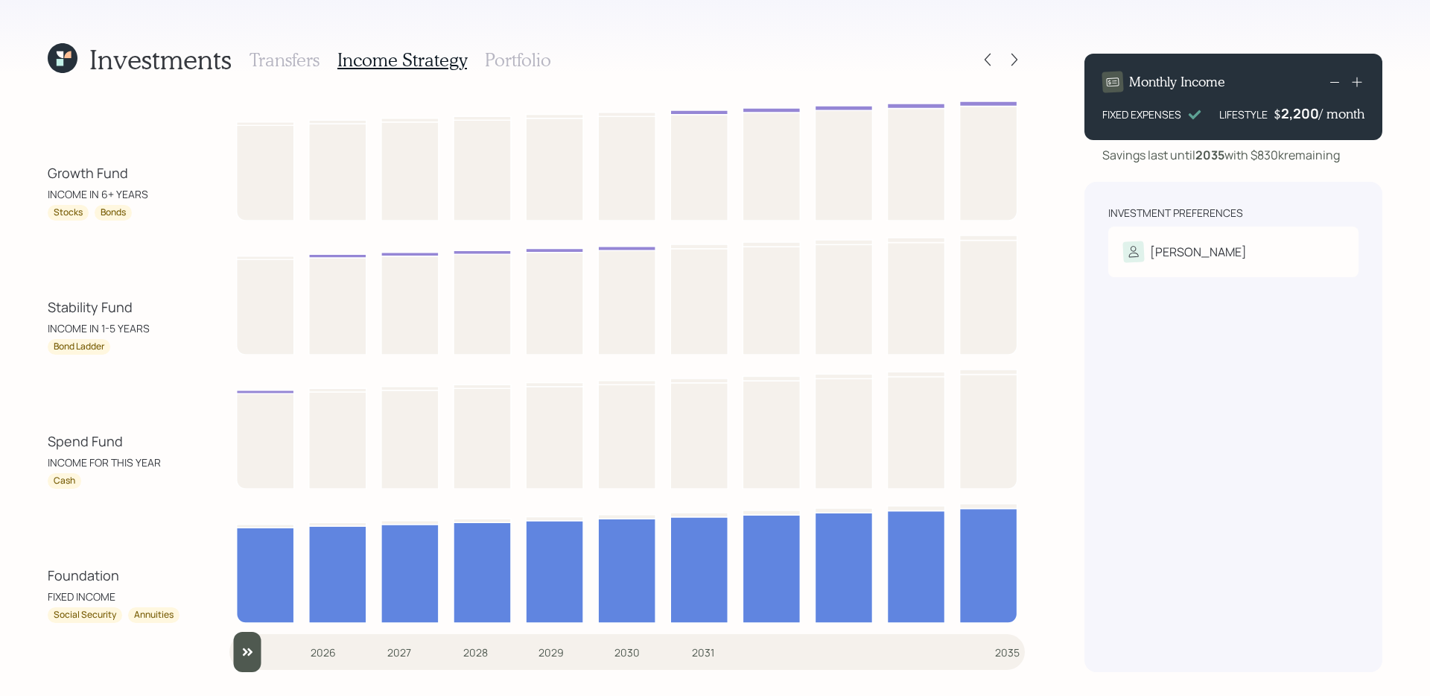
click at [116, 429] on div "Investments Transfers Income Strategy Portfolio Growth Fund INCOME IN 6+ YEARS …" at bounding box center [715, 348] width 1430 height 696
click at [529, 68] on h3 "Portfolio" at bounding box center [518, 60] width 66 height 22
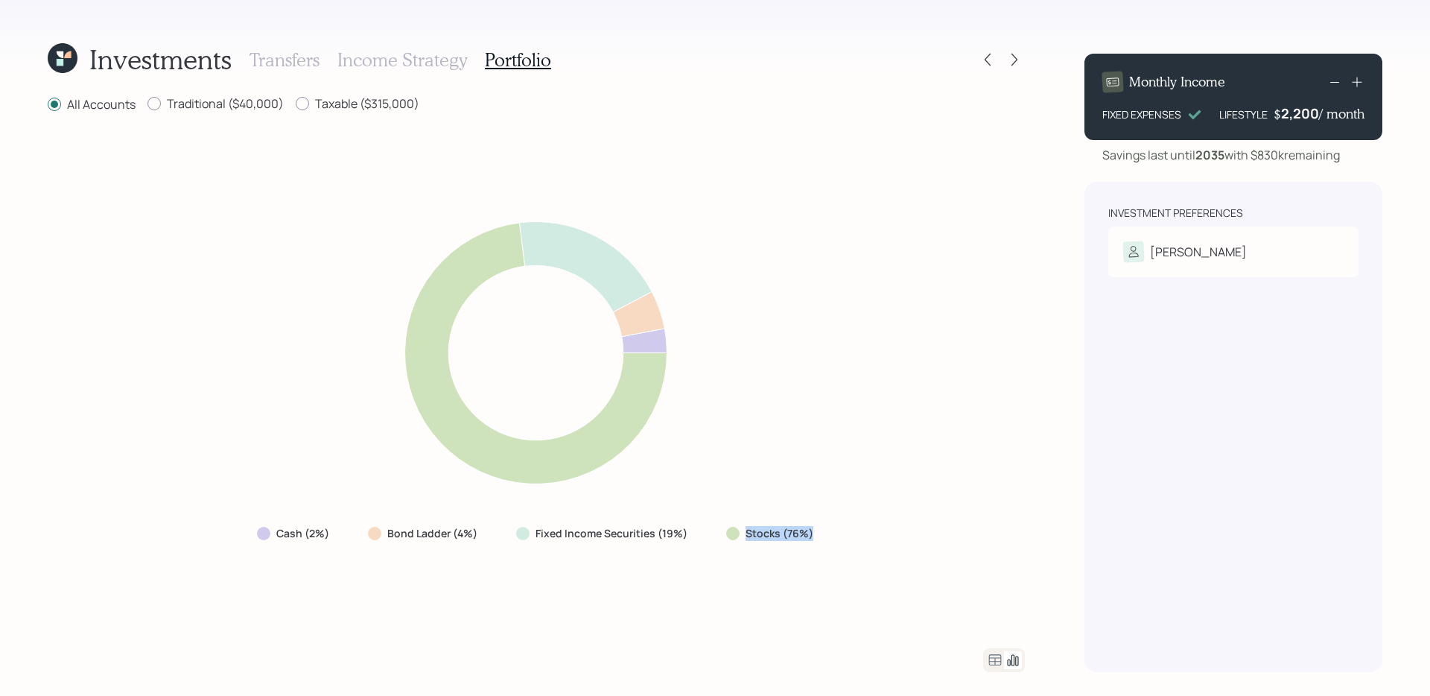
drag, startPoint x: 719, startPoint y: 535, endPoint x: 899, endPoint y: 534, distance: 180.3
click at [899, 534] on div "Cash (2%) Bond Ladder (4%) Fixed Income Securities (19%) Stocks (76%)" at bounding box center [536, 381] width 977 height 498
click at [724, 599] on div "Cash (2%) Bond Ladder (4%) Fixed Income Securities (19%) Stocks (76%)" at bounding box center [536, 381] width 977 height 498
drag, startPoint x: 691, startPoint y: 536, endPoint x: 394, endPoint y: 518, distance: 297.1
click at [394, 518] on div "Cash (2%) Bond Ladder (4%) Fixed Income Securities (19%) Stocks (76%)" at bounding box center [536, 381] width 977 height 498
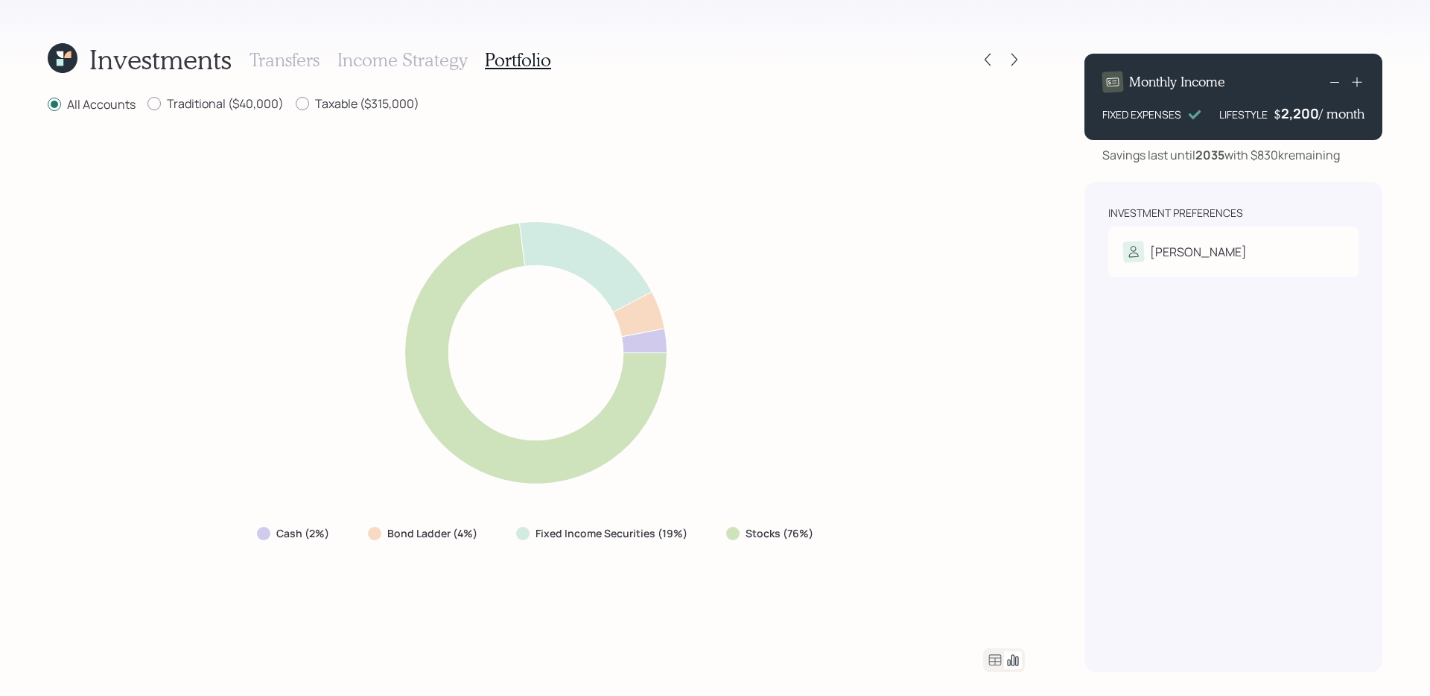
click at [388, 631] on div "All Accounts Traditional ($40,000) Taxable ($315,000) Cash (2%) Bond Ladder (4%…" at bounding box center [536, 383] width 977 height 577
drag, startPoint x: 341, startPoint y: 536, endPoint x: 171, endPoint y: 523, distance: 171.1
click at [171, 523] on div "Cash (2%) Bond Ladder (4%) Fixed Income Securities (19%) Stocks (76%)" at bounding box center [536, 381] width 977 height 498
click at [210, 562] on div "Cash (2%) Bond Ladder (4%) Fixed Income Securities (19%) Stocks (76%)" at bounding box center [536, 381] width 977 height 498
drag, startPoint x: 227, startPoint y: 535, endPoint x: 335, endPoint y: 534, distance: 108.0
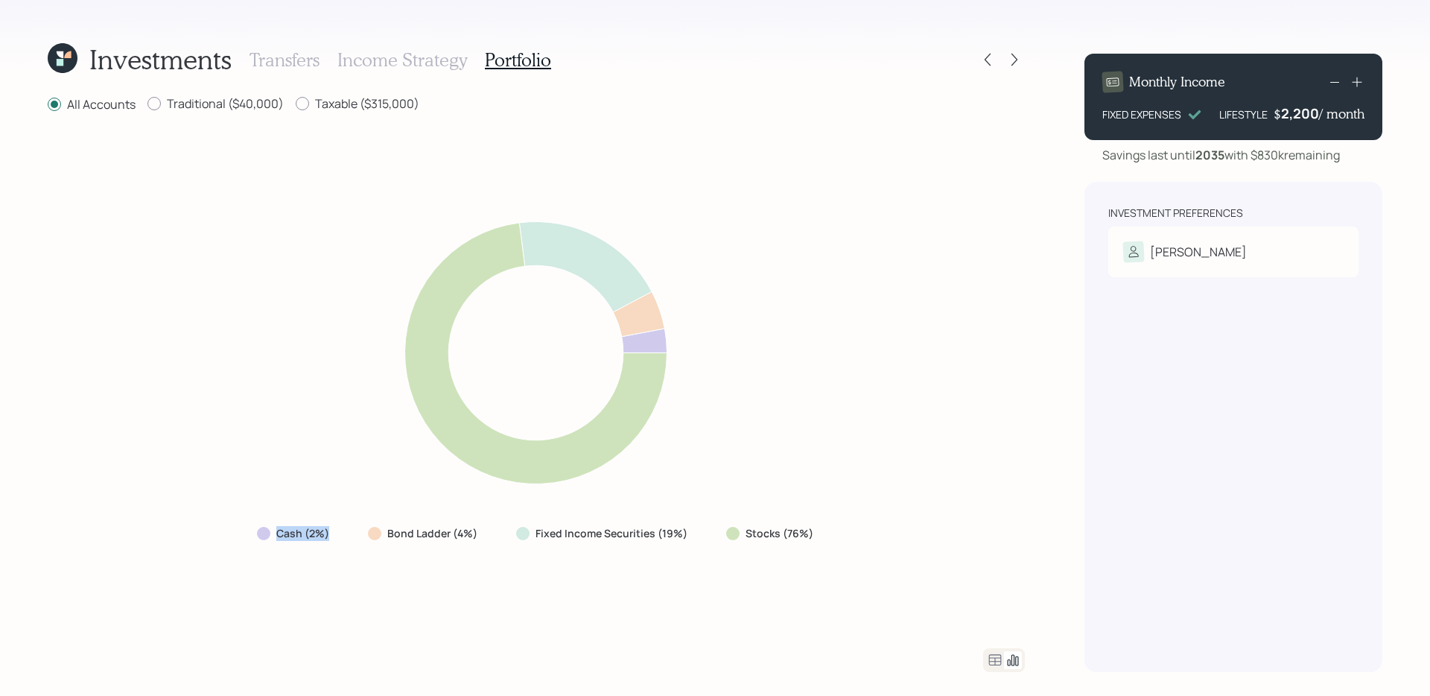
click at [335, 534] on div "Cash (2%) Bond Ladder (4%) Fixed Income Securities (19%) Stocks (76%)" at bounding box center [536, 381] width 977 height 498
drag, startPoint x: 708, startPoint y: 527, endPoint x: 922, endPoint y: 531, distance: 213.8
click at [922, 531] on div "Cash (2%) Bond Ladder (4%) Fixed Income Securities (19%) Stocks (76%)" at bounding box center [536, 381] width 977 height 498
click at [670, 553] on div "Cash (2%) Bond Ladder (4%) Fixed Income Securities (19%) Stocks (76%)" at bounding box center [536, 381] width 977 height 498
drag, startPoint x: 697, startPoint y: 537, endPoint x: 365, endPoint y: 530, distance: 332.3
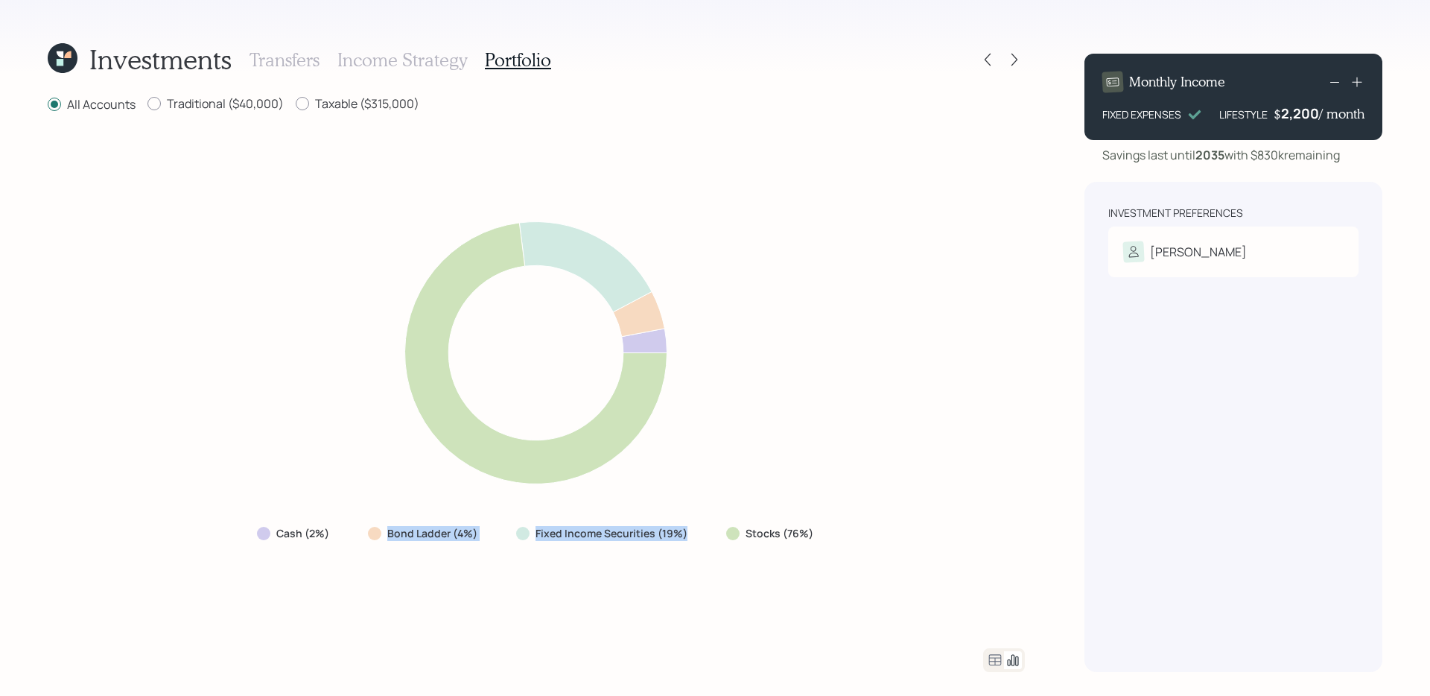
click at [365, 530] on div "Cash (2%) Bond Ladder (4%) Fixed Income Securities (19%) Stocks (76%)" at bounding box center [536, 533] width 583 height 27
click at [375, 565] on div "Cash (2%) Bond Ladder (4%) Fixed Income Securities (19%) Stocks (76%)" at bounding box center [536, 381] width 977 height 498
drag, startPoint x: 349, startPoint y: 533, endPoint x: 173, endPoint y: 532, distance: 176.5
click at [173, 532] on div "Cash (2%) Bond Ladder (4%) Fixed Income Securities (19%) Stocks (76%)" at bounding box center [536, 381] width 977 height 498
click at [209, 537] on div "Cash (2%) Bond Ladder (4%) Fixed Income Securities (19%) Stocks (76%)" at bounding box center [536, 381] width 977 height 498
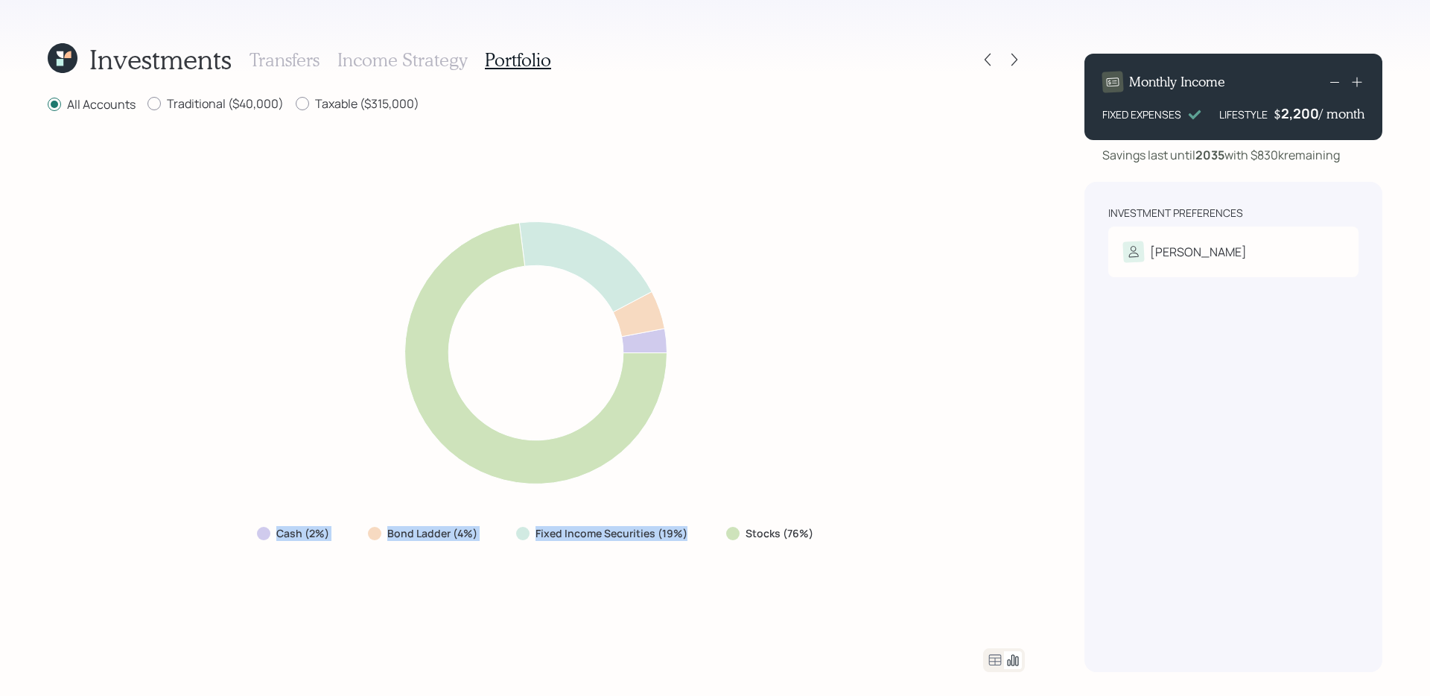
drag, startPoint x: 704, startPoint y: 539, endPoint x: 971, endPoint y: 523, distance: 267.1
click at [971, 523] on div "Cash (2%) Bond Ladder (4%) Fixed Income Securities (19%) Stocks (76%)" at bounding box center [536, 381] width 977 height 498
click at [783, 545] on div "Stocks (76%)" at bounding box center [771, 533] width 114 height 27
drag, startPoint x: 851, startPoint y: 535, endPoint x: 707, endPoint y: 534, distance: 144.5
click at [707, 534] on div "Cash (2%) Bond Ladder (4%) Fixed Income Securities (19%) Stocks (76%)" at bounding box center [536, 381] width 977 height 498
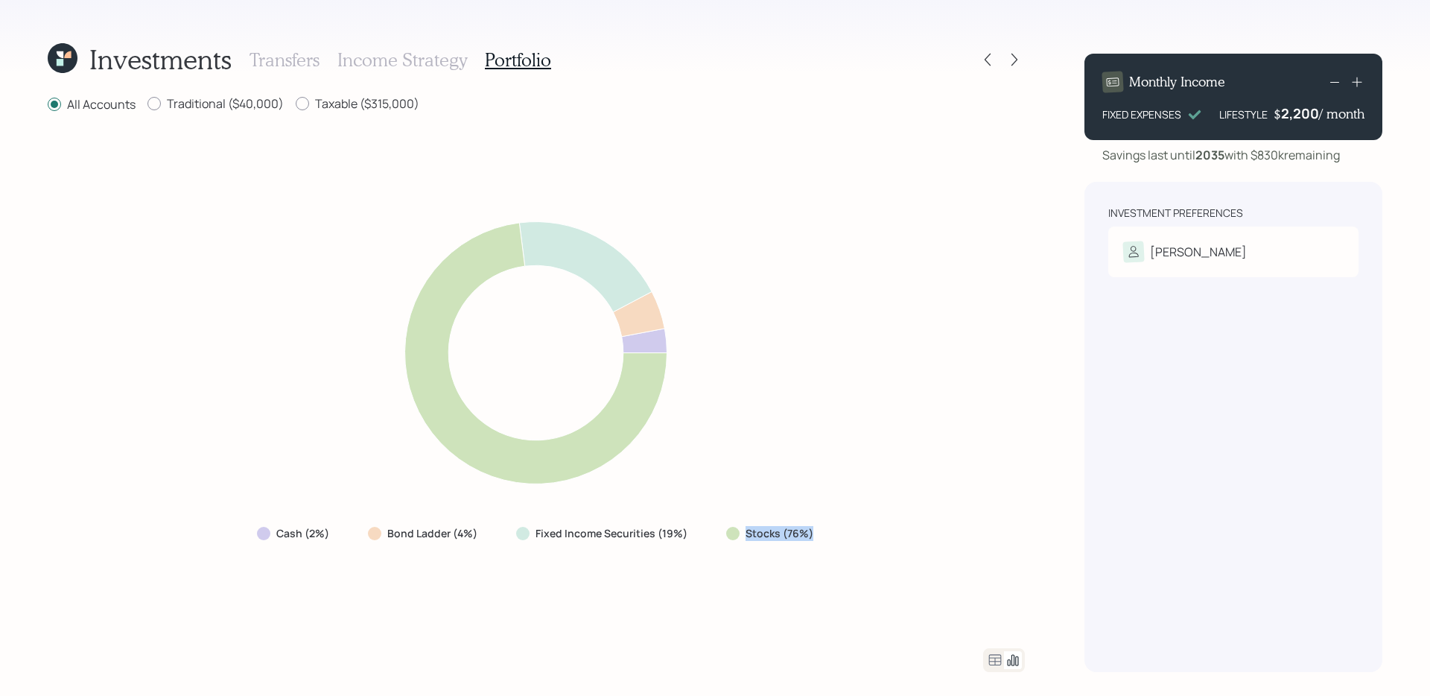
click at [772, 517] on div "Cash (2%) Bond Ladder (4%) Fixed Income Securities (19%) Stocks (76%)" at bounding box center [536, 381] width 977 height 498
click at [997, 659] on icon at bounding box center [995, 660] width 18 height 18
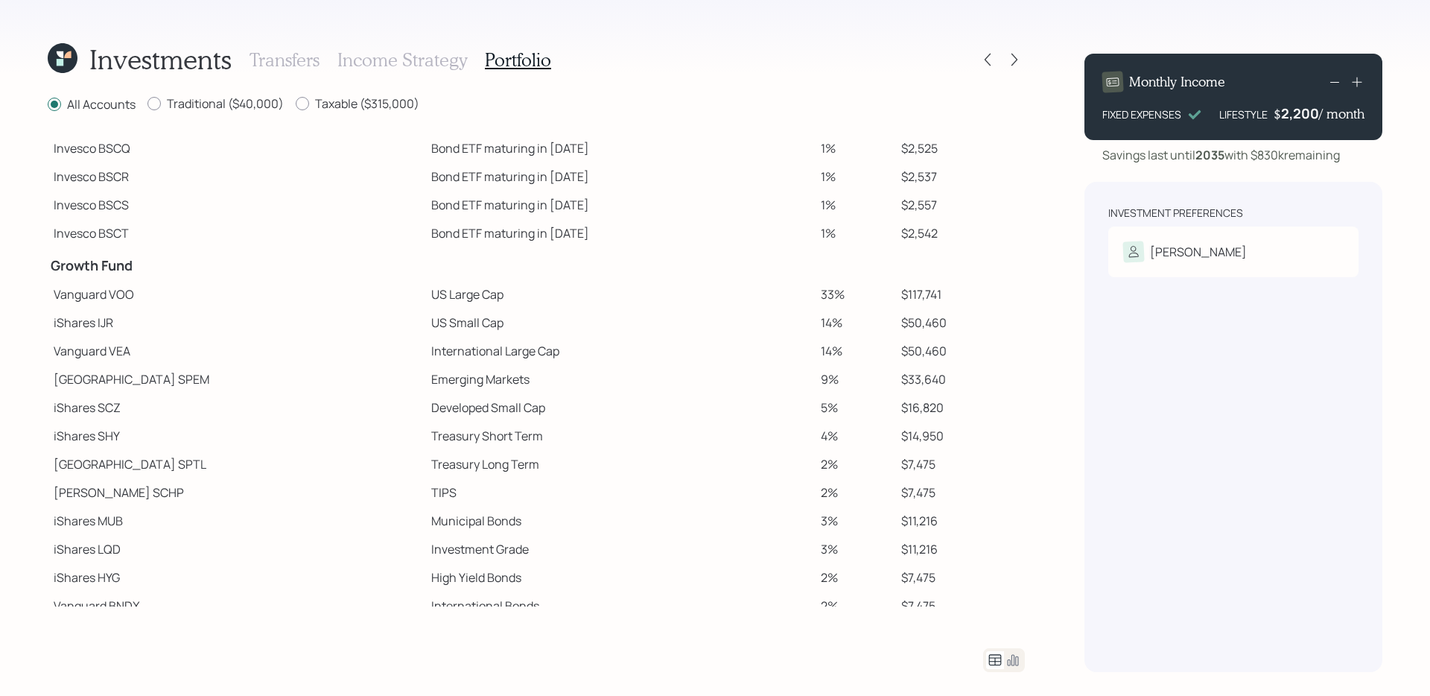
scroll to position [161, 0]
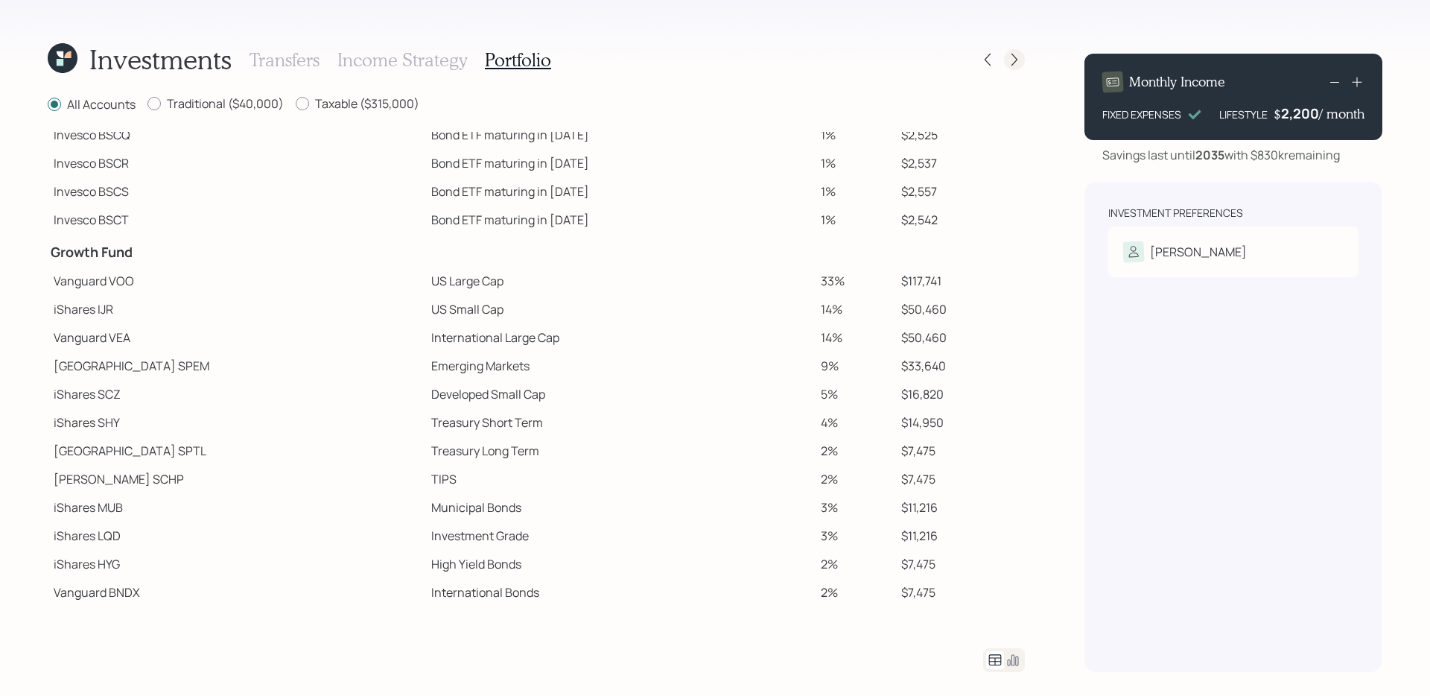
click at [1012, 56] on icon at bounding box center [1014, 59] width 15 height 15
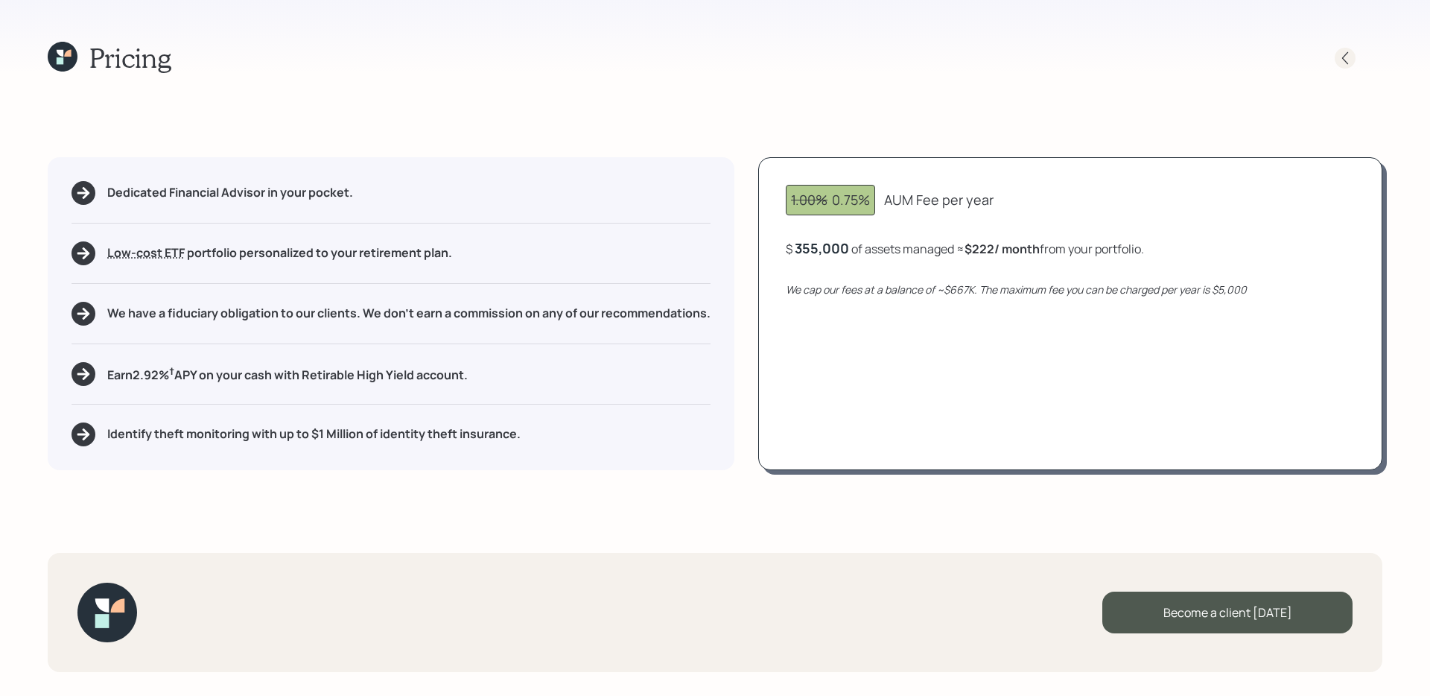
click at [1345, 59] on icon at bounding box center [1345, 58] width 15 height 15
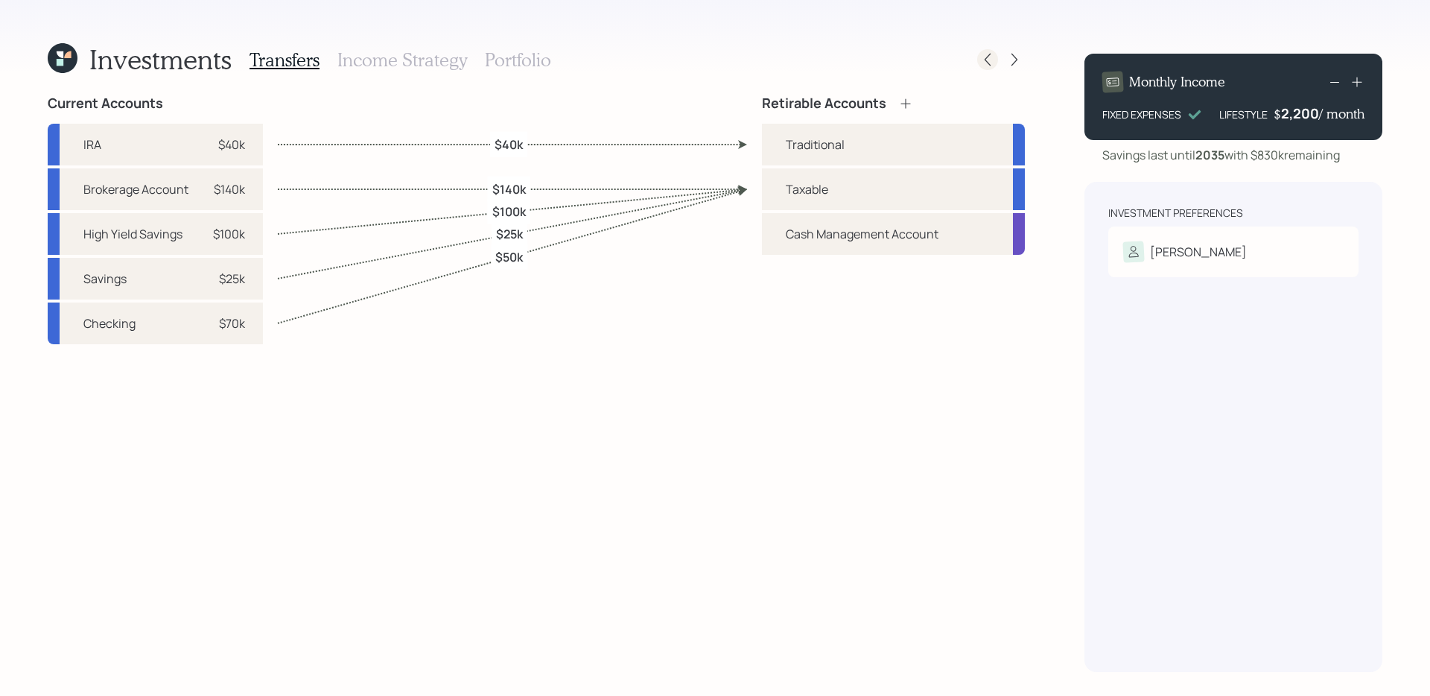
click at [994, 55] on icon at bounding box center [987, 59] width 15 height 15
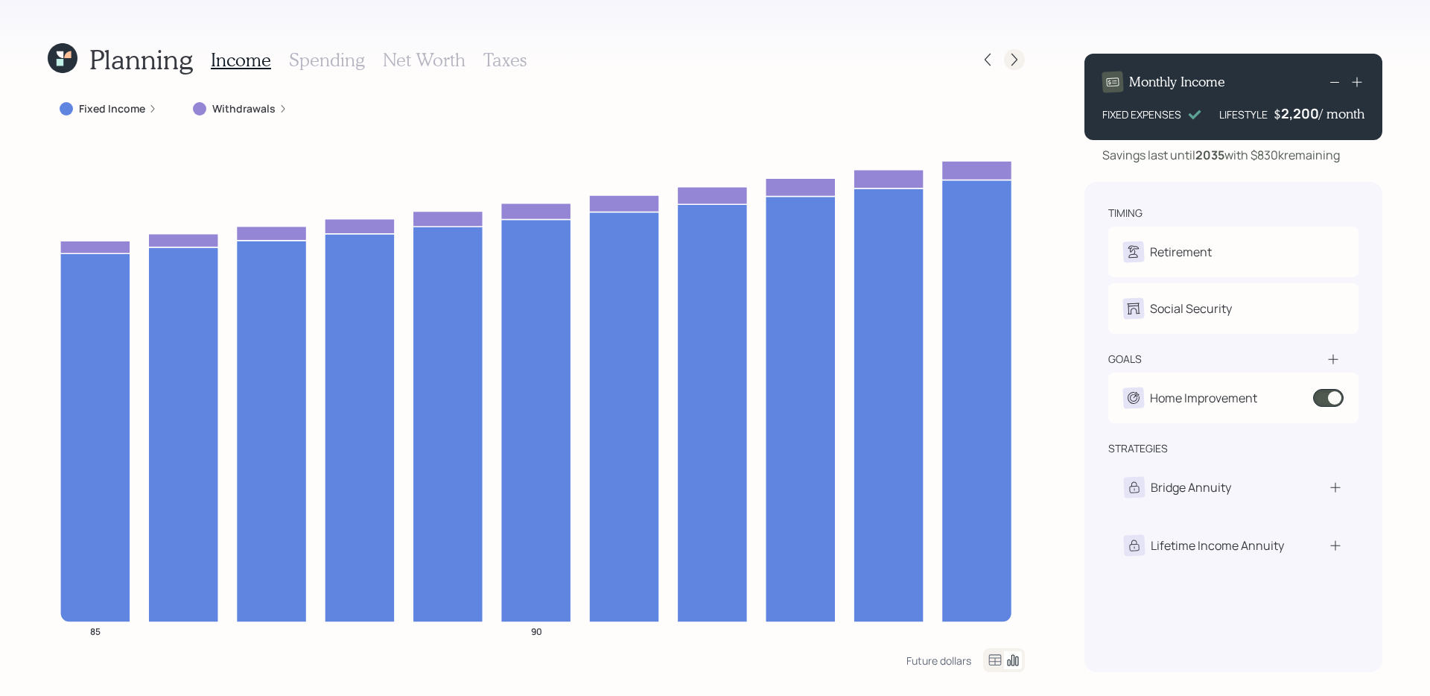
click at [1014, 60] on icon at bounding box center [1014, 59] width 15 height 15
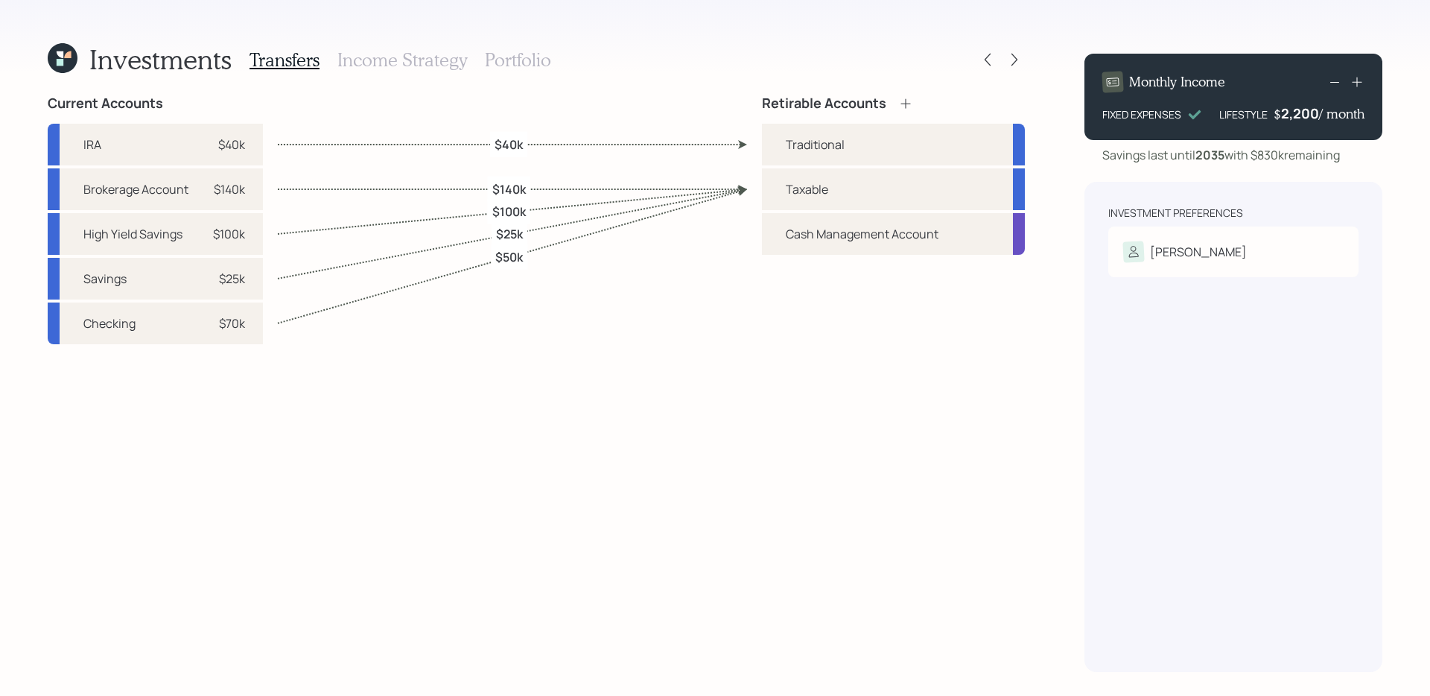
click at [515, 63] on h3 "Portfolio" at bounding box center [518, 60] width 66 height 22
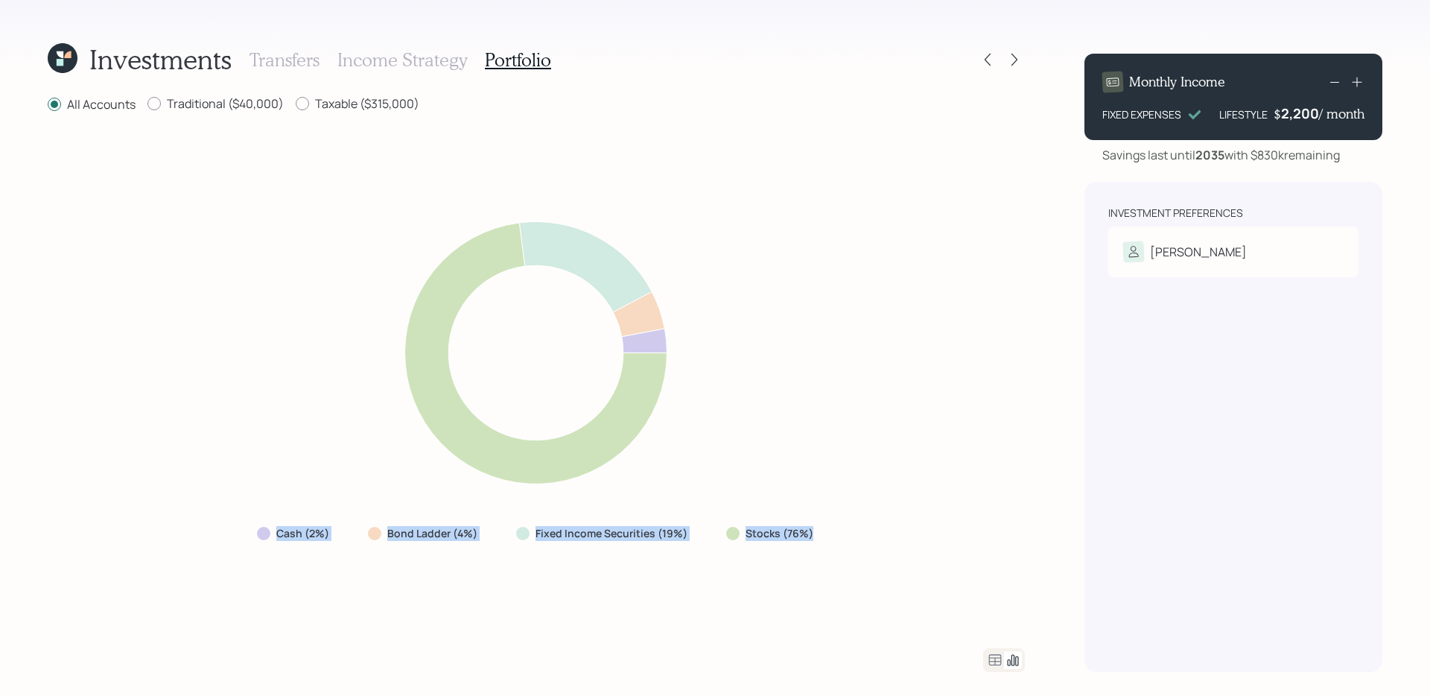
drag, startPoint x: 879, startPoint y: 536, endPoint x: 188, endPoint y: 545, distance: 690.6
click at [188, 545] on div "Cash (2%) Bond Ladder (4%) Fixed Income Securities (19%) Stocks (76%)" at bounding box center [536, 381] width 977 height 498
click at [239, 533] on div "Cash (2%) Bond Ladder (4%) Fixed Income Securities (19%) Stocks (76%)" at bounding box center [536, 381] width 977 height 498
click at [1003, 654] on icon at bounding box center [995, 660] width 18 height 18
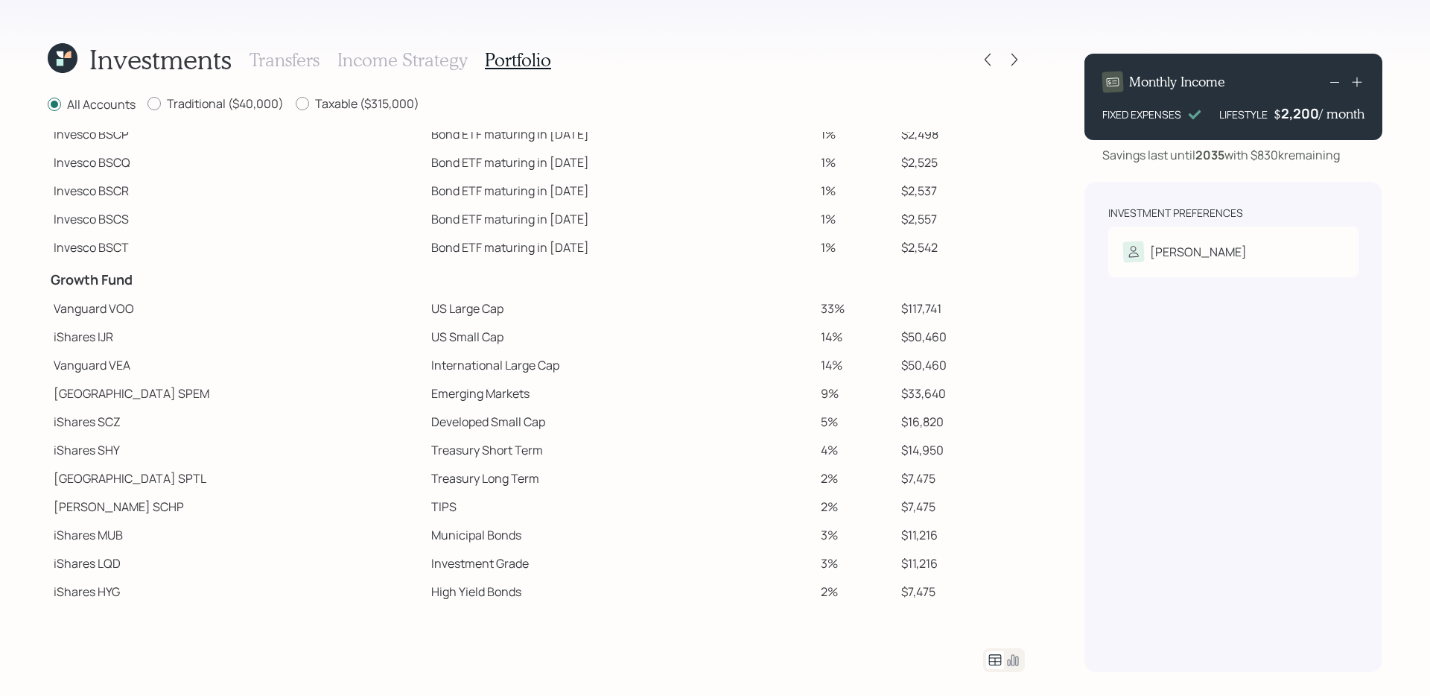
scroll to position [136, 0]
drag, startPoint x: 51, startPoint y: 310, endPoint x: 197, endPoint y: 291, distance: 147.2
click at [197, 292] on td "Vanguard VOO" at bounding box center [237, 306] width 378 height 28
click at [425, 466] on td "Treasury Long Term" at bounding box center [620, 476] width 390 height 28
click at [1015, 661] on icon at bounding box center [1013, 660] width 11 height 11
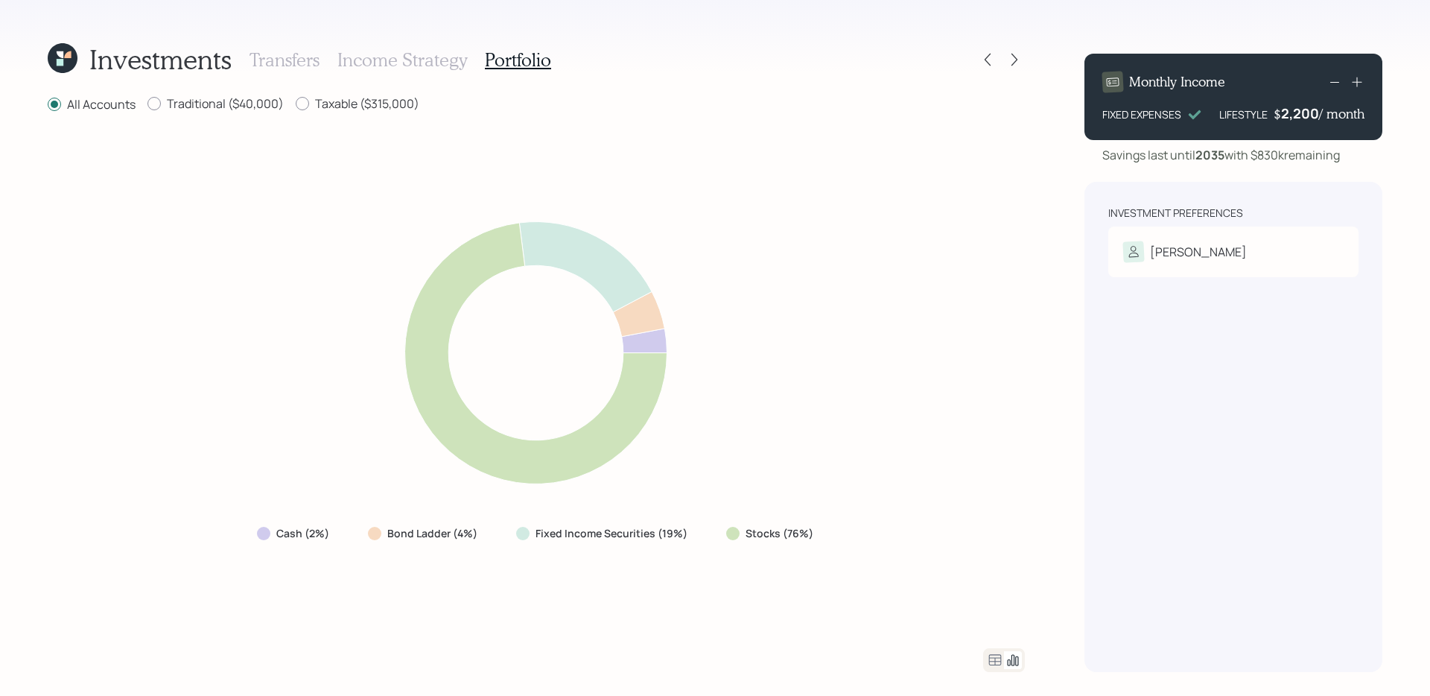
click at [57, 59] on icon at bounding box center [63, 58] width 30 height 30
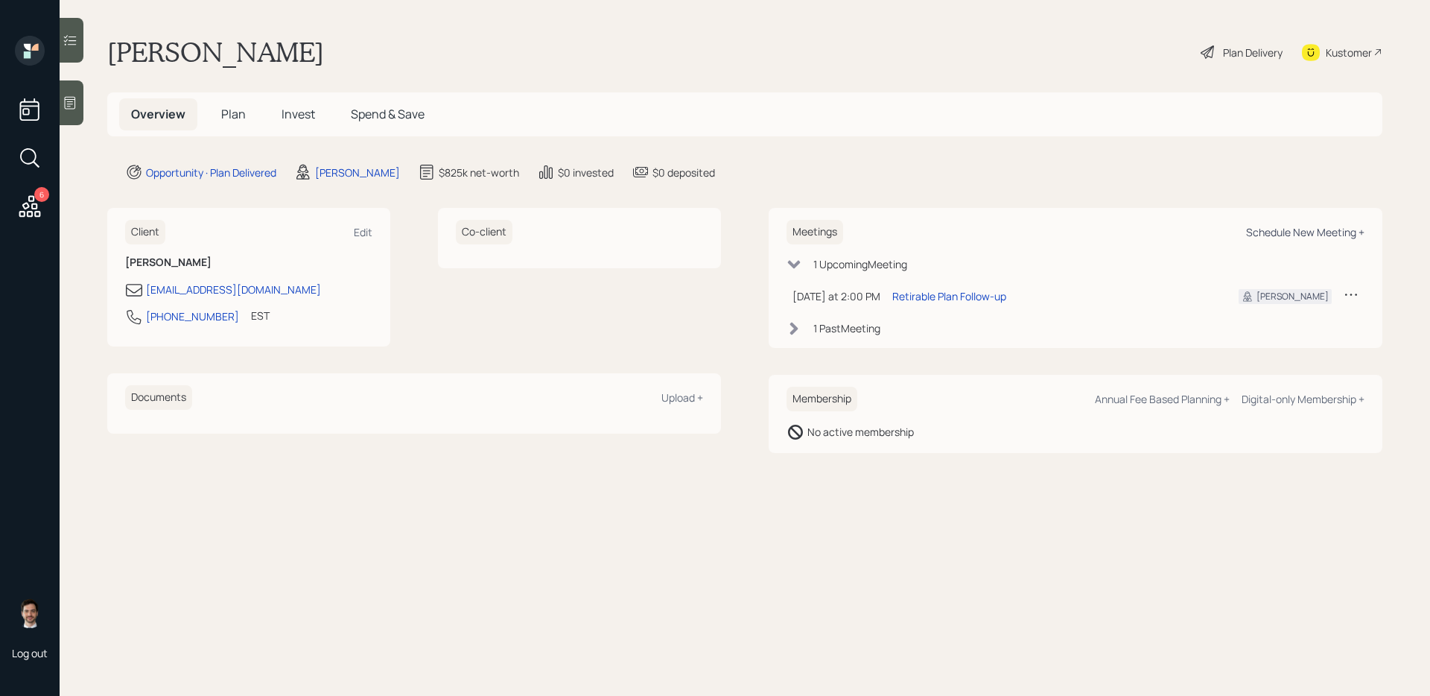
click at [1316, 231] on div "Schedule New Meeting +" at bounding box center [1305, 232] width 118 height 14
select select "ef6b64e1-8f62-4a74-b865-a7df4b35b836"
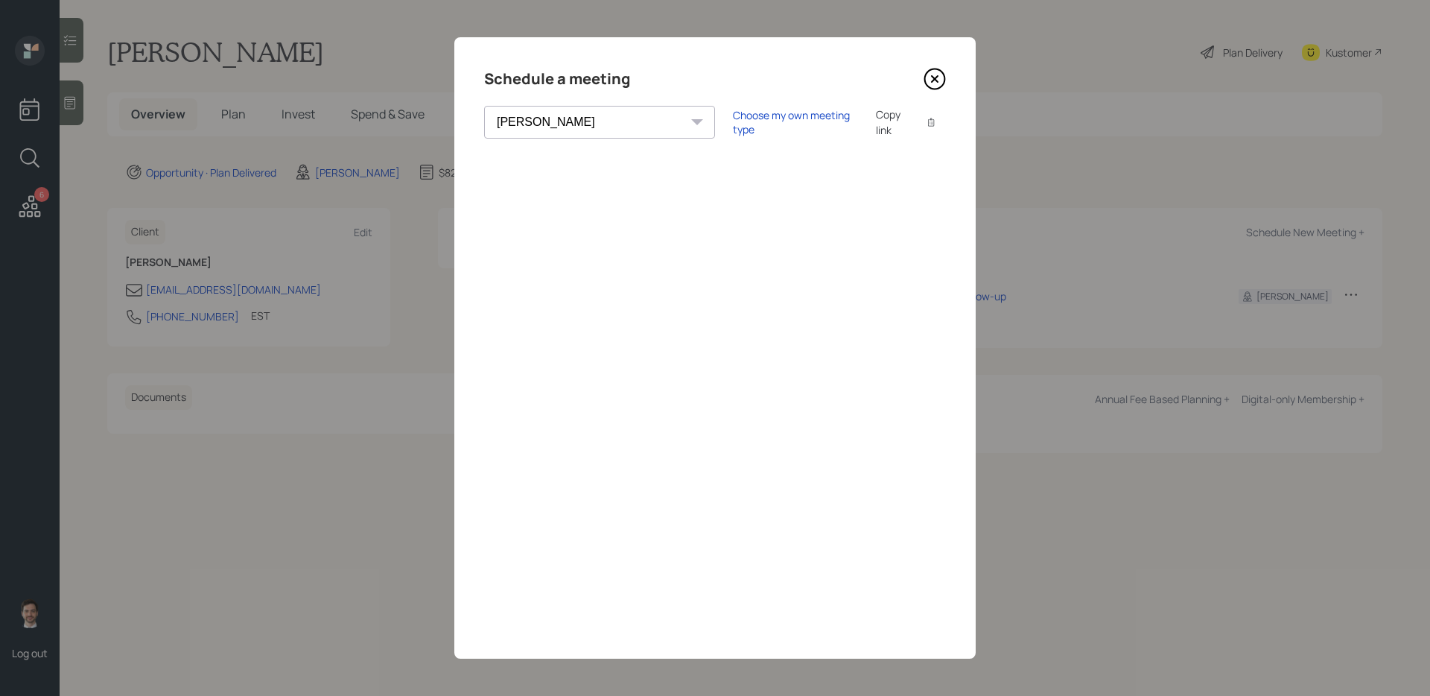
click at [940, 81] on icon at bounding box center [935, 79] width 22 height 22
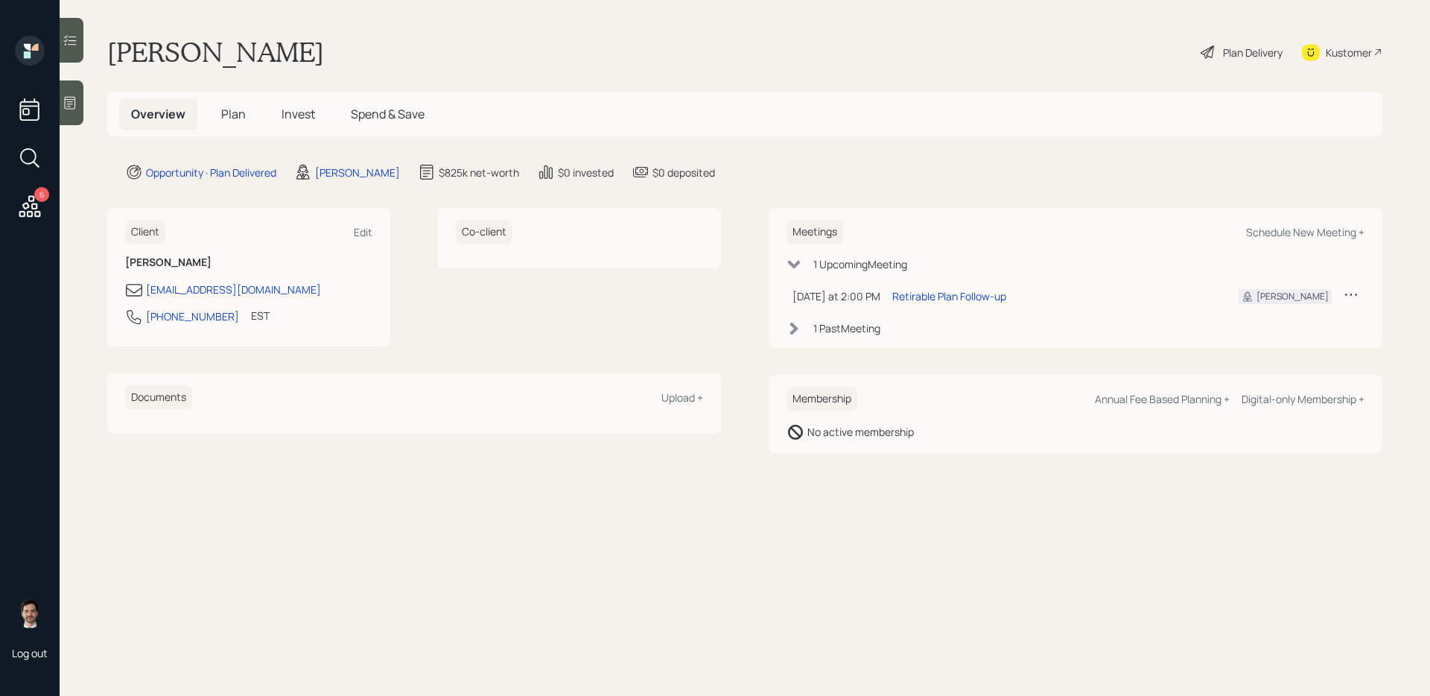
click at [232, 111] on span "Plan" at bounding box center [233, 114] width 25 height 16
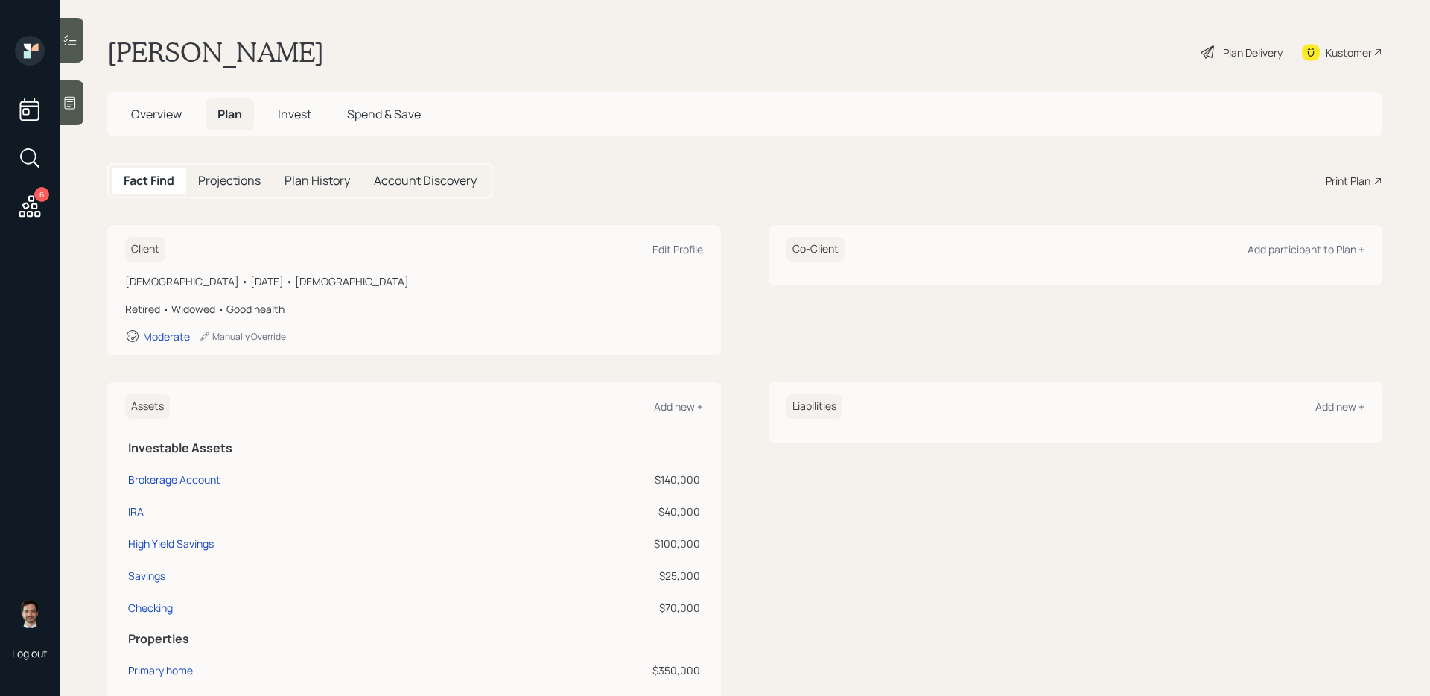
click at [1344, 176] on div "Print Plan" at bounding box center [1348, 181] width 45 height 16
